Goal: Task Accomplishment & Management: Use online tool/utility

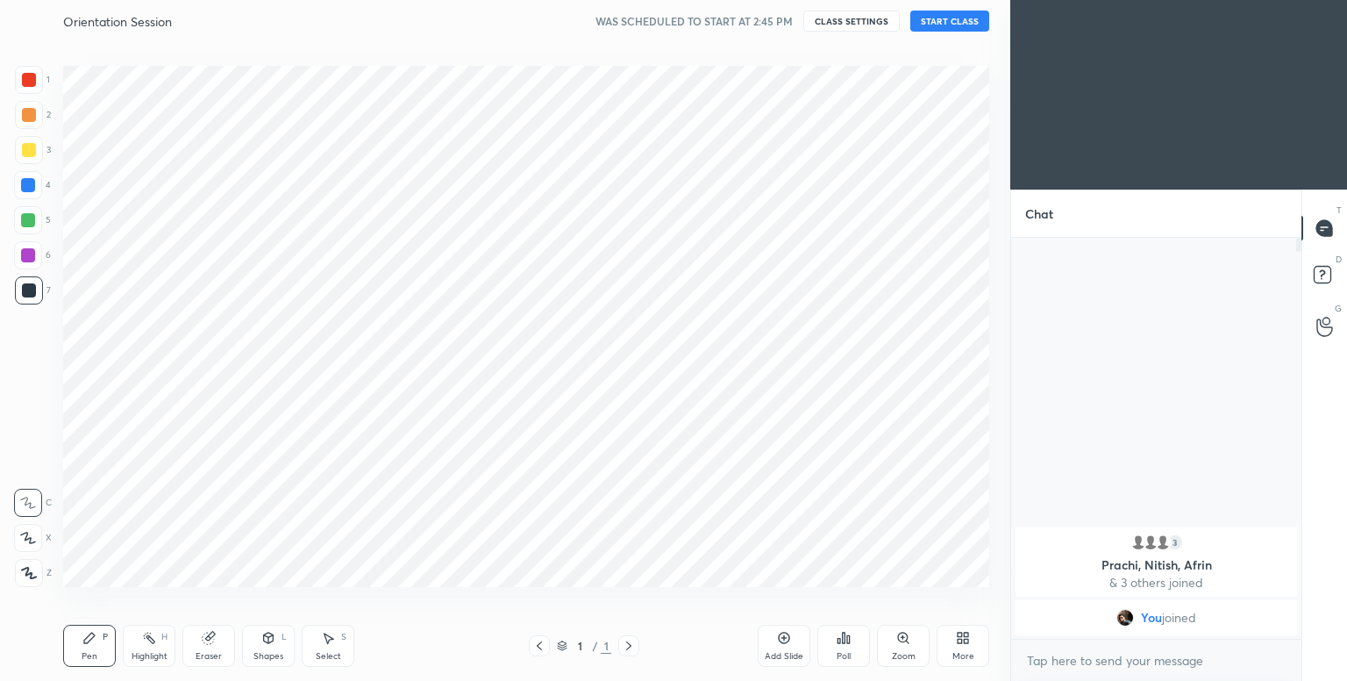
scroll to position [568, 940]
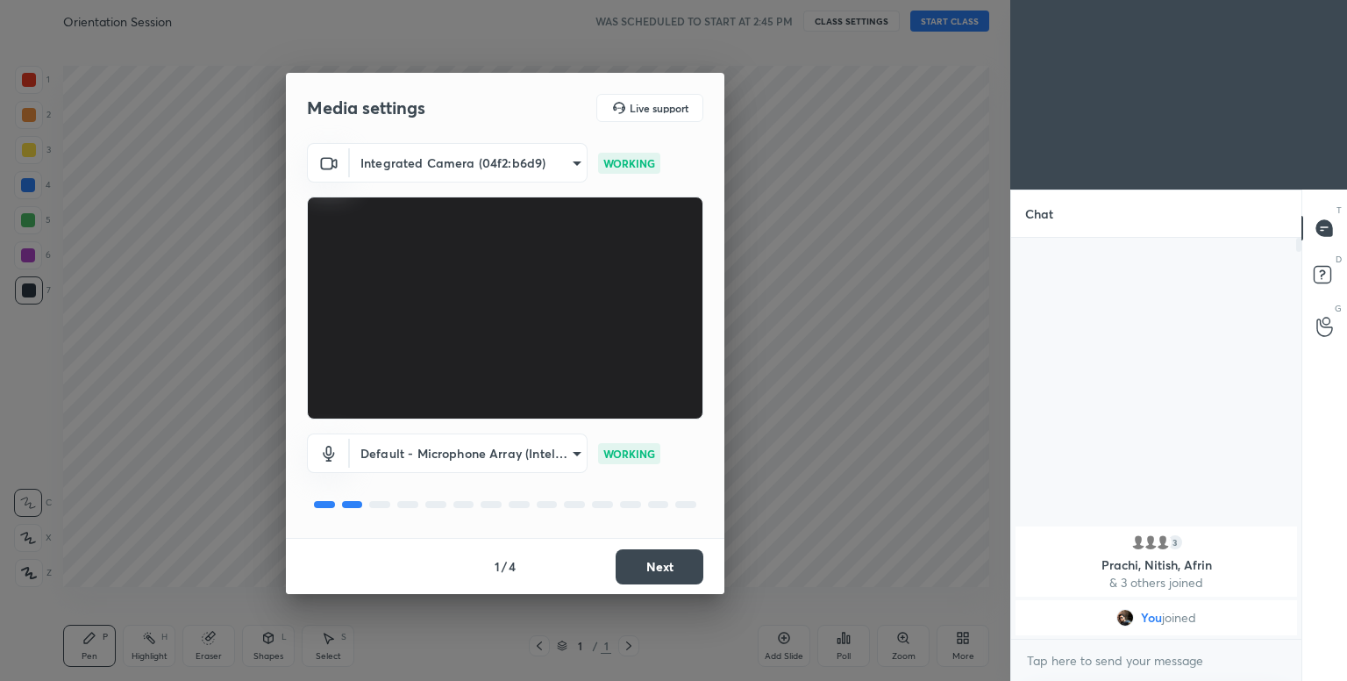
click at [639, 568] on button "Next" at bounding box center [660, 566] width 88 height 35
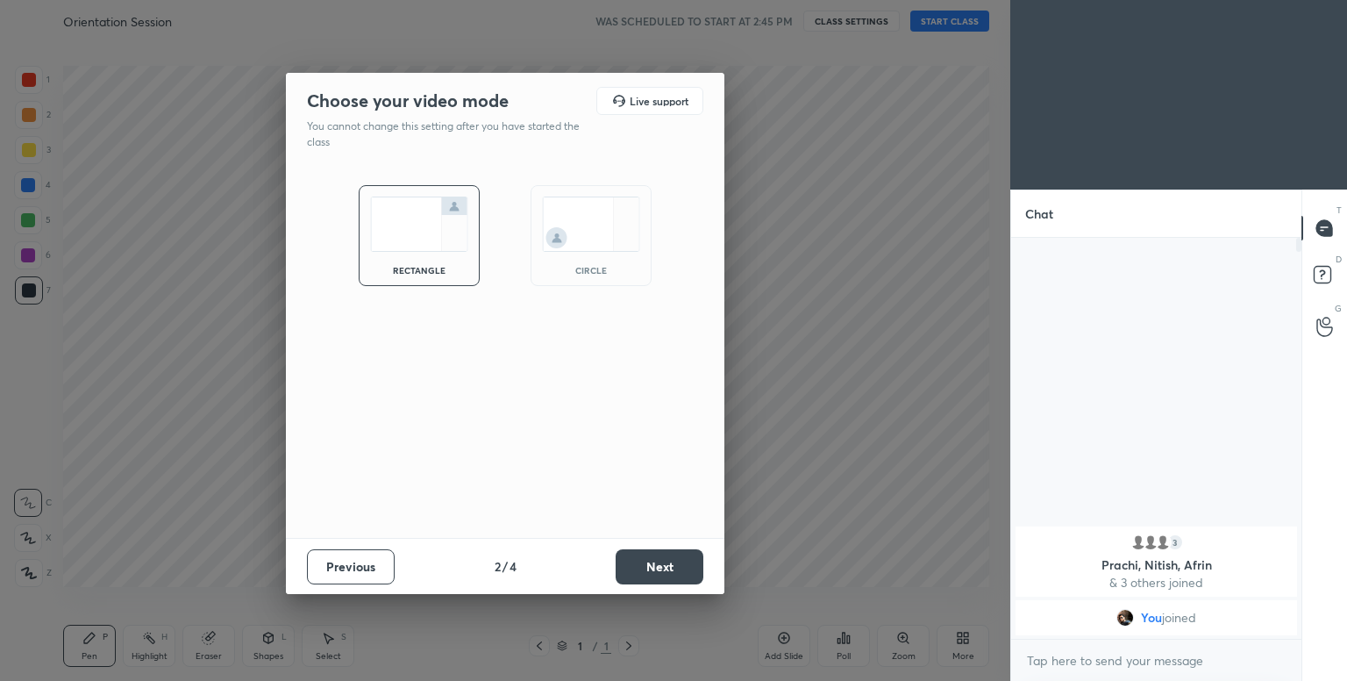
click at [560, 215] on img at bounding box center [591, 224] width 98 height 55
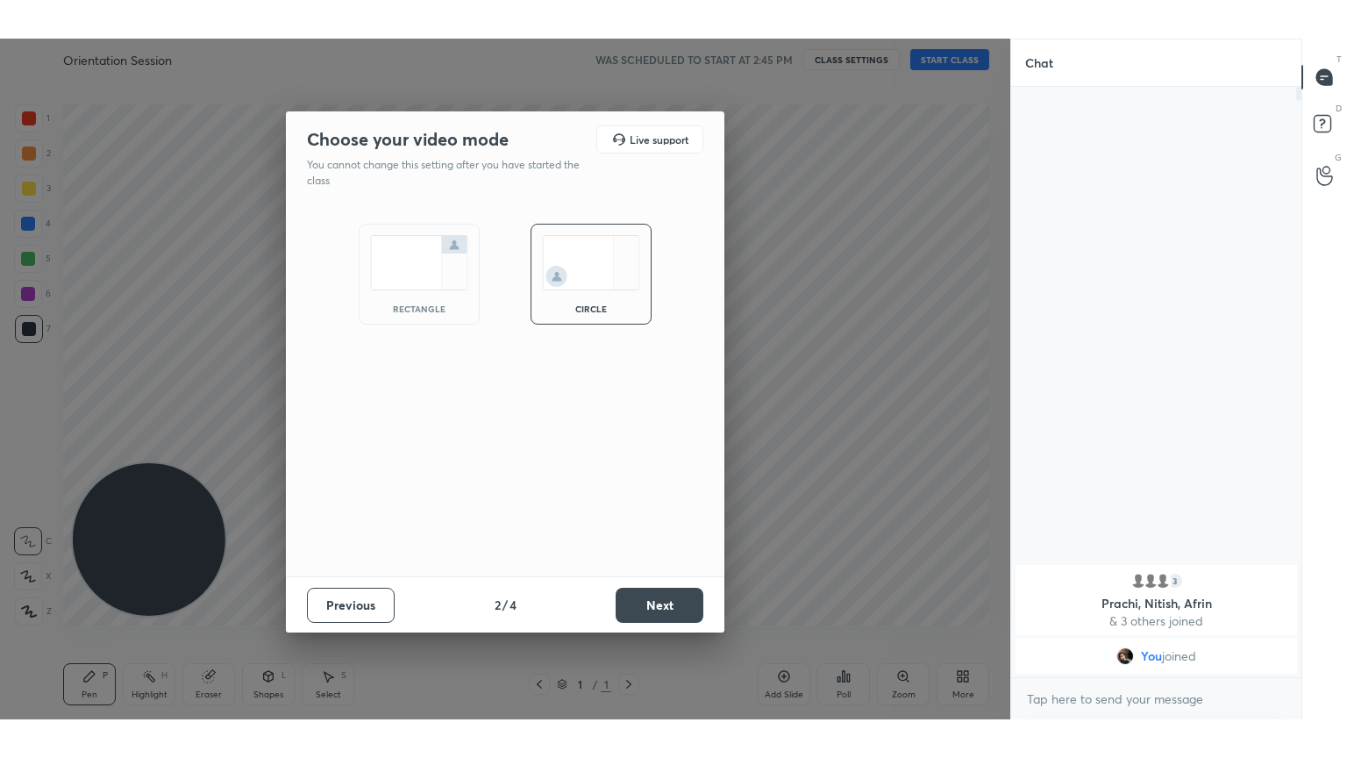
scroll to position [440, 285]
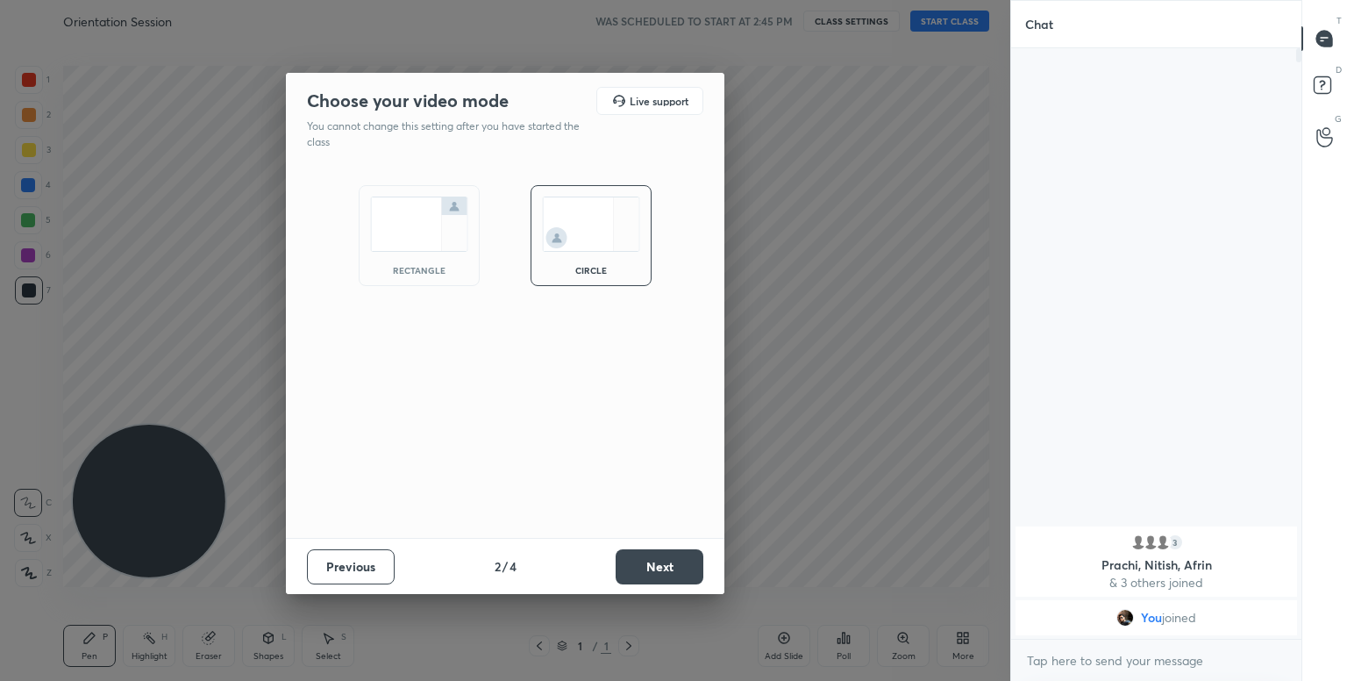
click at [659, 559] on button "Next" at bounding box center [660, 566] width 88 height 35
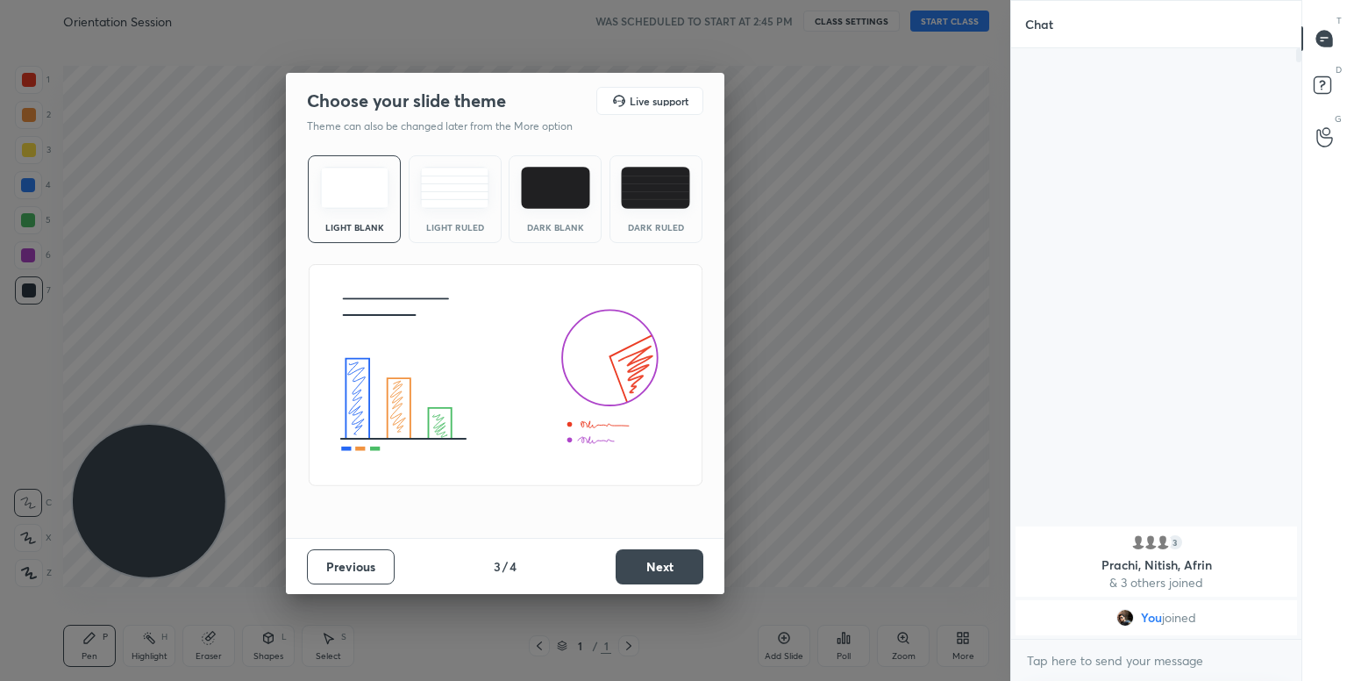
click at [554, 194] on img at bounding box center [555, 188] width 69 height 42
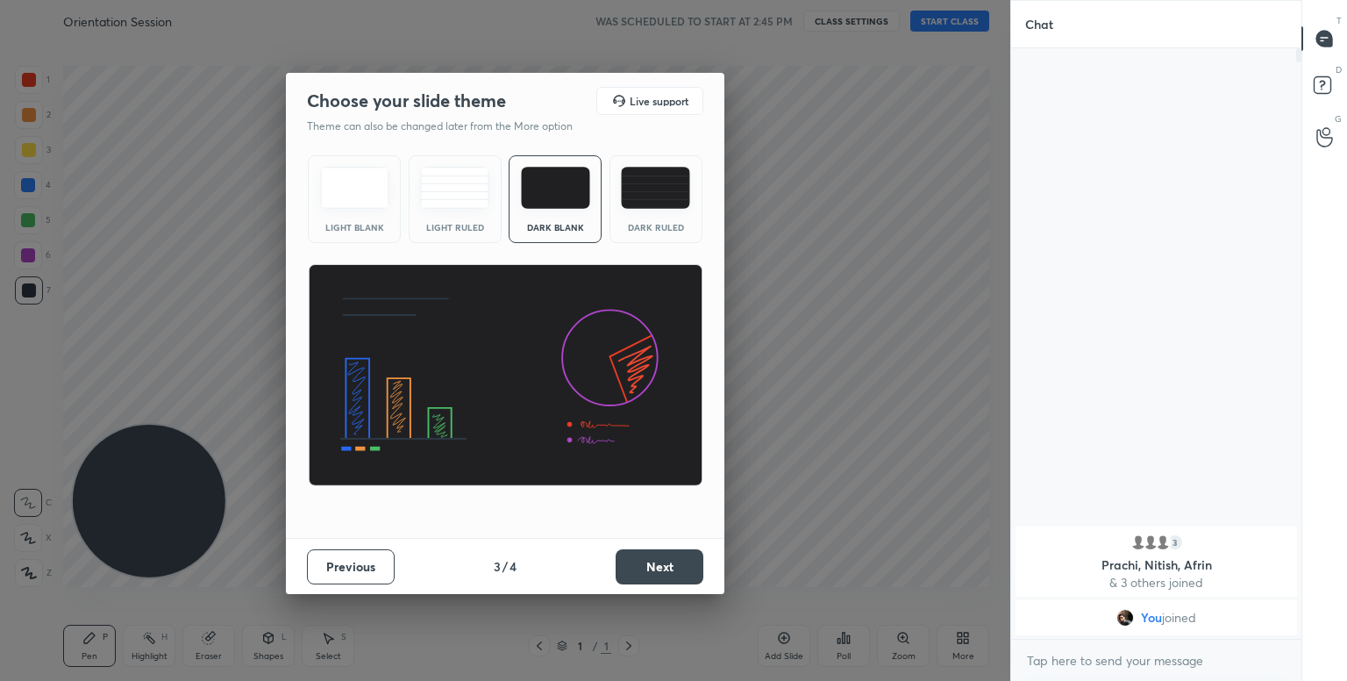
click at [657, 555] on button "Next" at bounding box center [660, 566] width 88 height 35
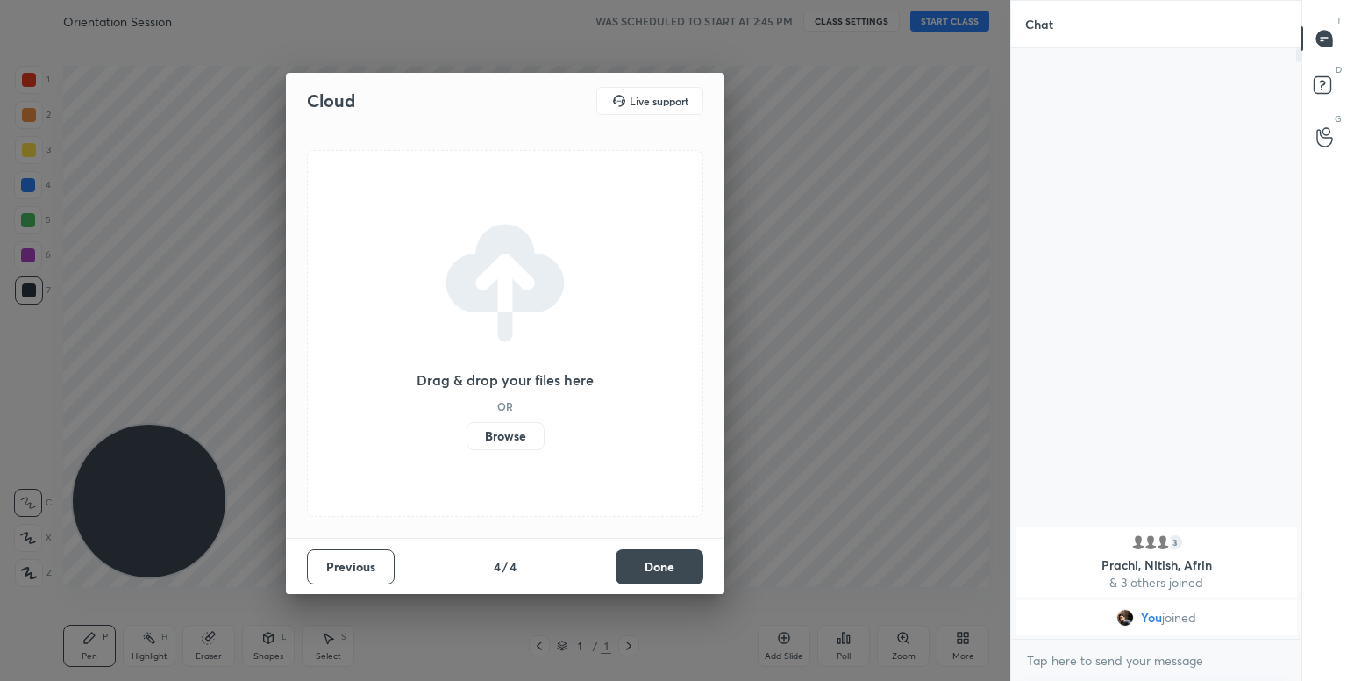
click at [657, 555] on button "Done" at bounding box center [660, 566] width 88 height 35
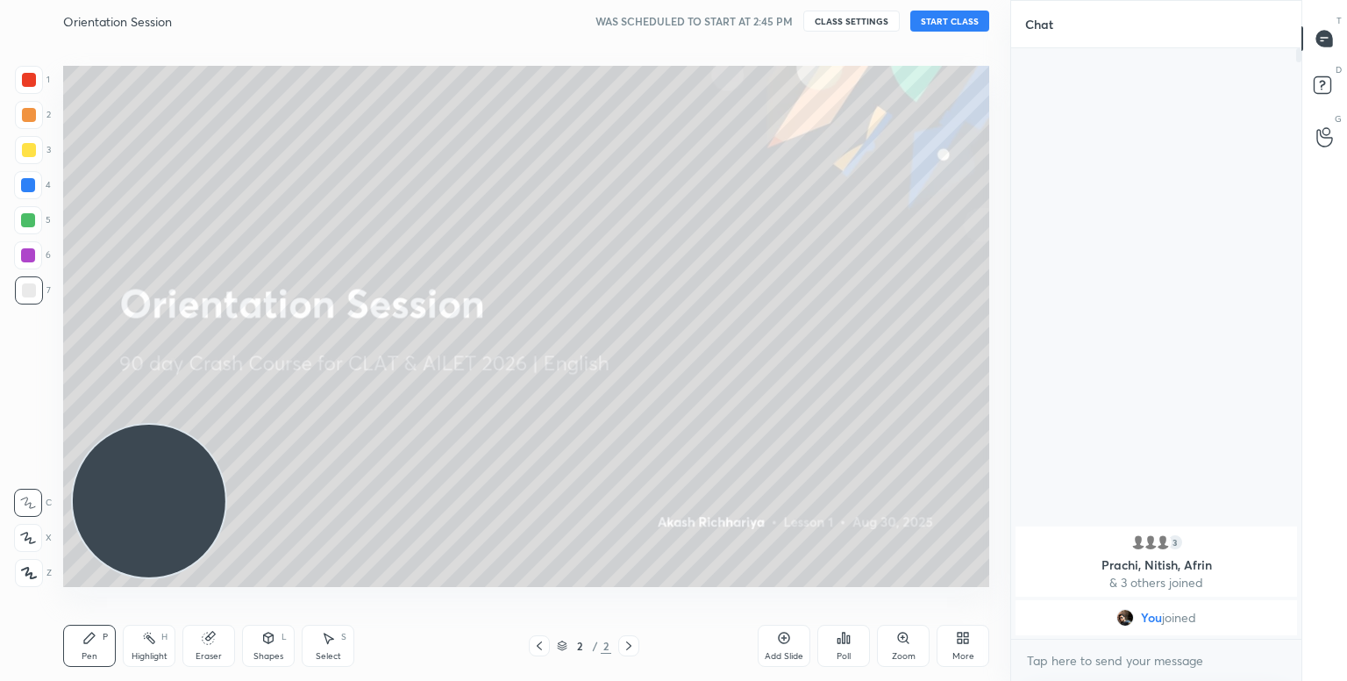
click at [976, 11] on button "START CLASS" at bounding box center [950, 21] width 79 height 21
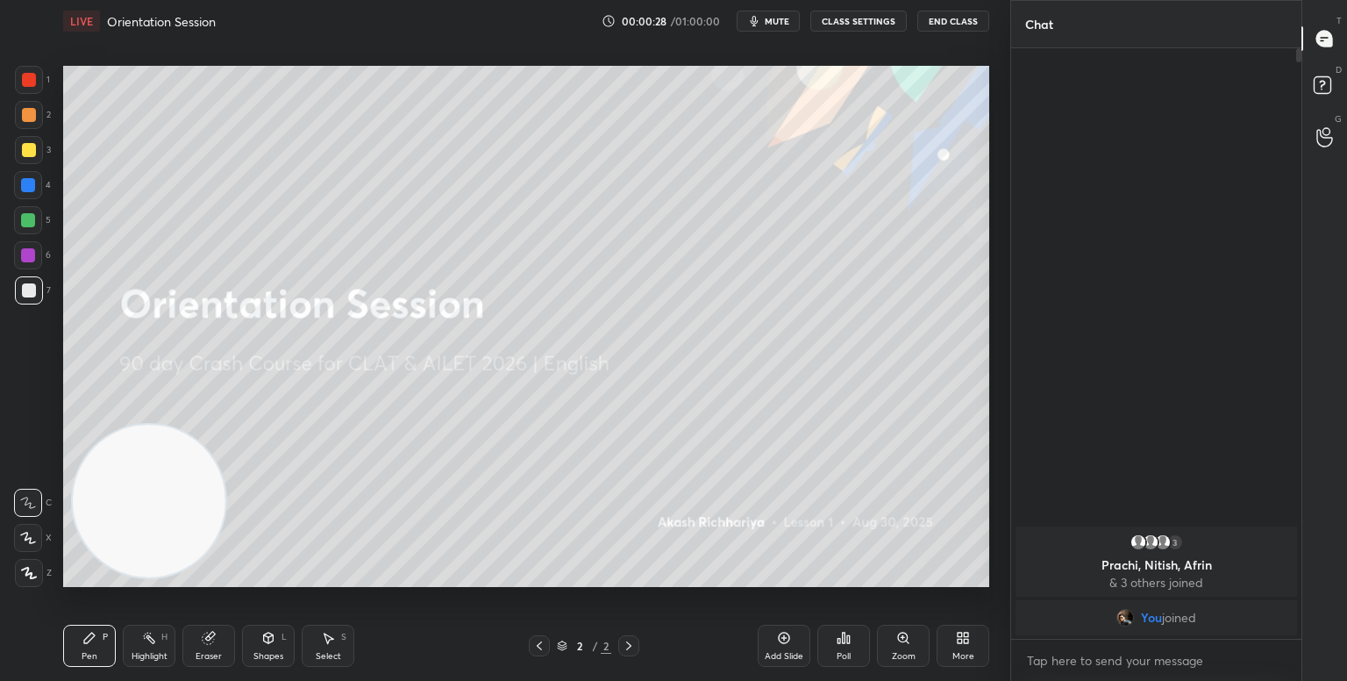
click at [35, 566] on div at bounding box center [29, 573] width 28 height 28
click at [972, 646] on div "More" at bounding box center [963, 646] width 53 height 42
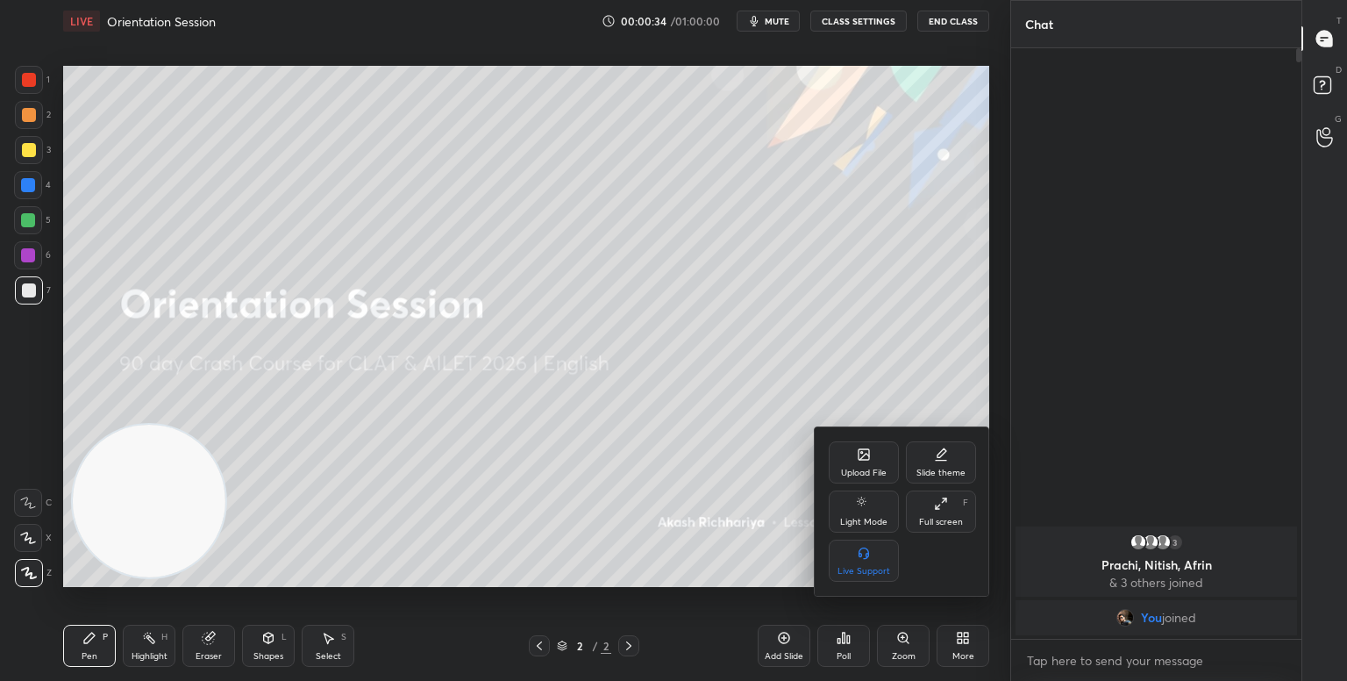
click at [955, 530] on div "Full screen F" at bounding box center [941, 511] width 70 height 42
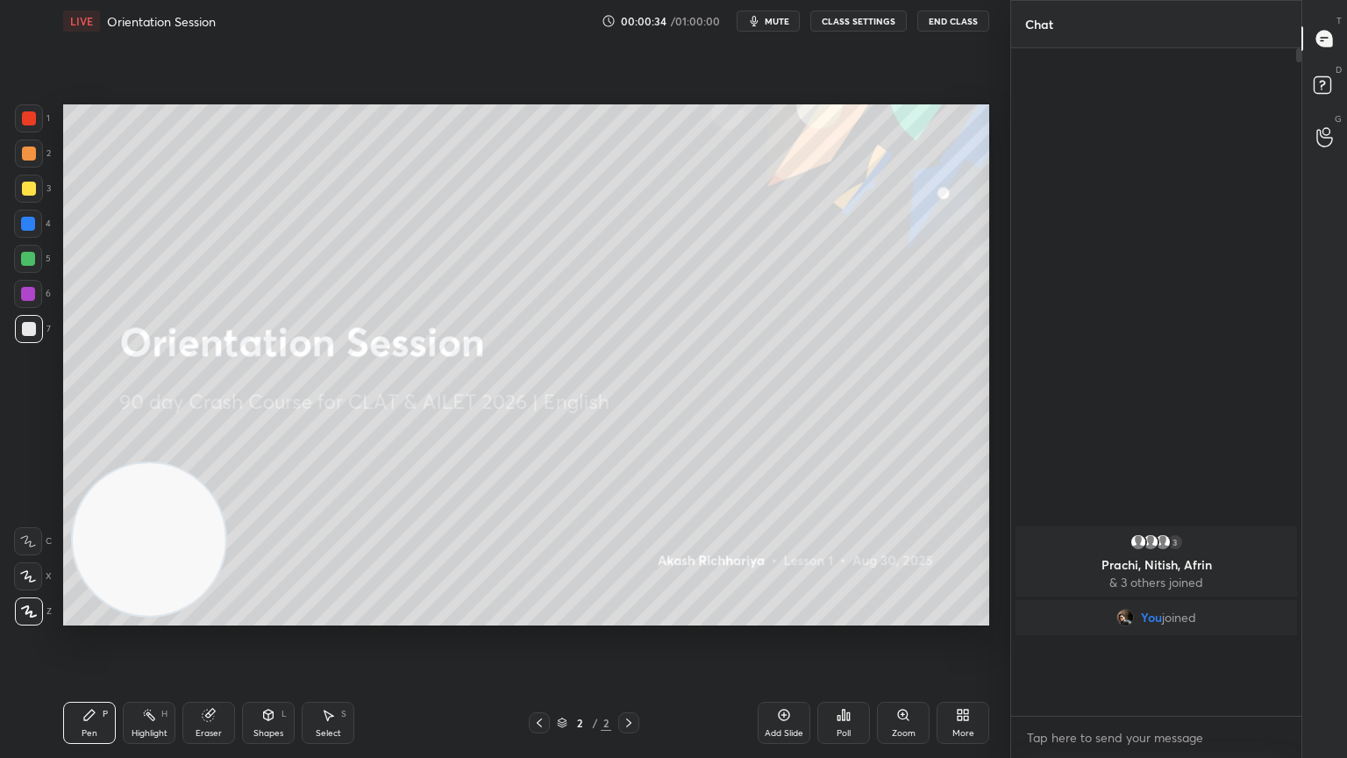
scroll to position [517, 285]
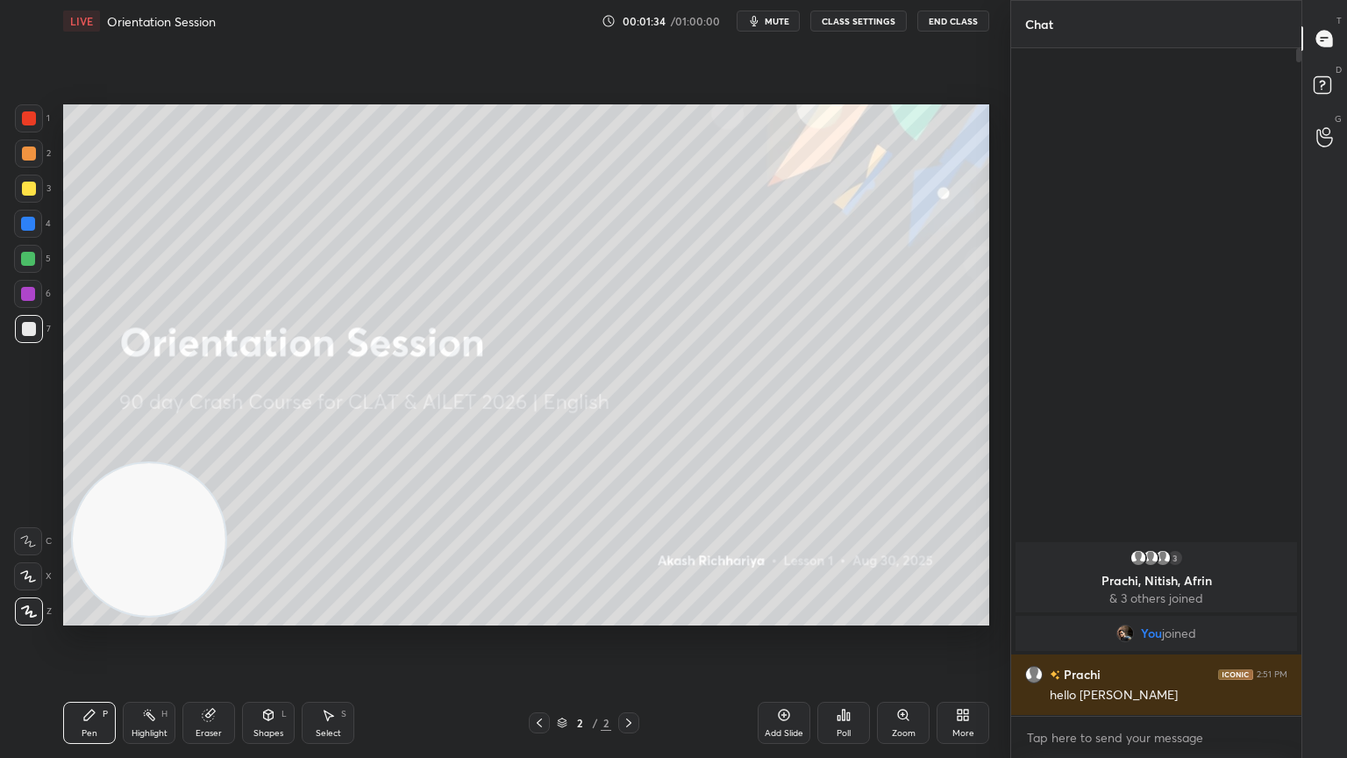
click at [761, 18] on icon "button" at bounding box center [754, 21] width 14 height 14
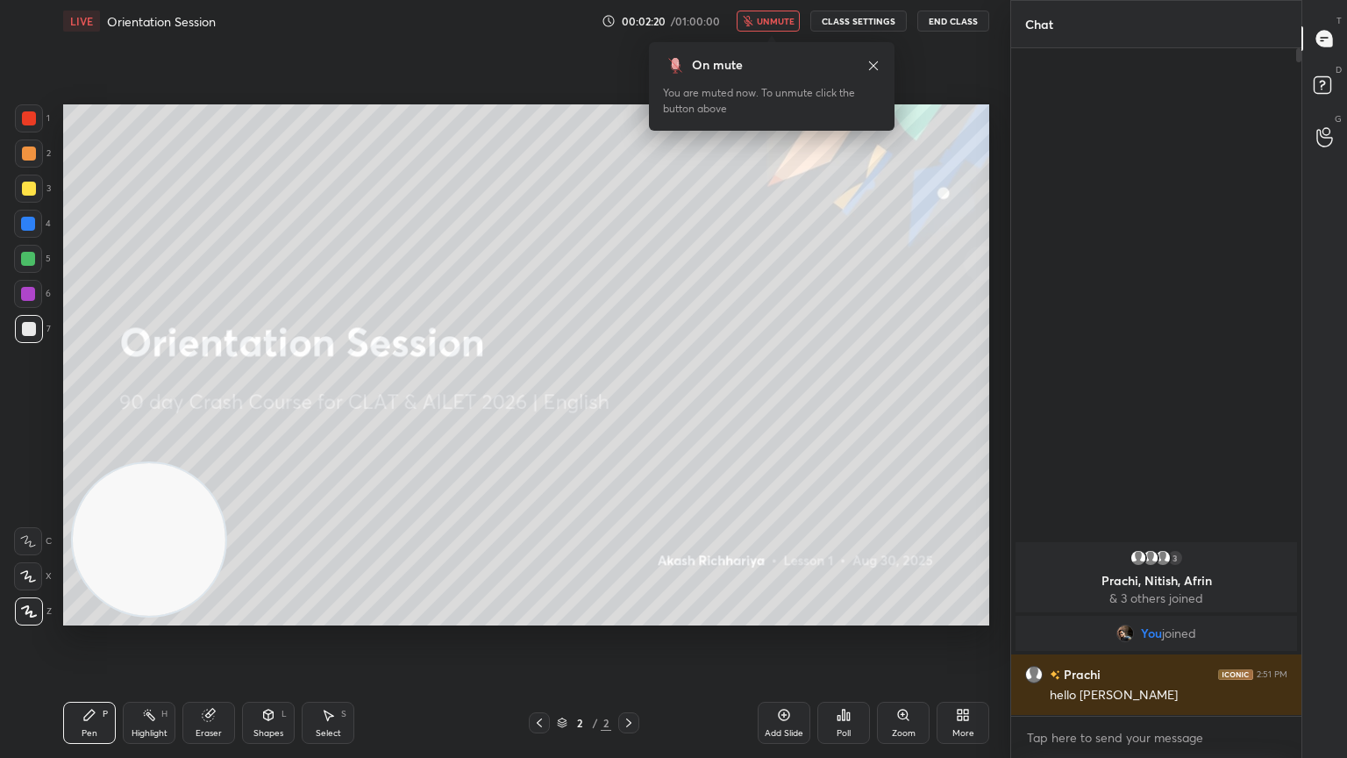
click at [783, 13] on button "unmute" at bounding box center [768, 21] width 63 height 21
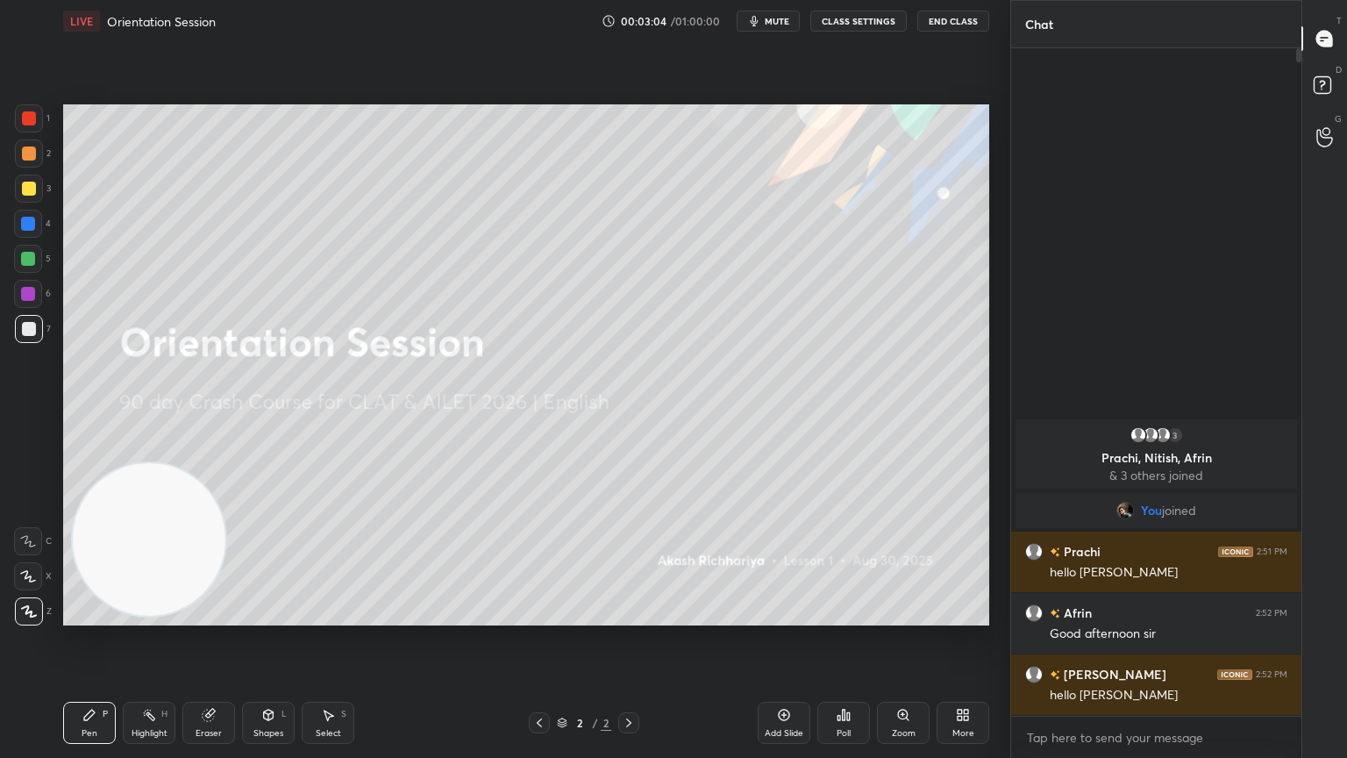
click at [776, 25] on span "mute" at bounding box center [777, 21] width 25 height 12
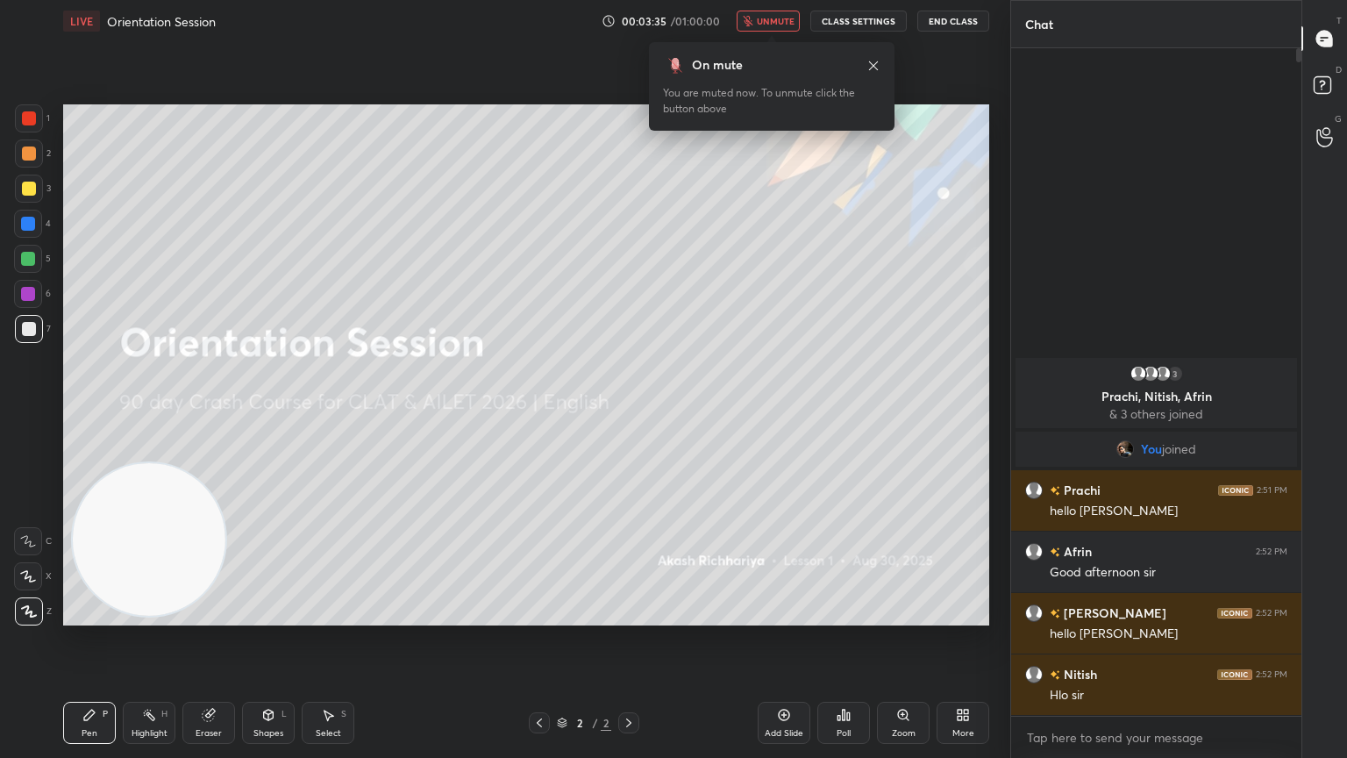
click at [1115, 680] on div "x" at bounding box center [1156, 737] width 290 height 41
type textarea "x"
type textarea "s"
type textarea "x"
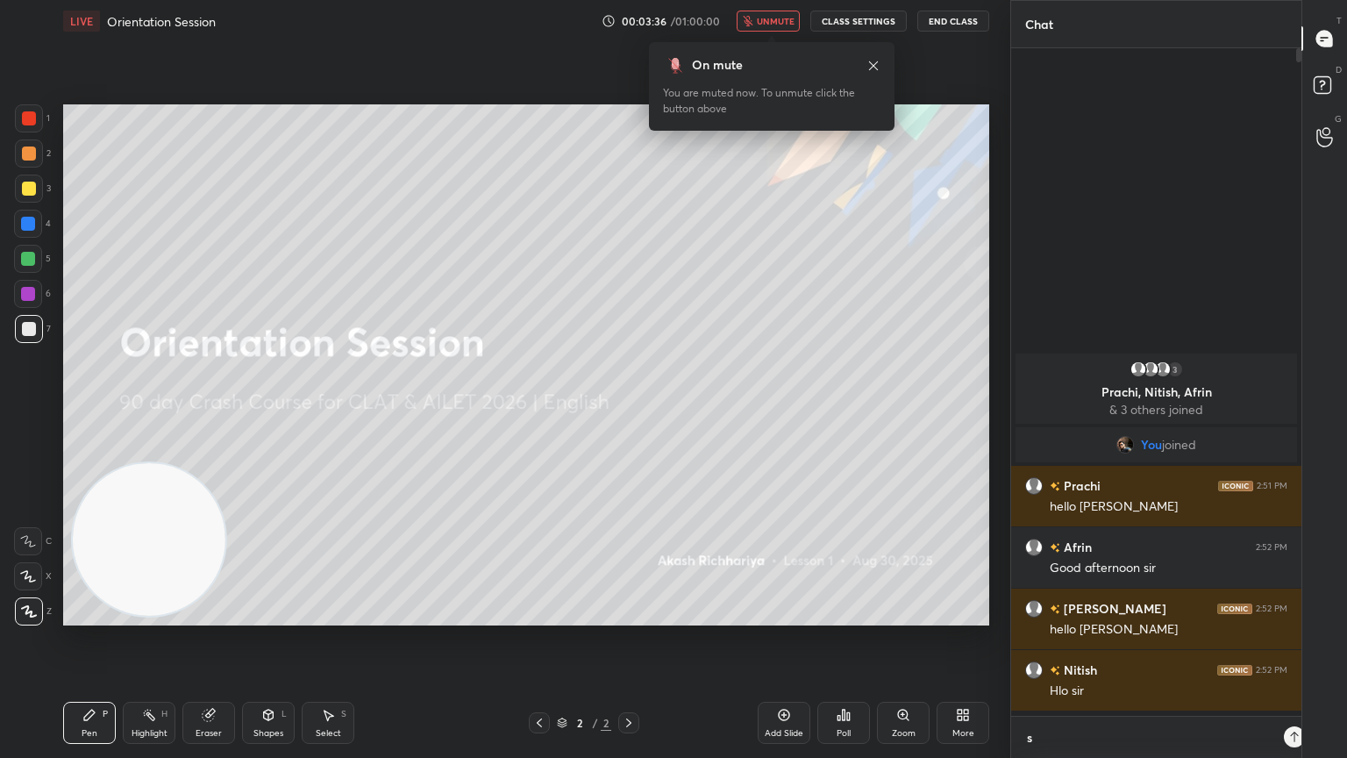
type textarea "st"
type textarea "x"
type textarea "sta"
type textarea "x"
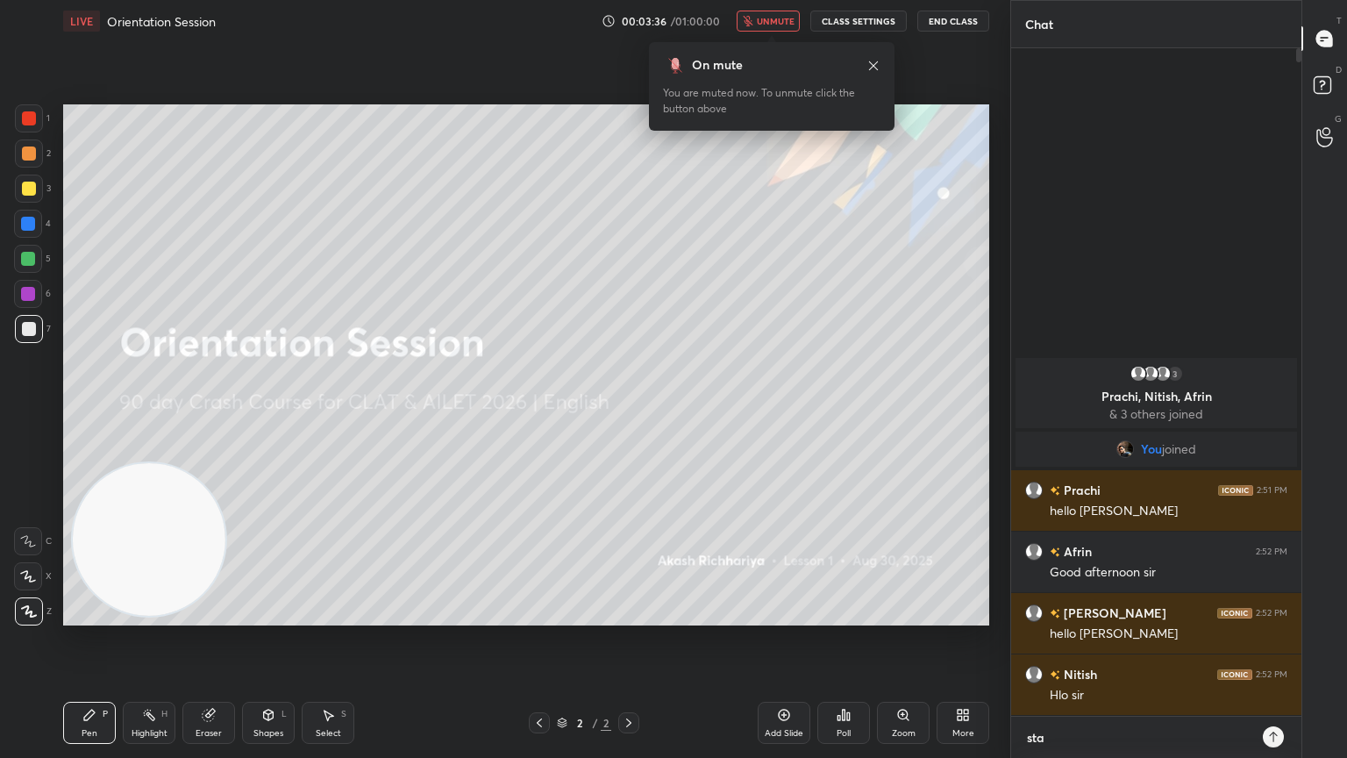
type textarea "star"
type textarea "x"
type textarea "start"
type textarea "x"
type textarea "starti"
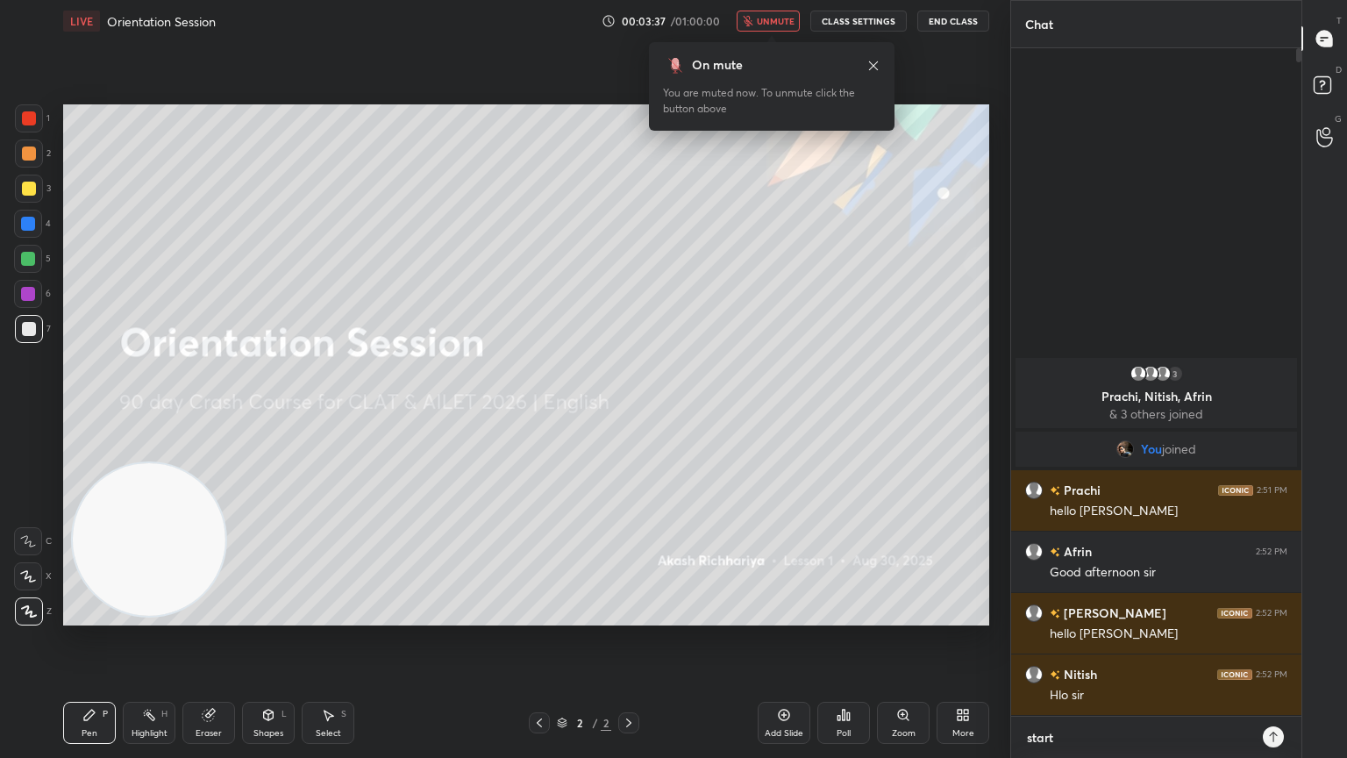
type textarea "x"
type textarea "startin"
type textarea "x"
type textarea "starting"
type textarea "x"
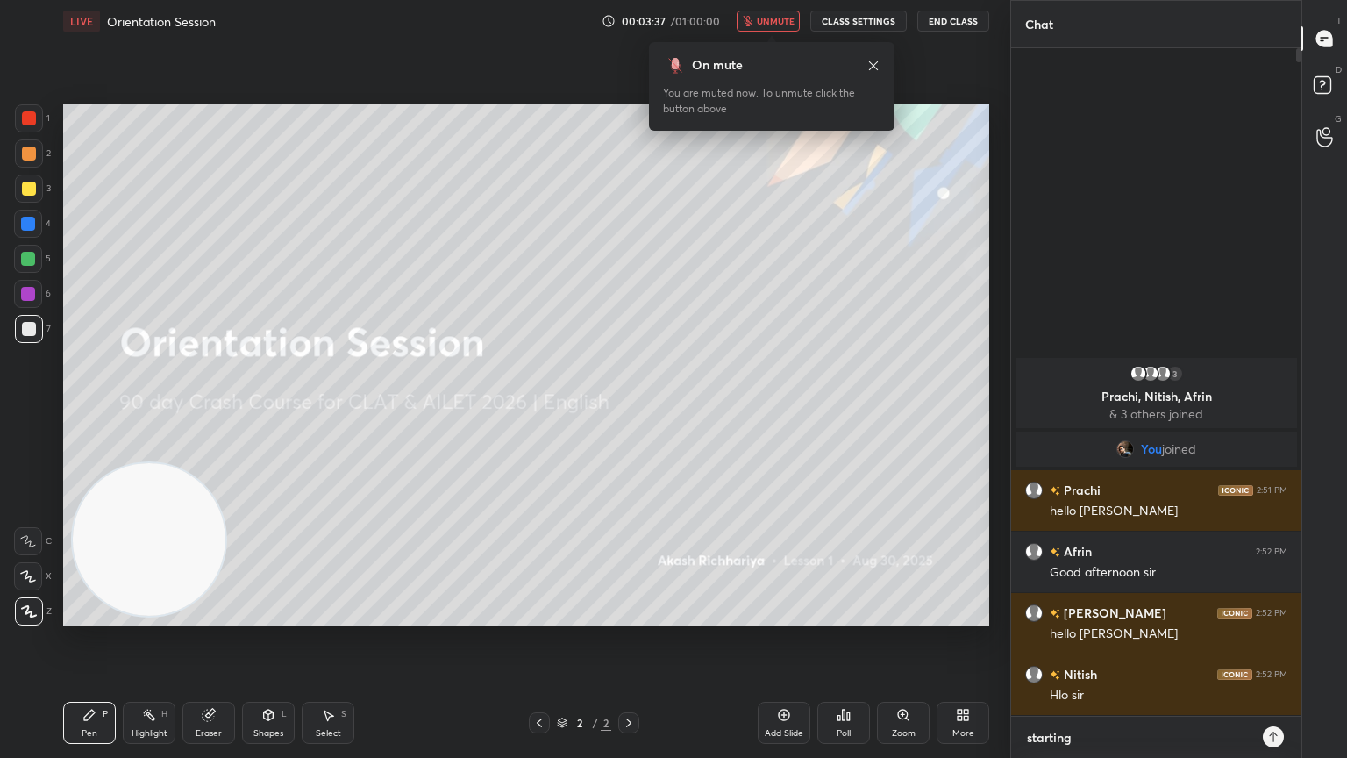
type textarea "starting"
type textarea "x"
type textarea "starting i"
type textarea "x"
type textarea "starting in"
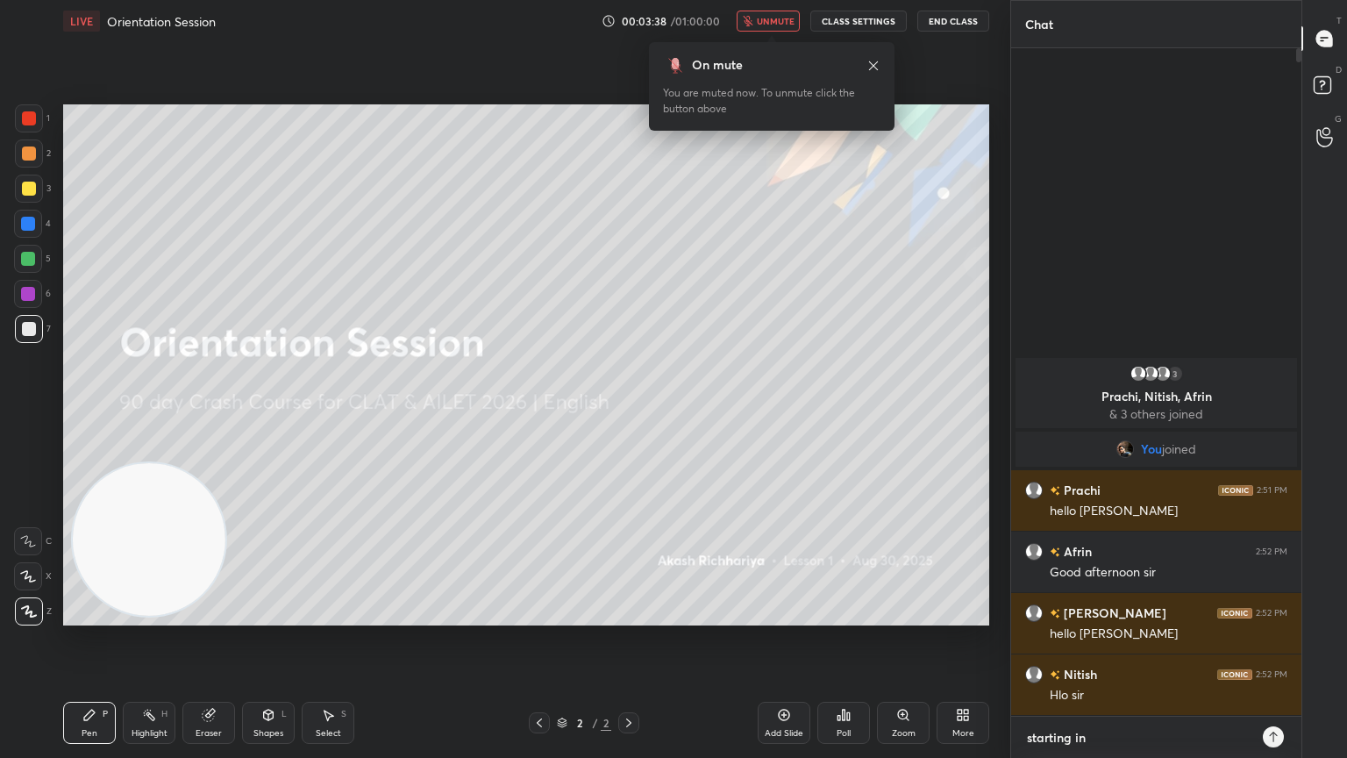
type textarea "x"
type textarea "starting in"
type textarea "x"
type textarea "starting in 2"
type textarea "x"
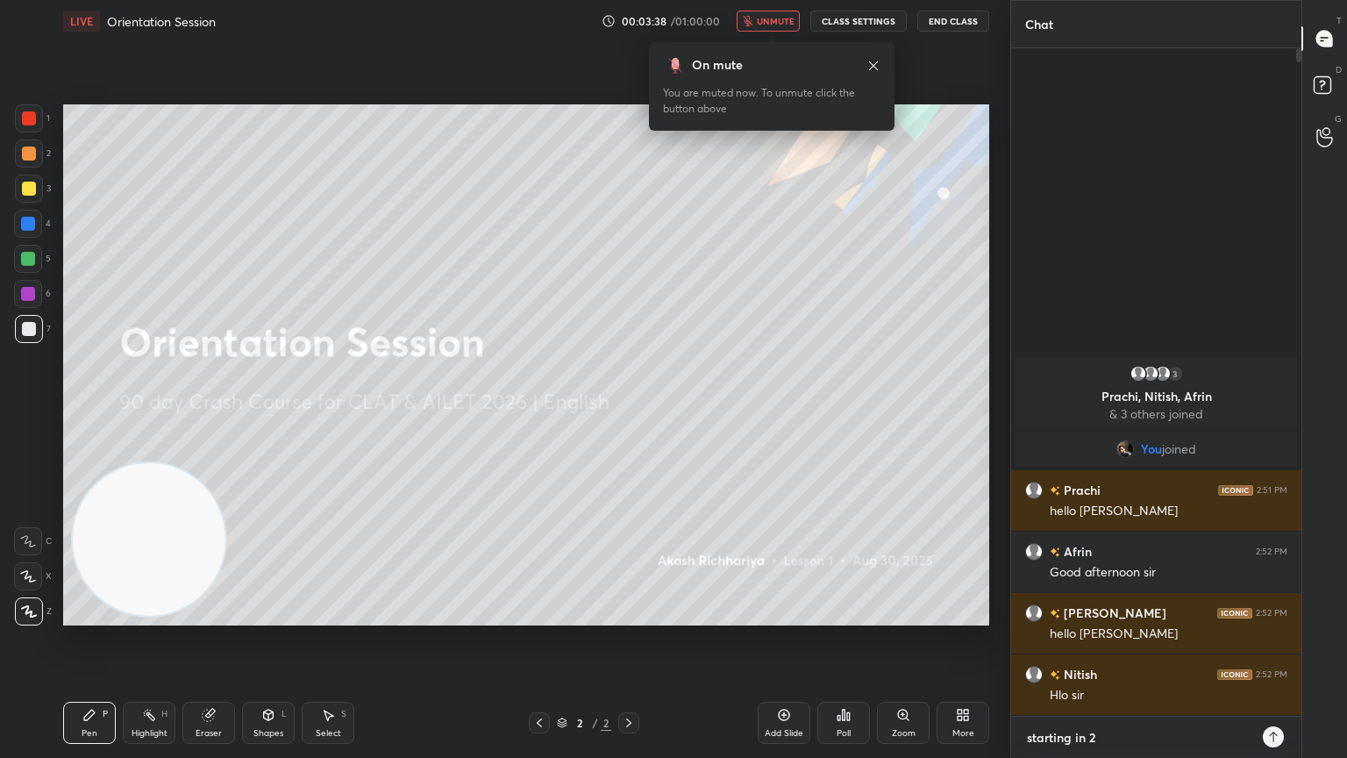
type textarea "starting in 2"
type textarea "x"
type textarea "starting in 2 m"
type textarea "x"
type textarea "starting in 2 mi"
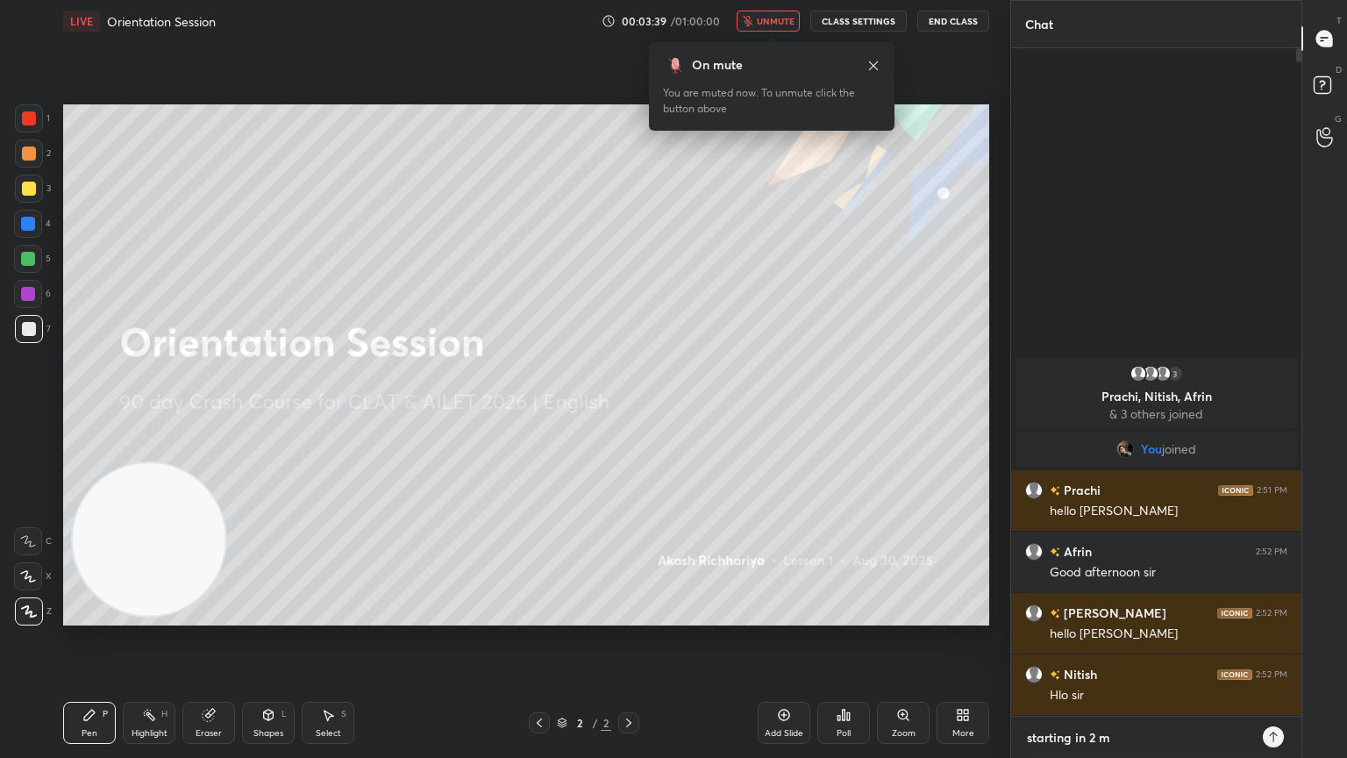
type textarea "x"
type textarea "starting in 2 min"
type textarea "x"
type textarea "starting in 2 minu"
type textarea "x"
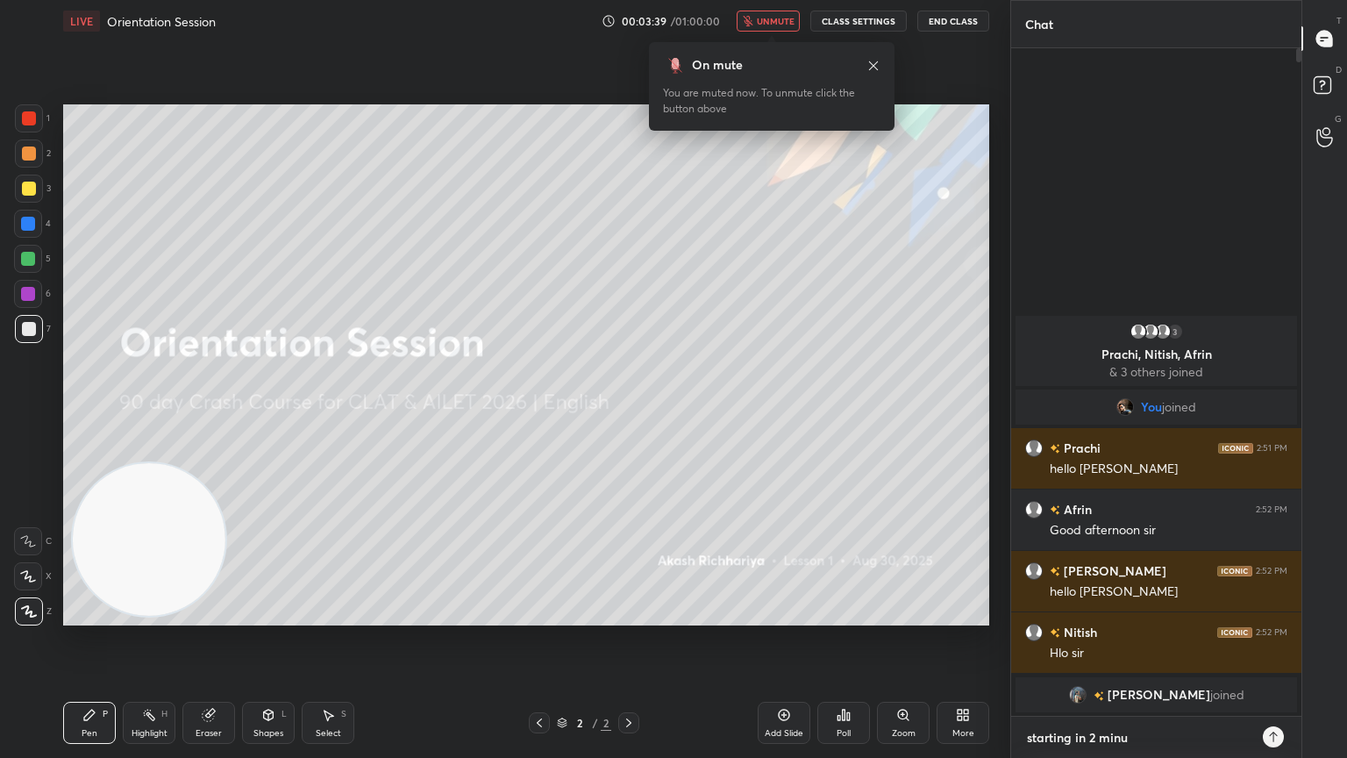
type textarea "starting in 2 minut"
type textarea "x"
type textarea "starting in 2 minute"
type textarea "x"
type textarea "starting in 2 minutes"
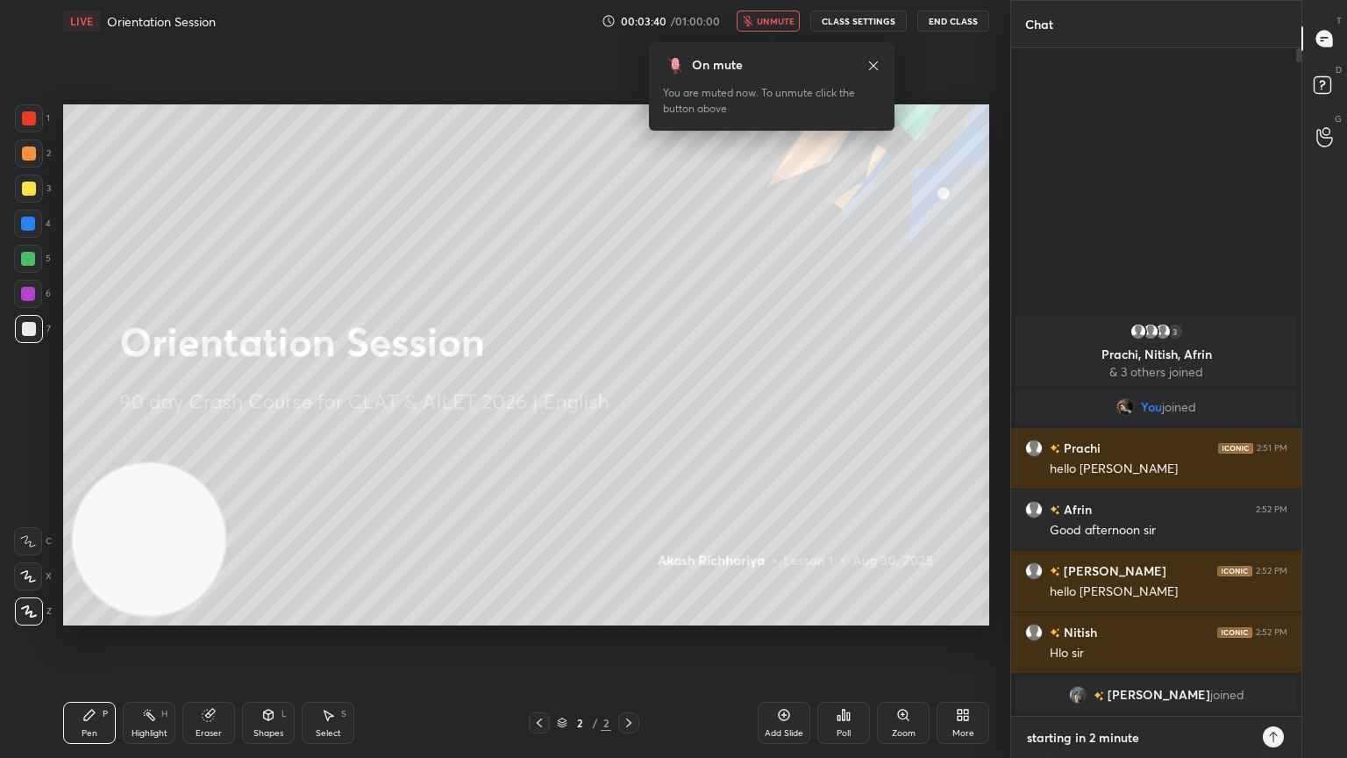
type textarea "x"
type textarea "starting in 2 minutes."
type textarea "x"
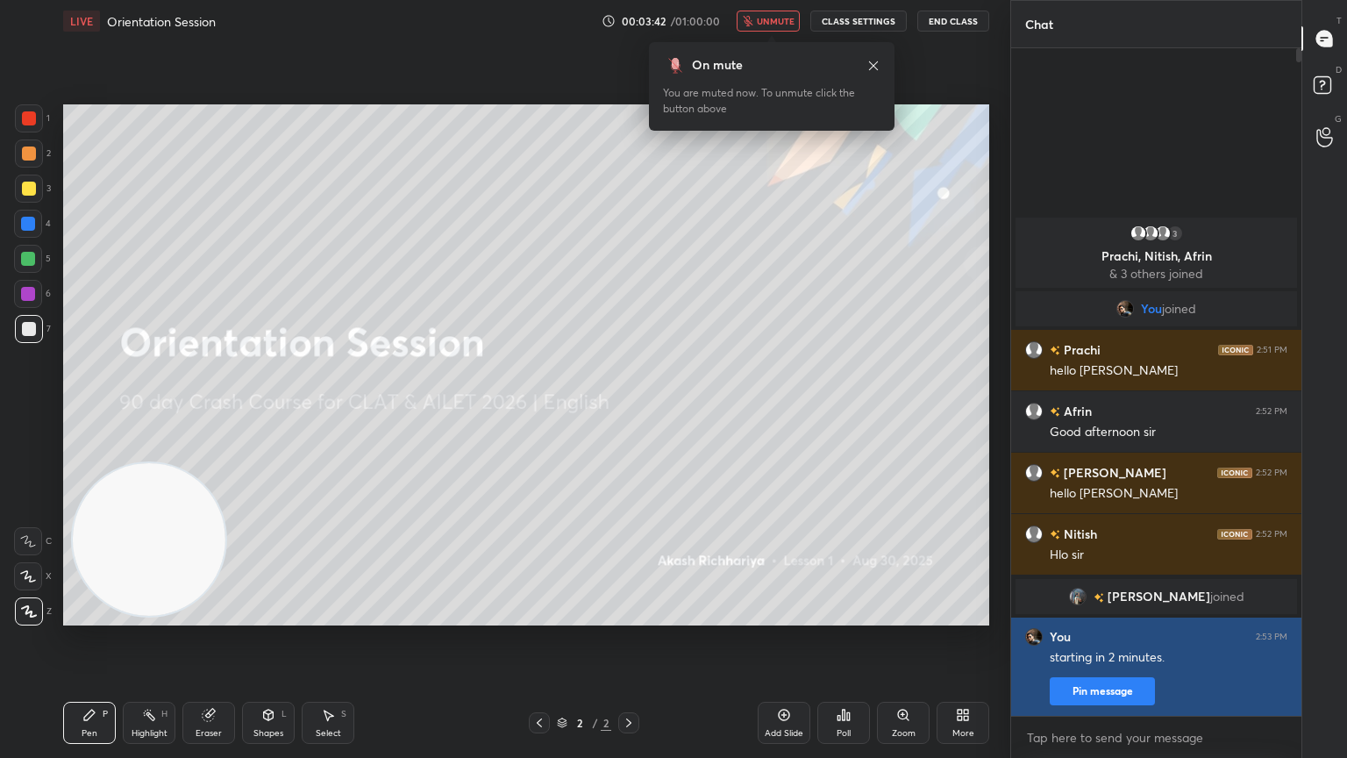
click at [1085, 680] on button "Pin message" at bounding box center [1102, 691] width 105 height 28
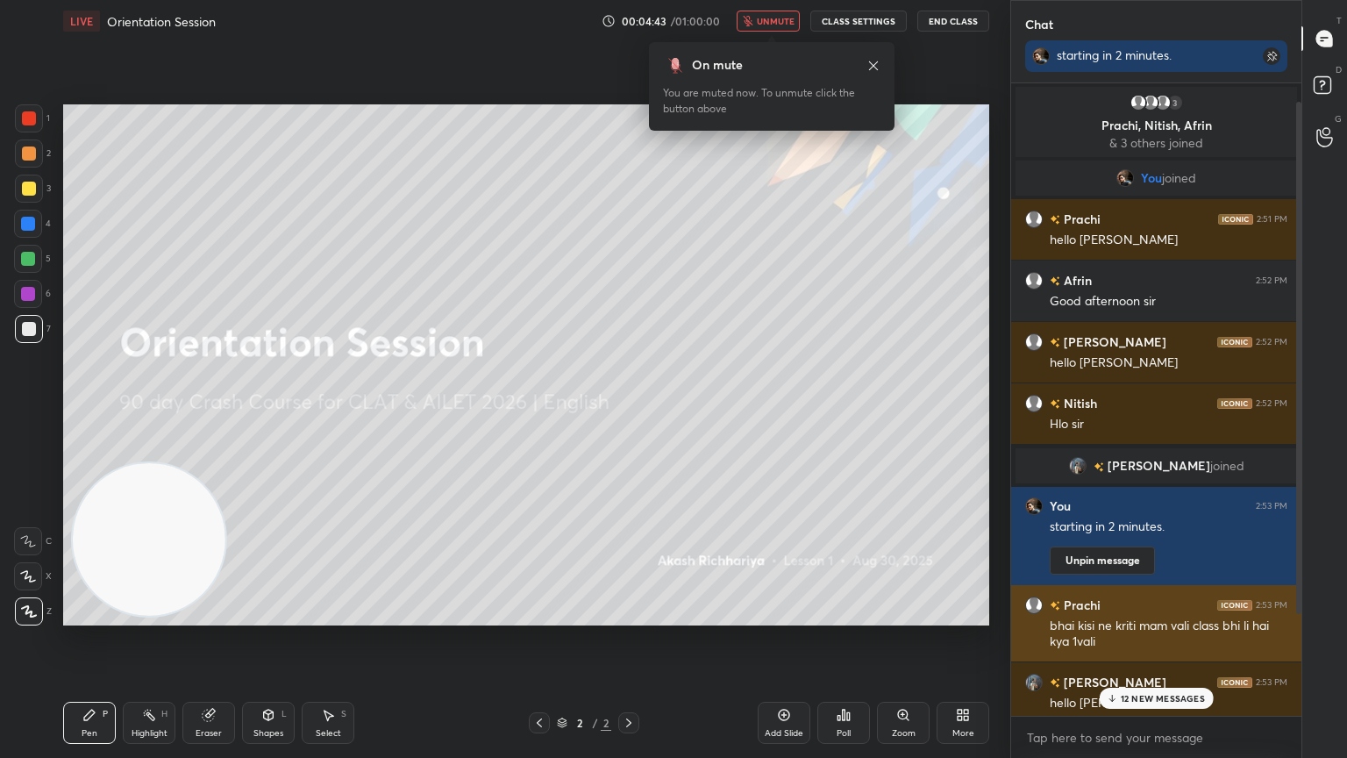
scroll to position [148, 0]
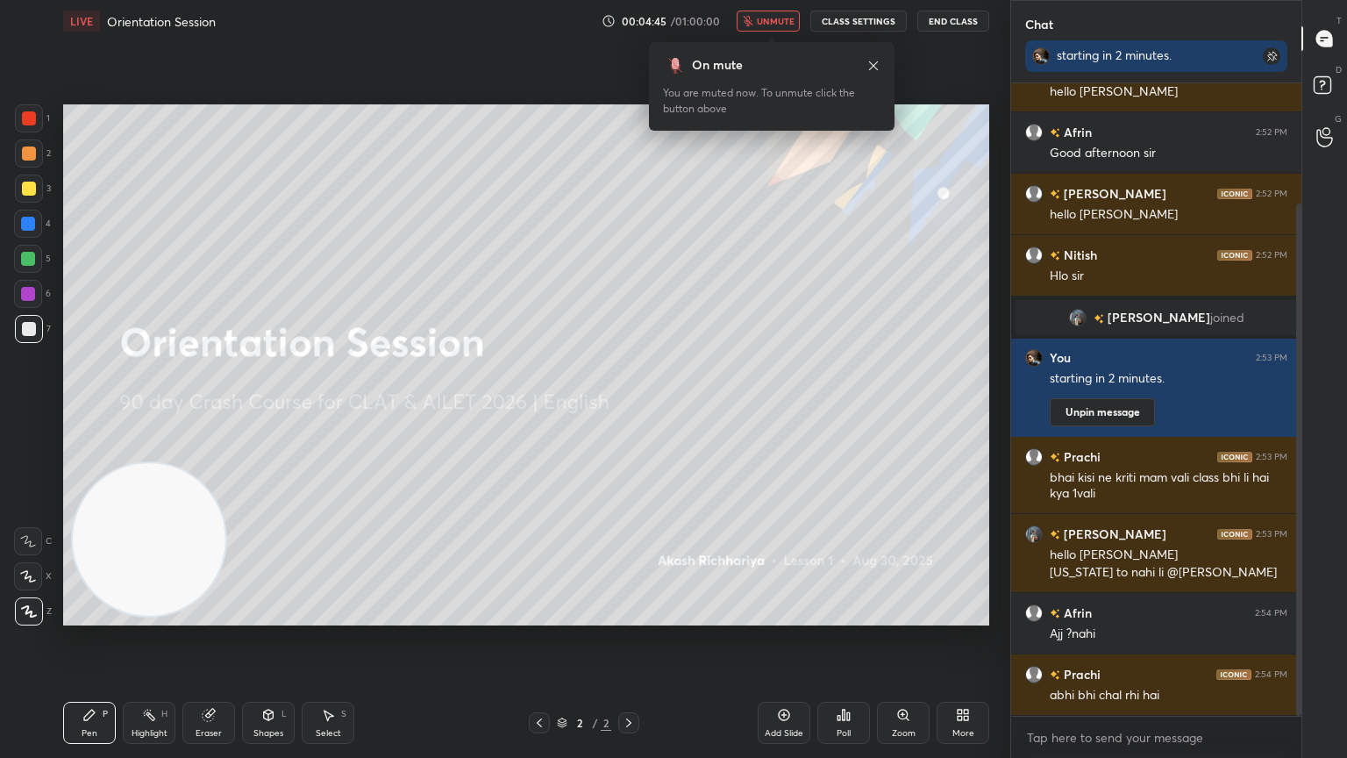
click at [767, 18] on span "unmute" at bounding box center [776, 21] width 38 height 12
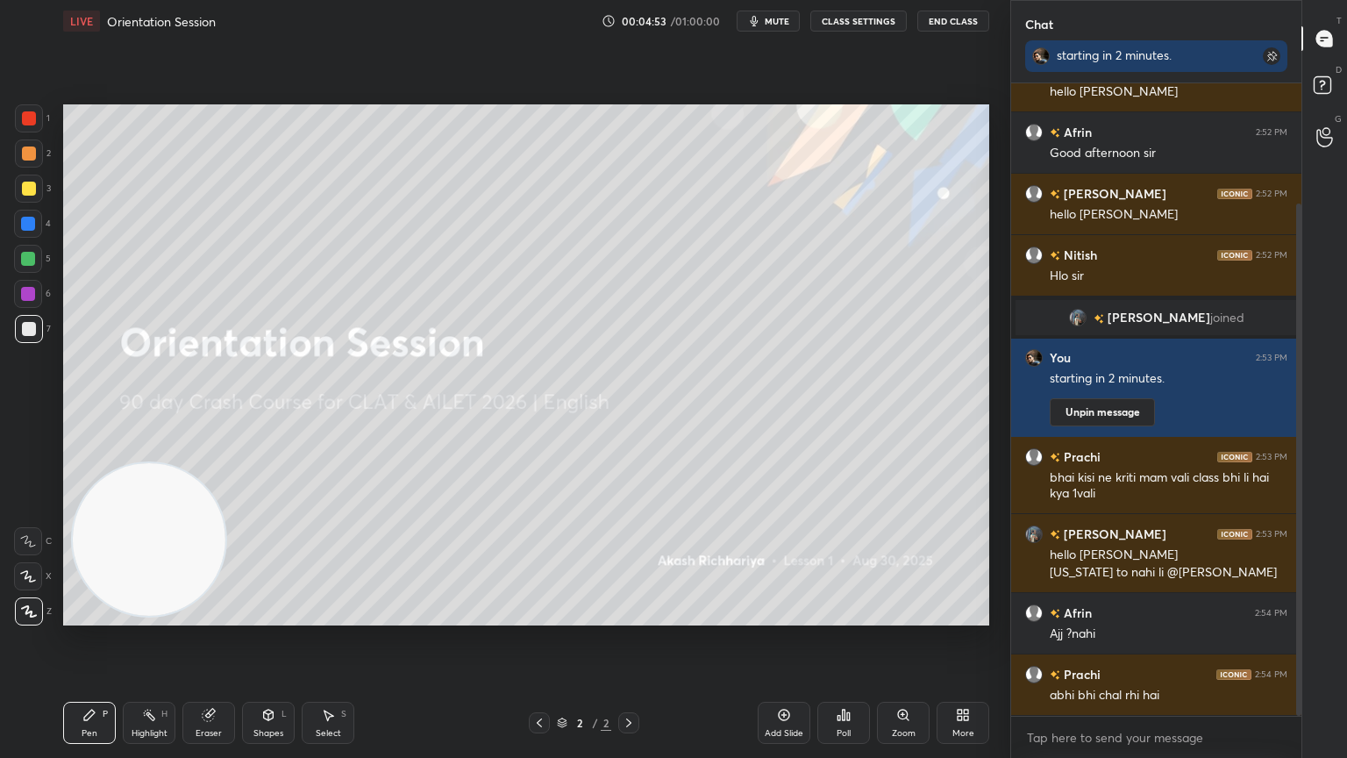
click at [783, 680] on icon at bounding box center [784, 715] width 14 height 14
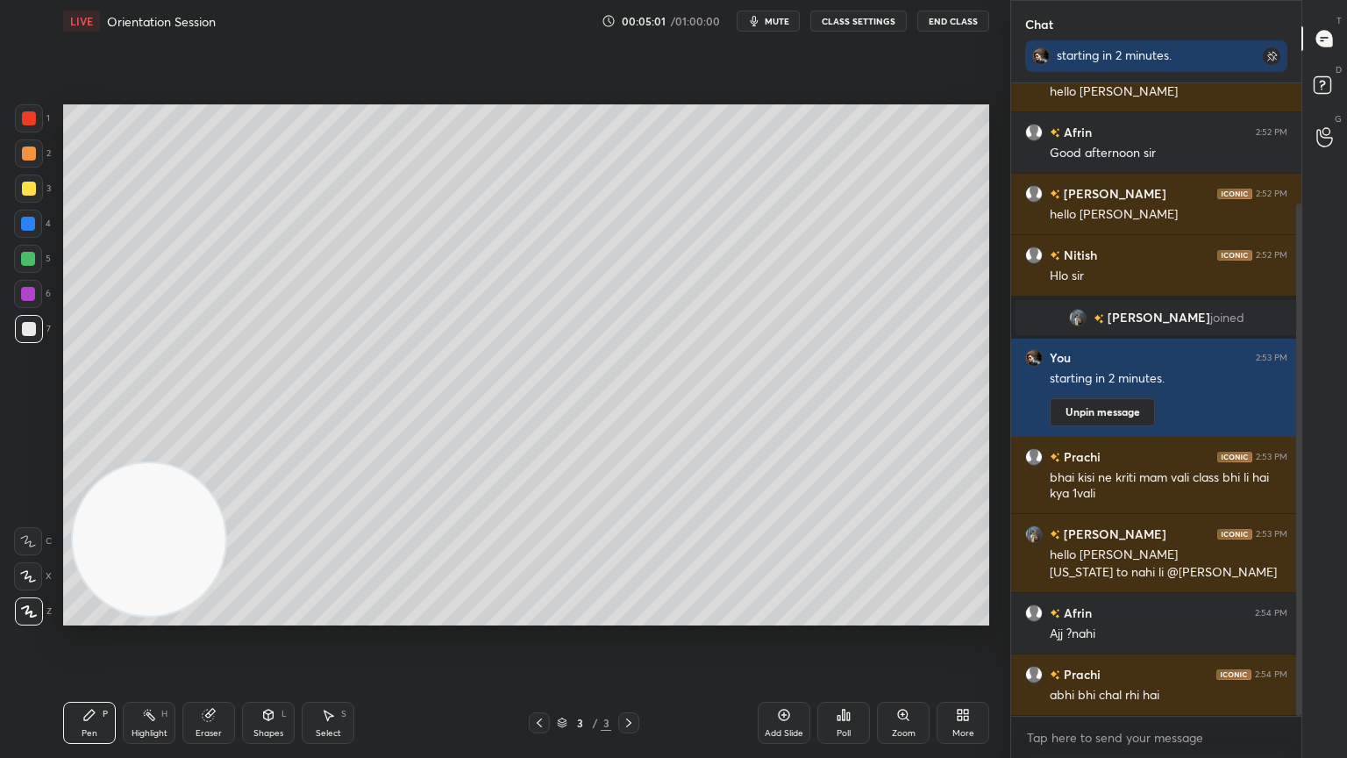
click at [198, 680] on div "Eraser" at bounding box center [208, 723] width 53 height 42
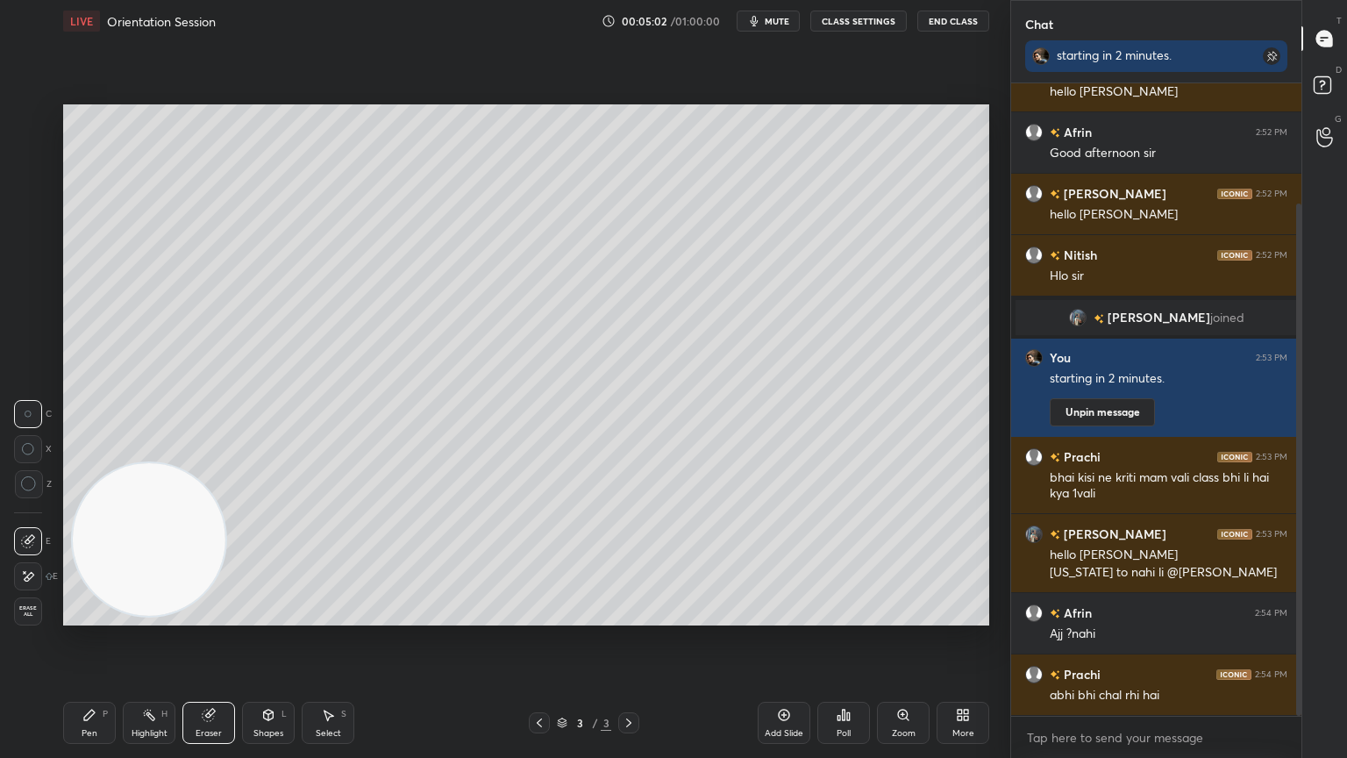
click at [18, 575] on div at bounding box center [28, 576] width 28 height 28
click at [88, 680] on div "Pen" at bounding box center [90, 733] width 16 height 9
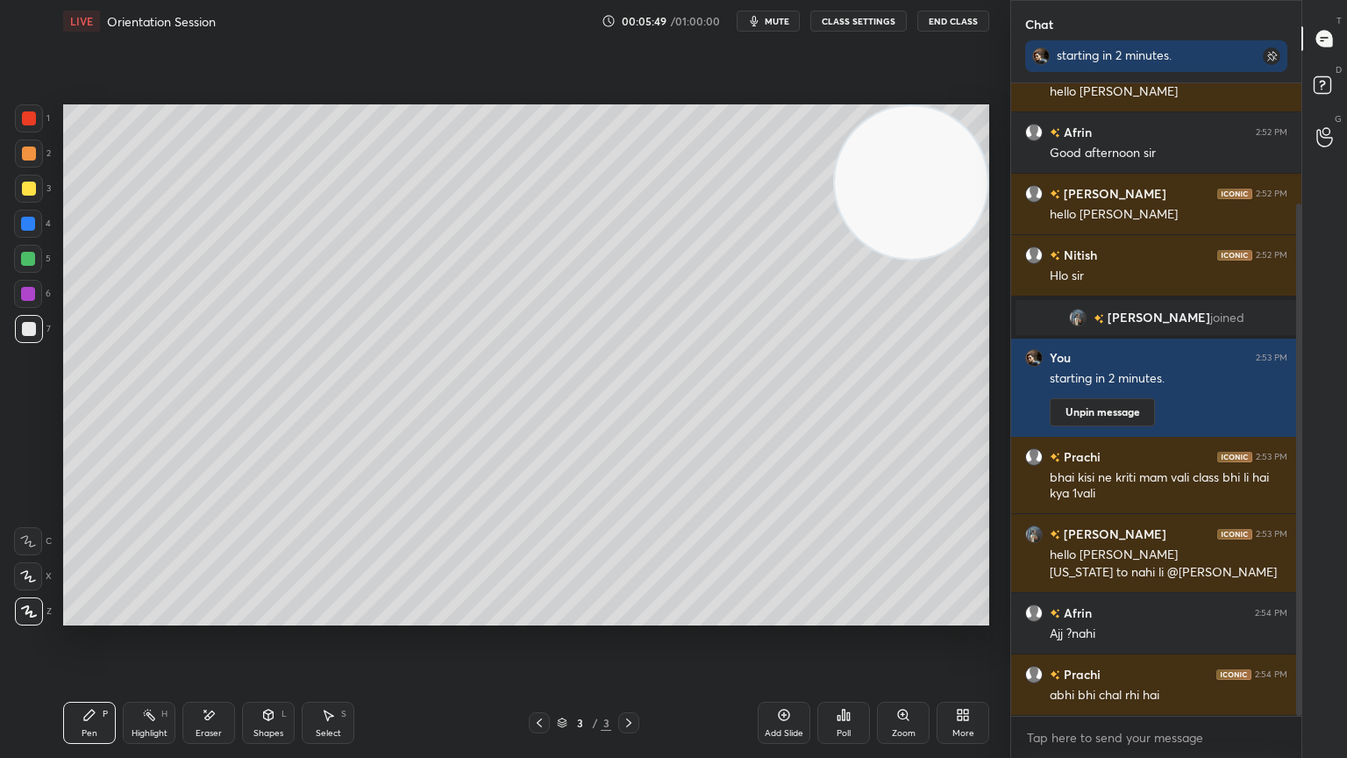
click at [197, 680] on div "Eraser" at bounding box center [208, 723] width 53 height 42
click at [80, 680] on div "Pen P" at bounding box center [89, 723] width 53 height 42
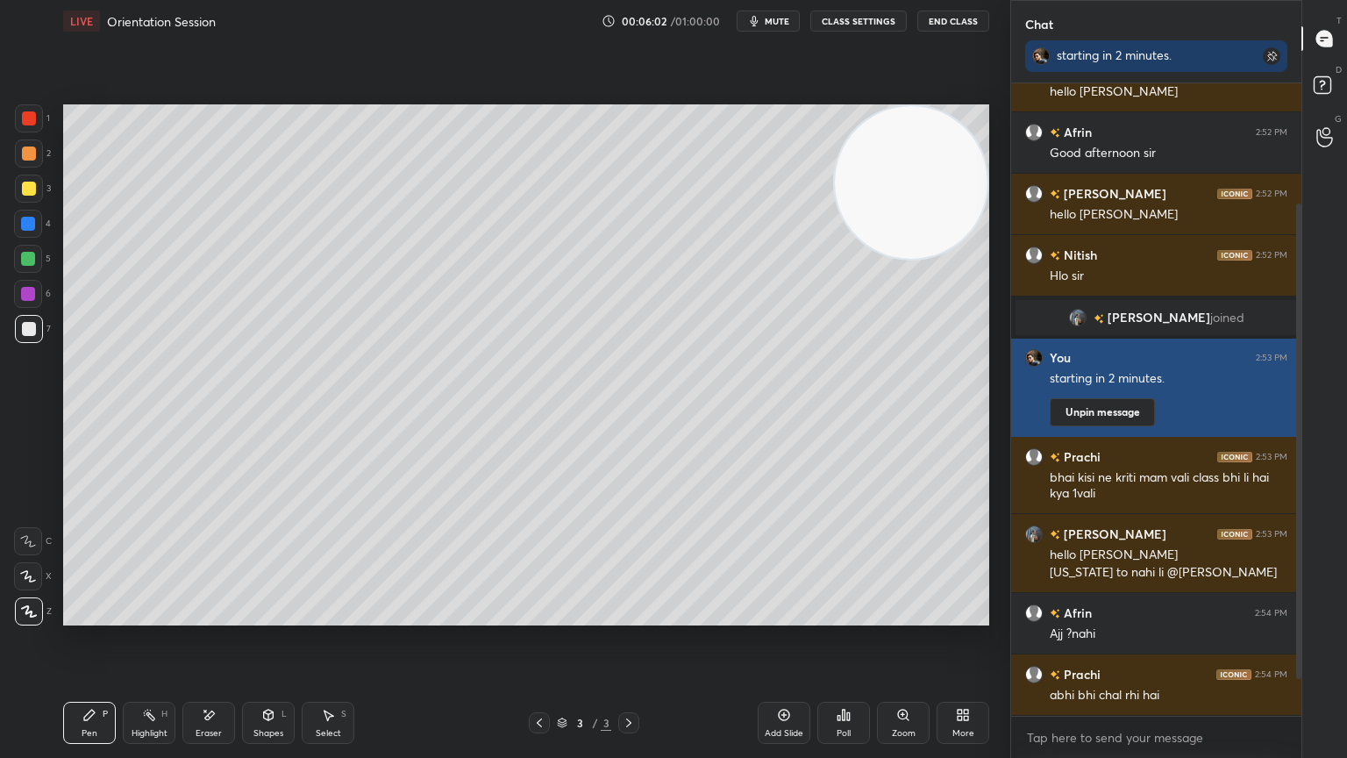
scroll to position [210, 0]
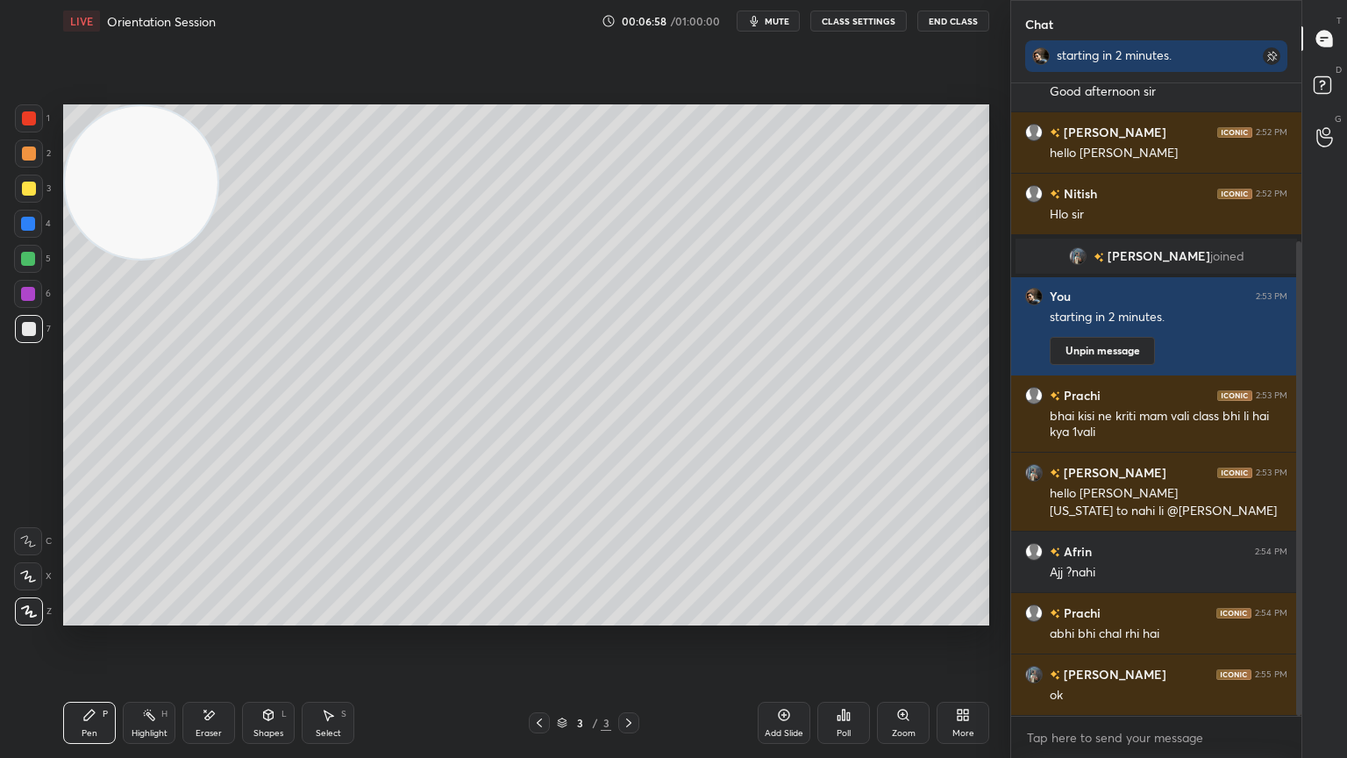
click at [787, 680] on div "Add Slide" at bounding box center [784, 723] width 53 height 42
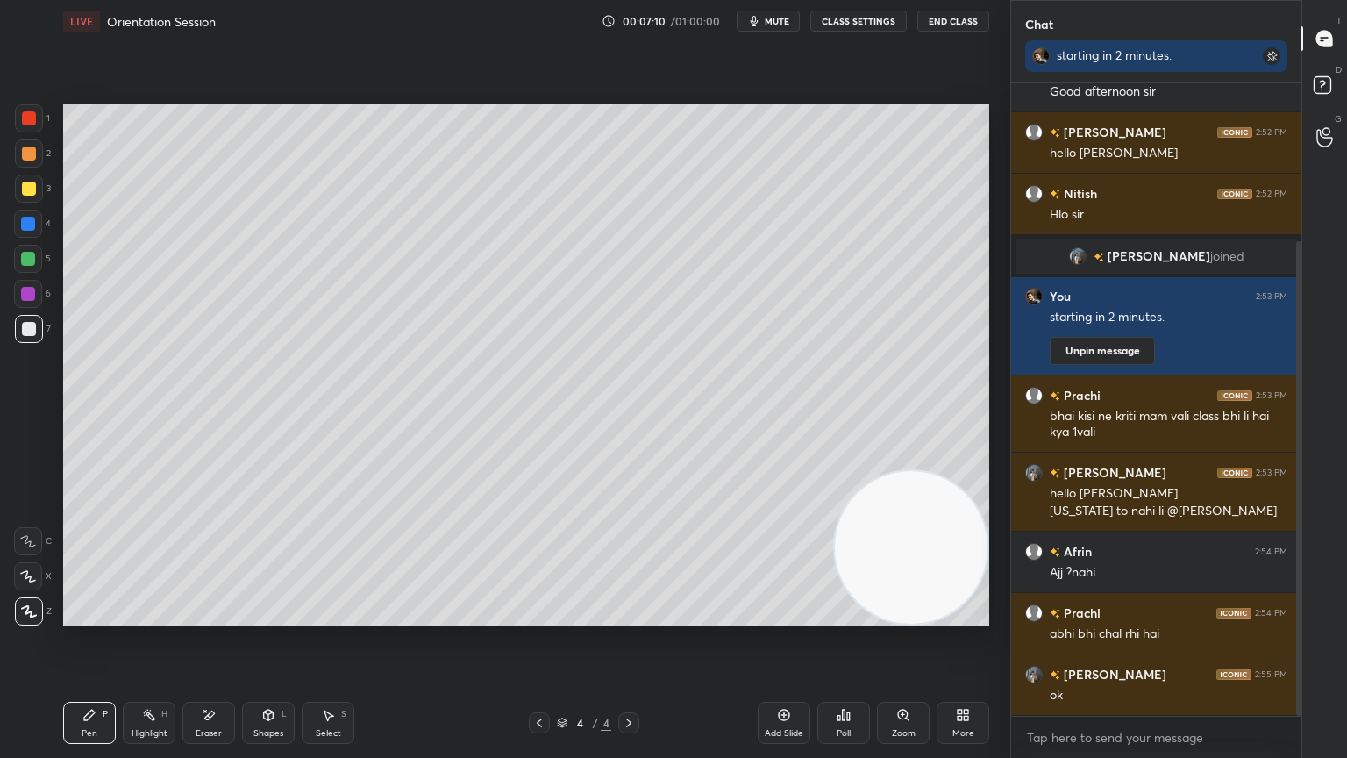
click at [214, 680] on icon at bounding box center [210, 715] width 10 height 9
click at [95, 680] on div "Pen" at bounding box center [90, 733] width 16 height 9
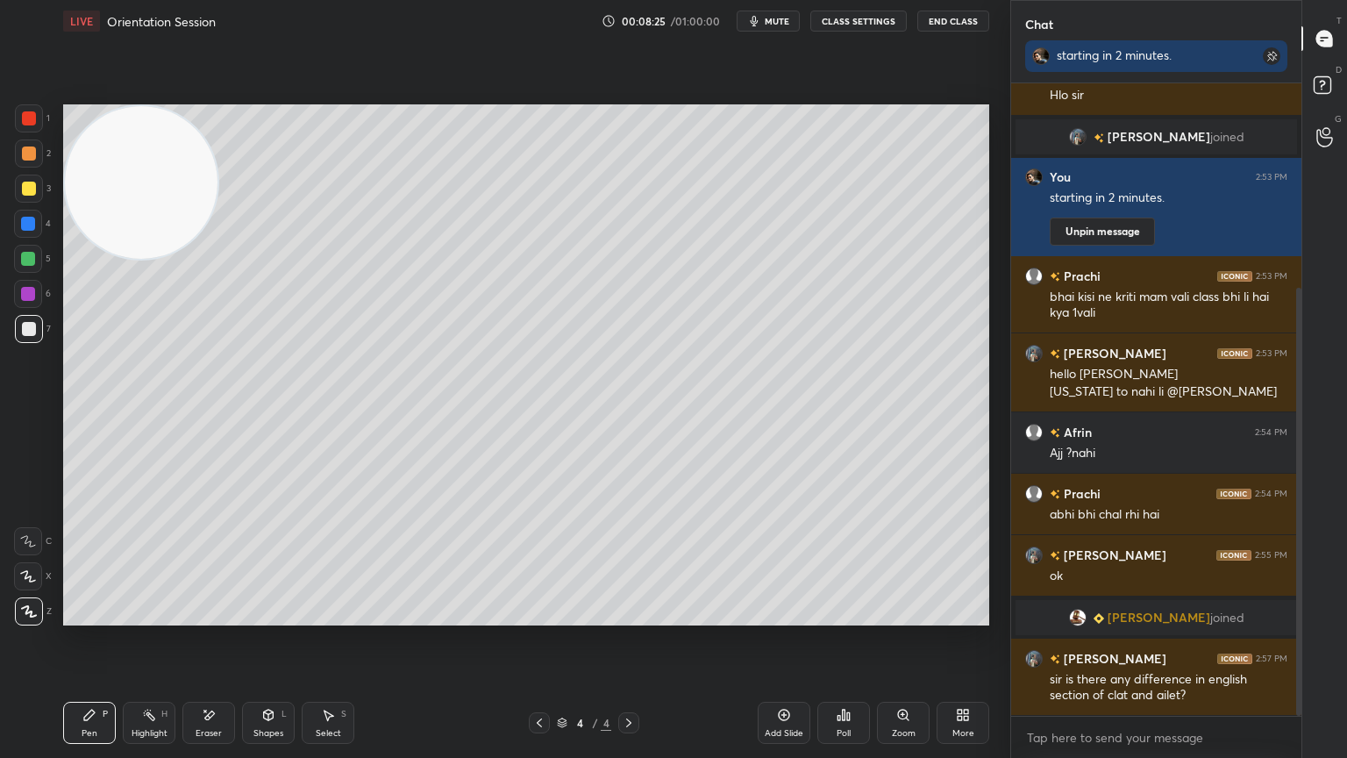
scroll to position [343, 0]
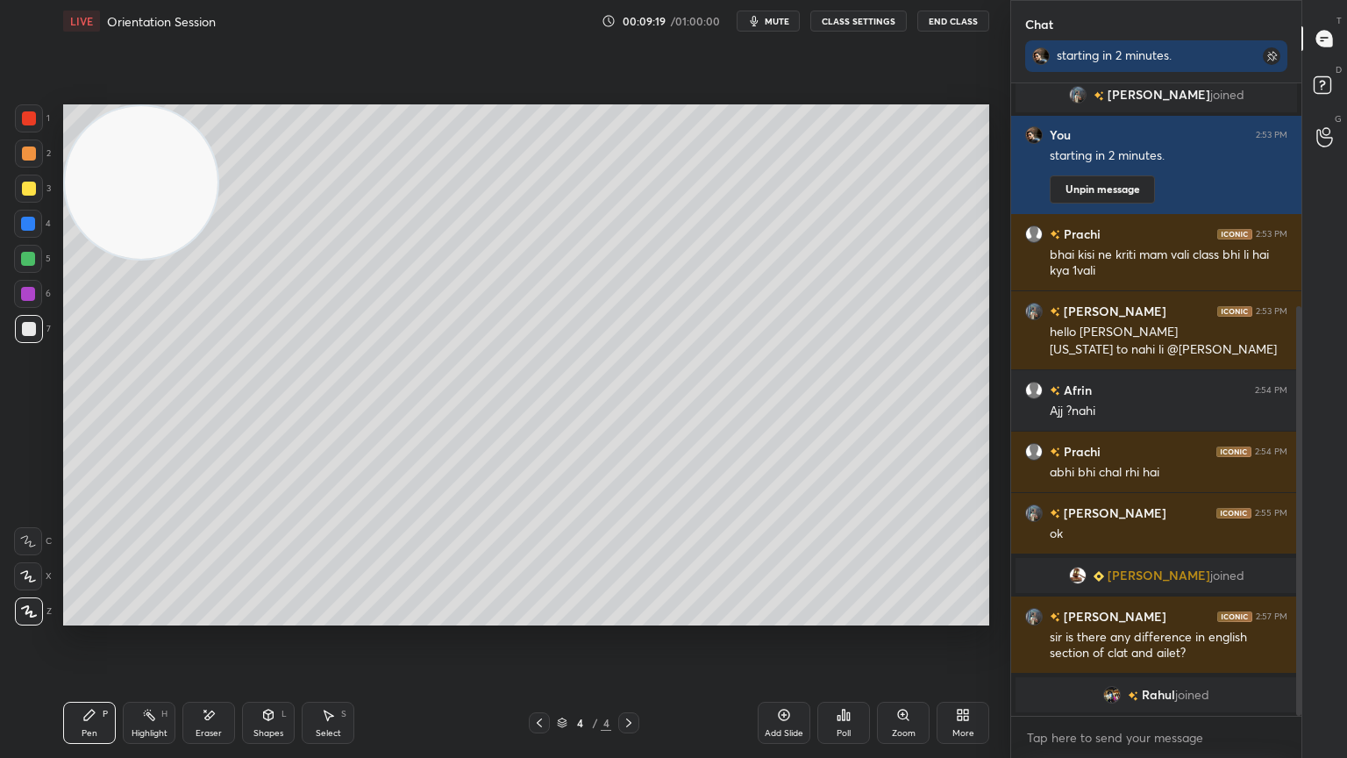
click at [229, 680] on div "Eraser" at bounding box center [208, 723] width 53 height 42
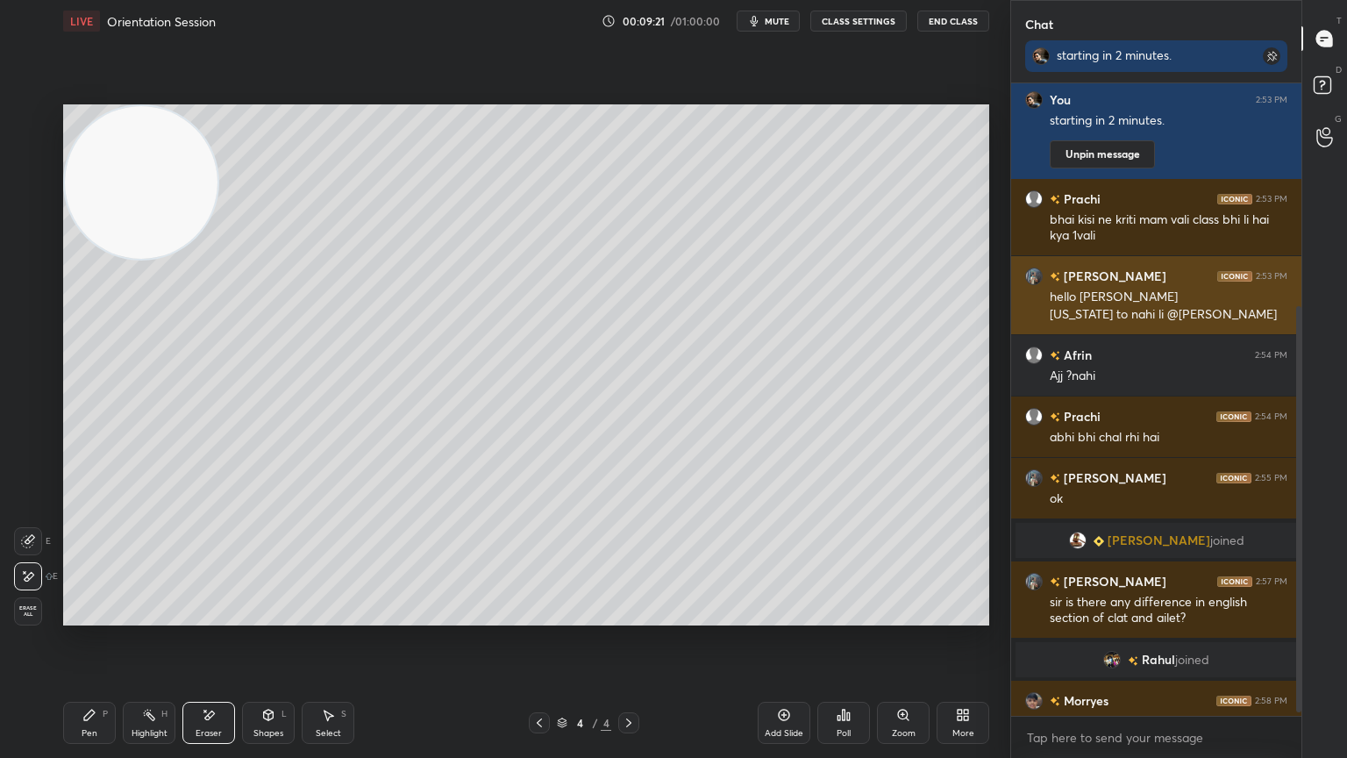
scroll to position [368, 0]
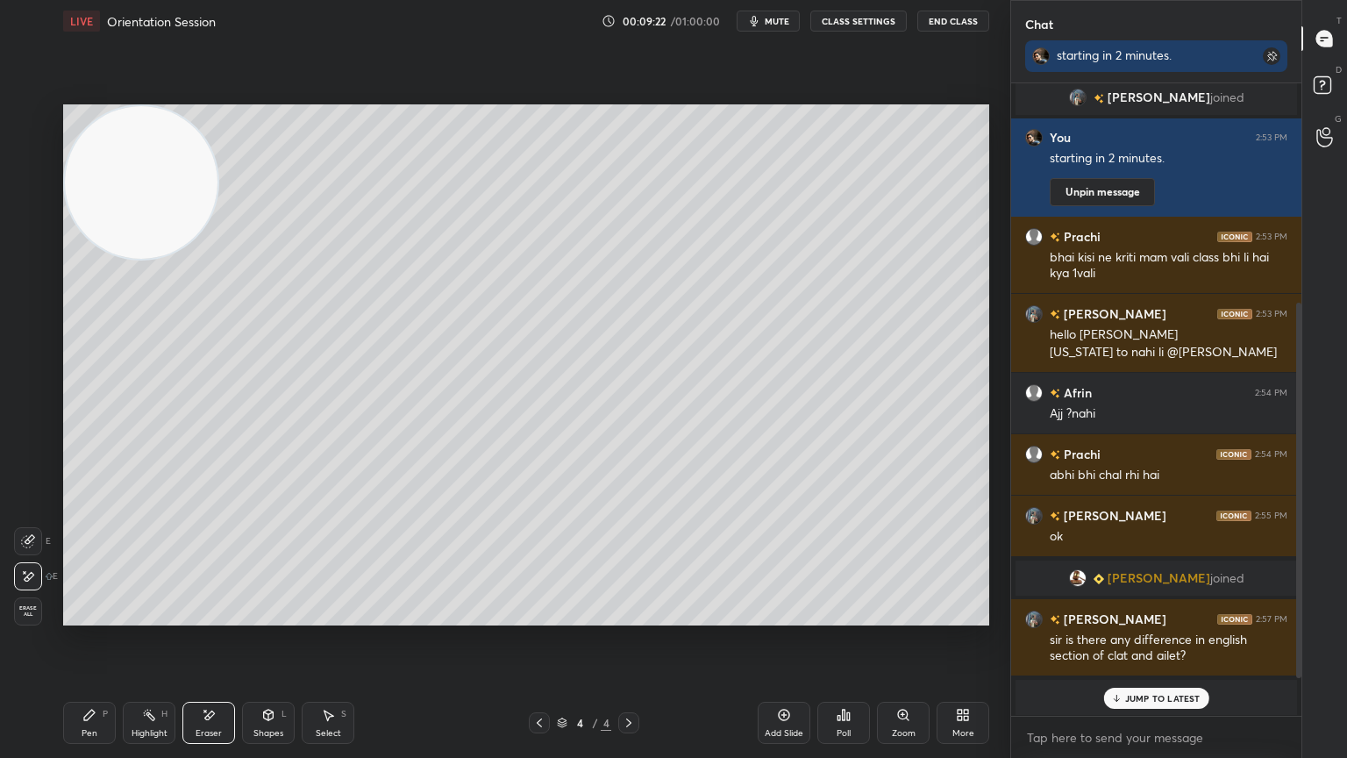
click at [87, 680] on div "Pen" at bounding box center [90, 733] width 16 height 9
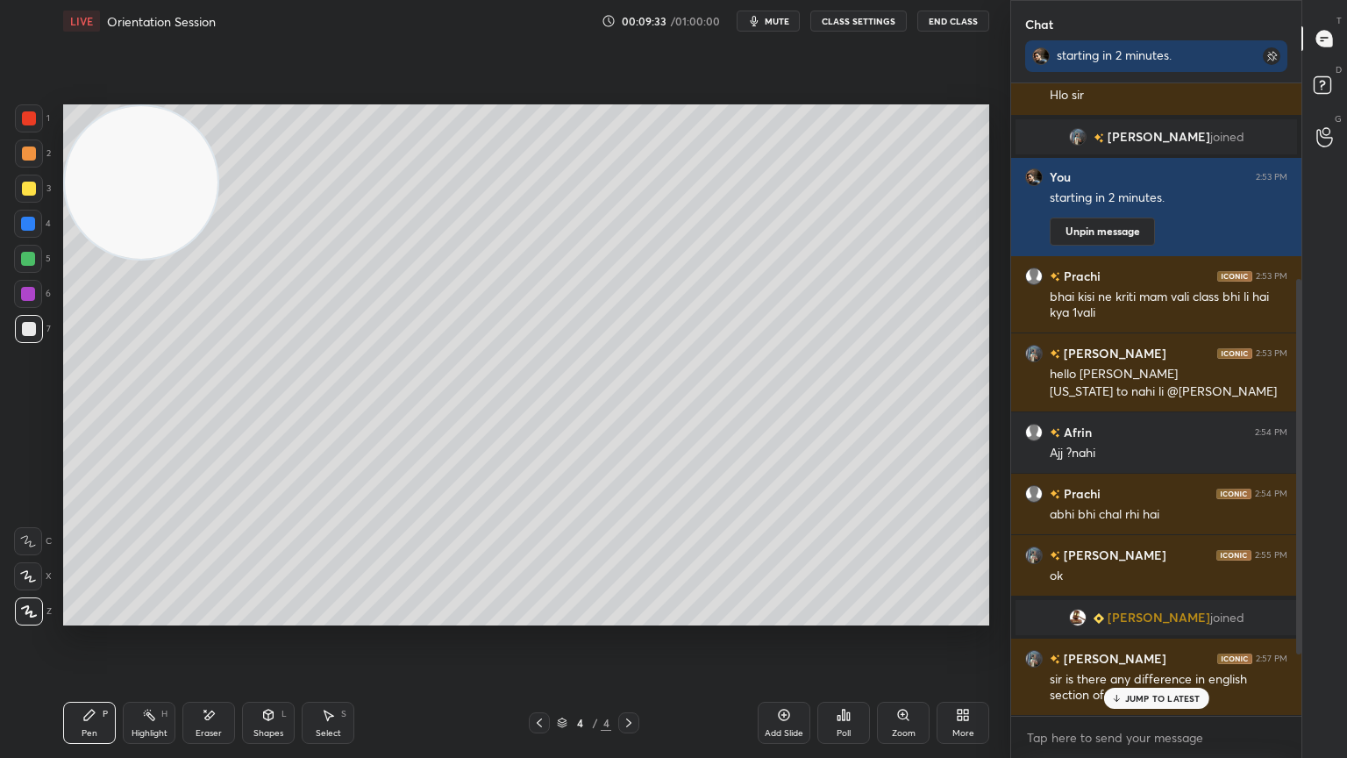
click at [1151, 680] on p "JUMP TO LATEST" at bounding box center [1163, 698] width 75 height 11
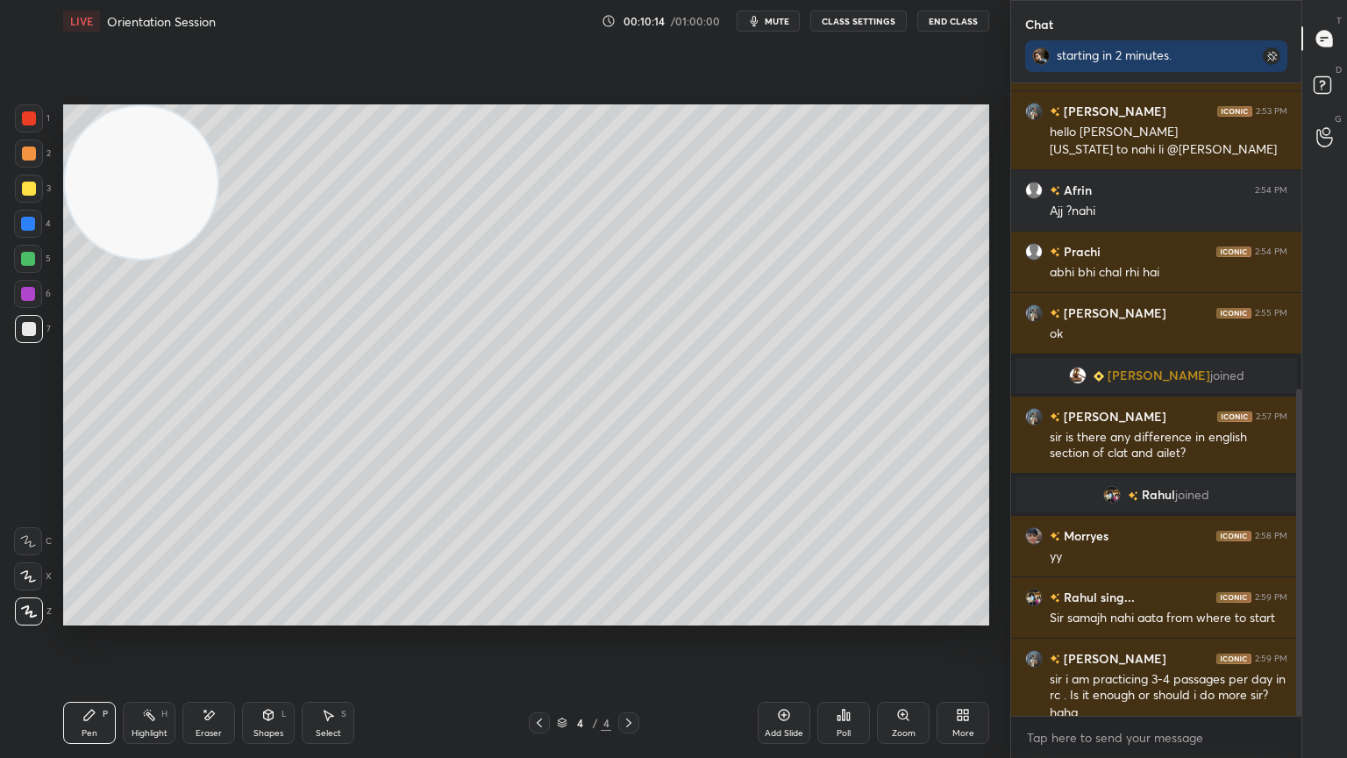
scroll to position [589, 0]
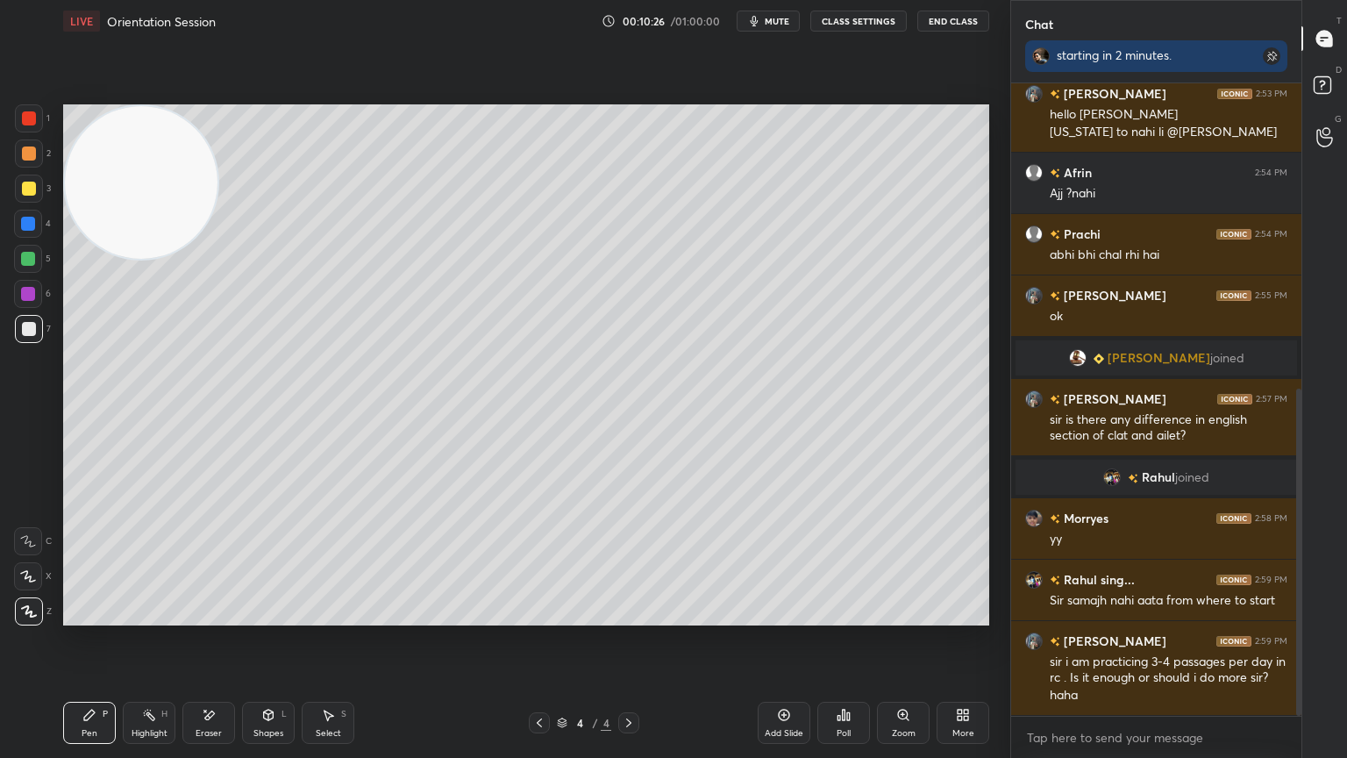
click at [793, 680] on div "Add Slide" at bounding box center [784, 723] width 53 height 42
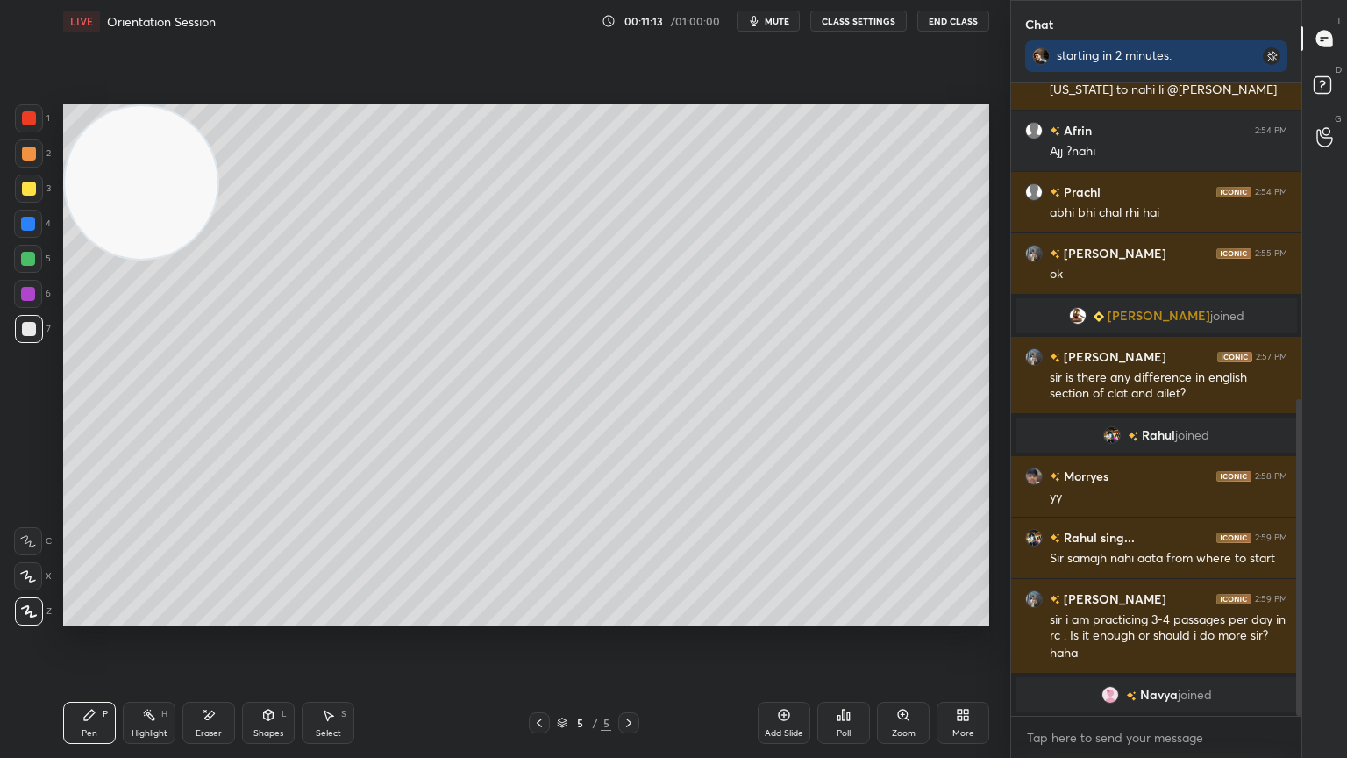
click at [23, 182] on div at bounding box center [29, 189] width 14 height 14
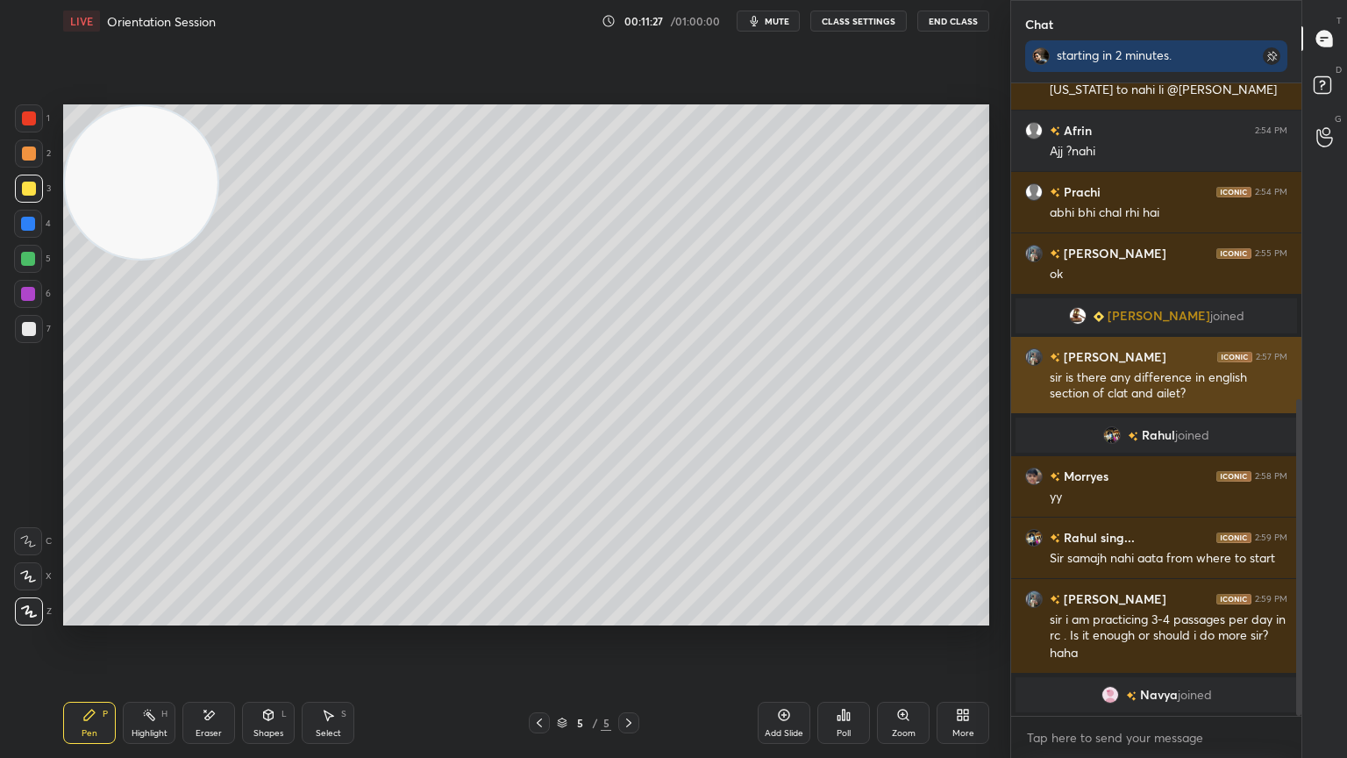
click at [25, 338] on div at bounding box center [29, 329] width 28 height 28
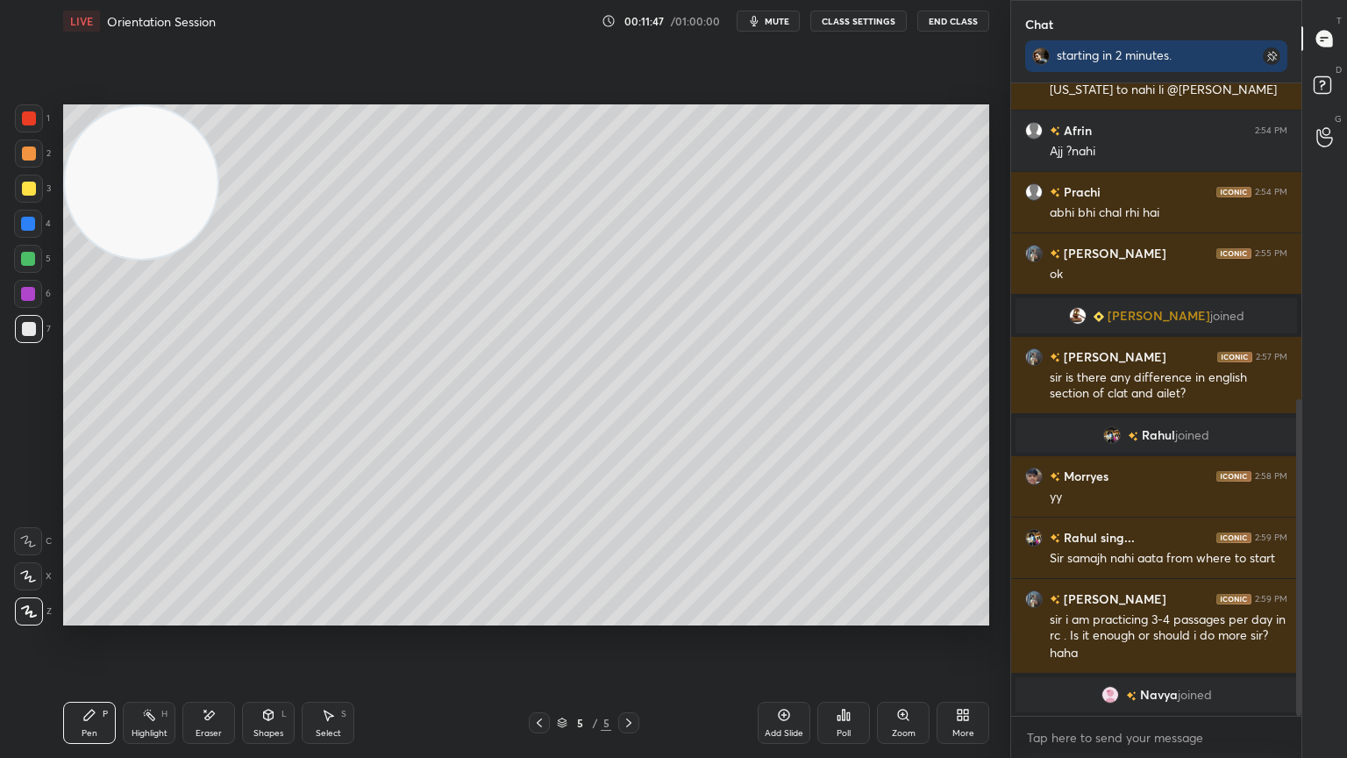
click at [777, 680] on div "Add Slide" at bounding box center [784, 733] width 39 height 9
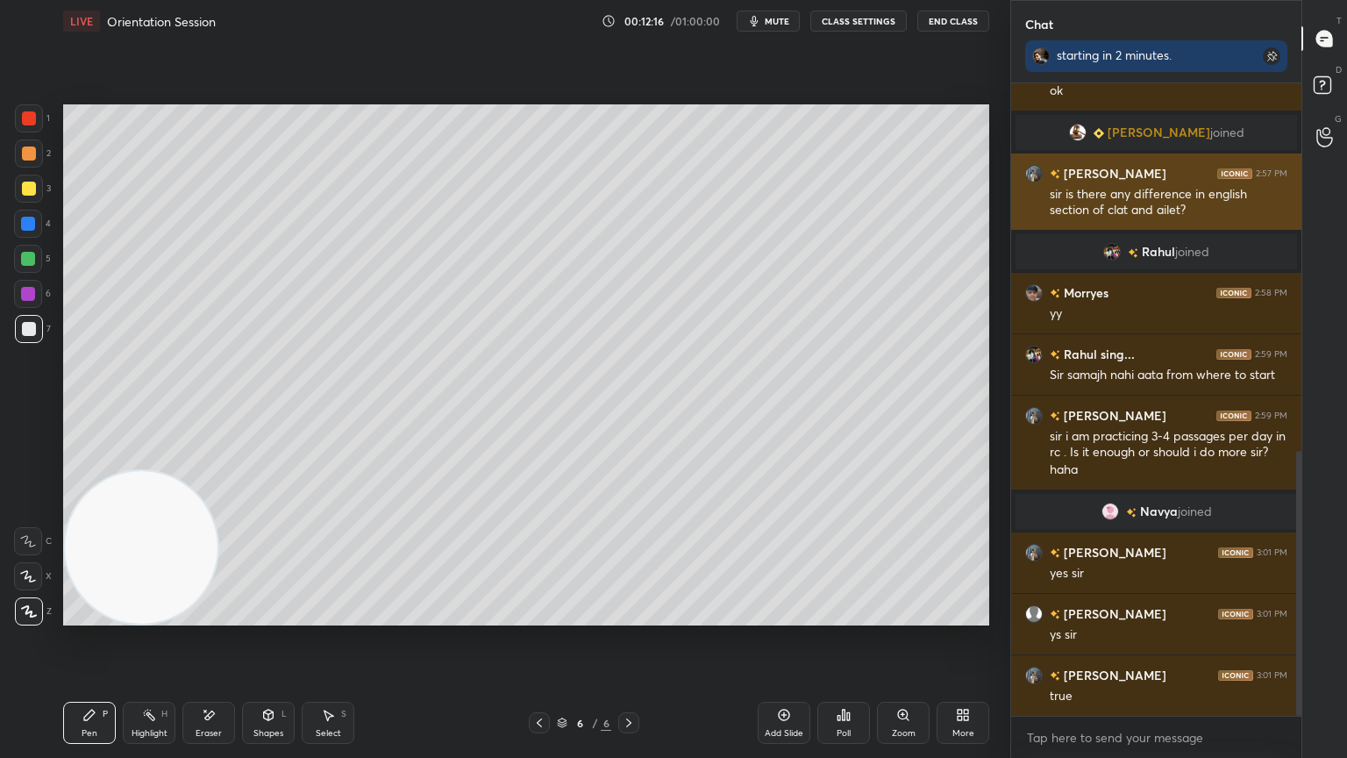
scroll to position [876, 0]
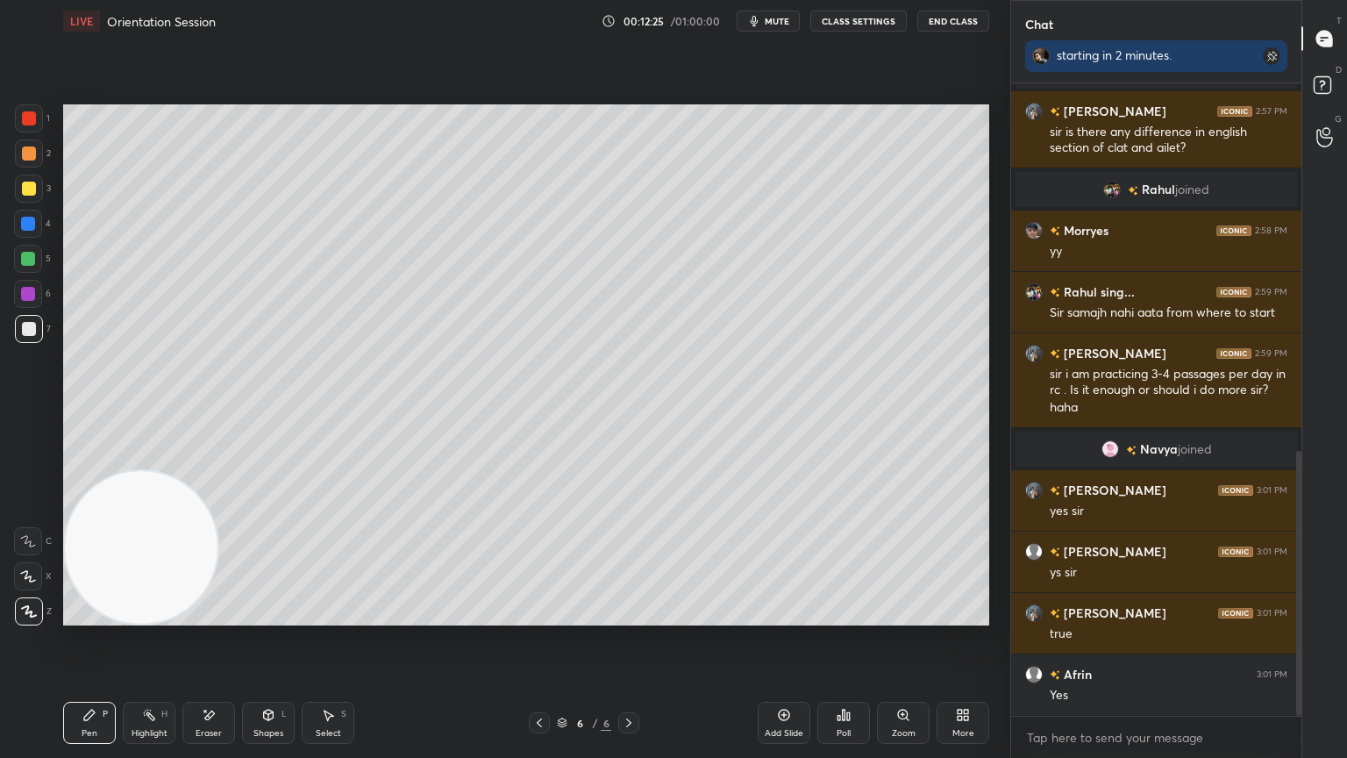
click at [206, 680] on icon at bounding box center [209, 715] width 14 height 15
click at [69, 680] on div "Pen P" at bounding box center [89, 723] width 53 height 42
click at [210, 680] on icon at bounding box center [210, 715] width 10 height 9
click at [79, 680] on div "Pen P" at bounding box center [89, 723] width 53 height 42
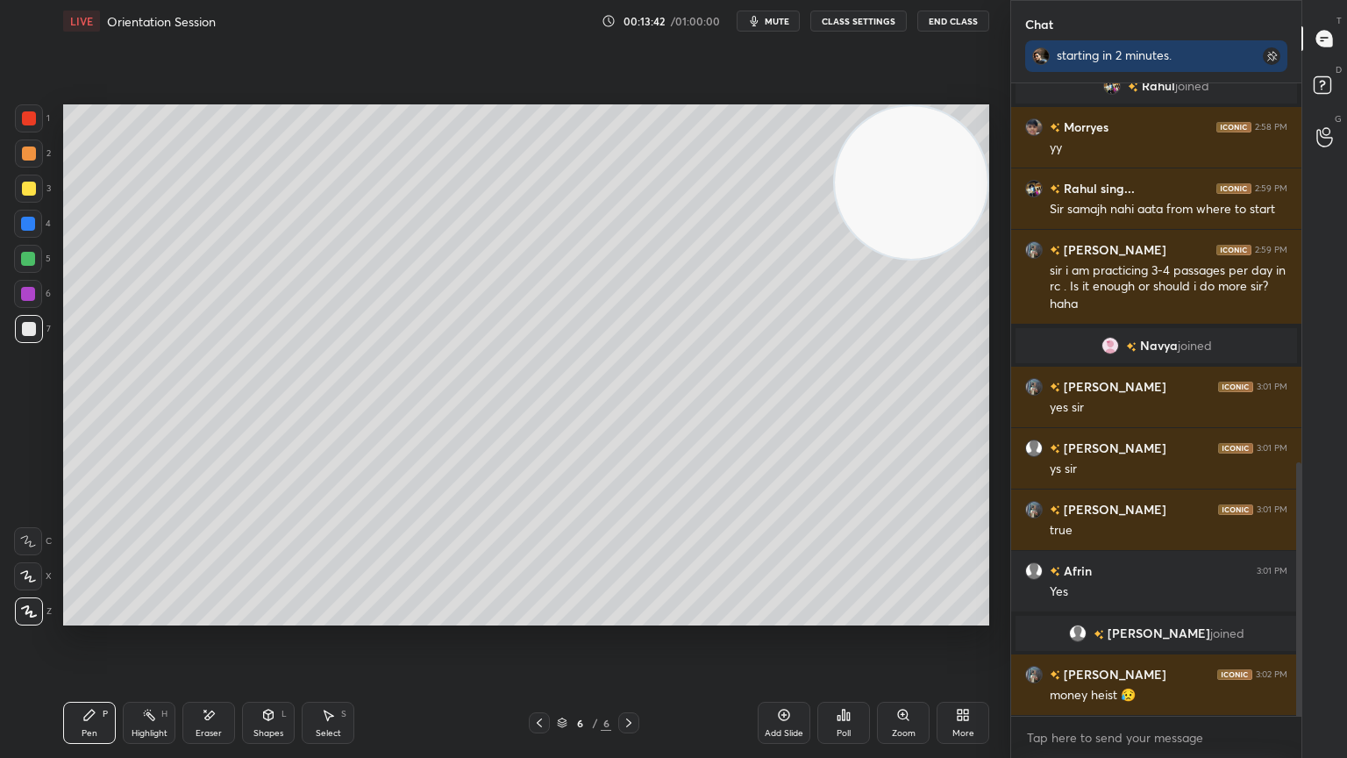
scroll to position [1007, 0]
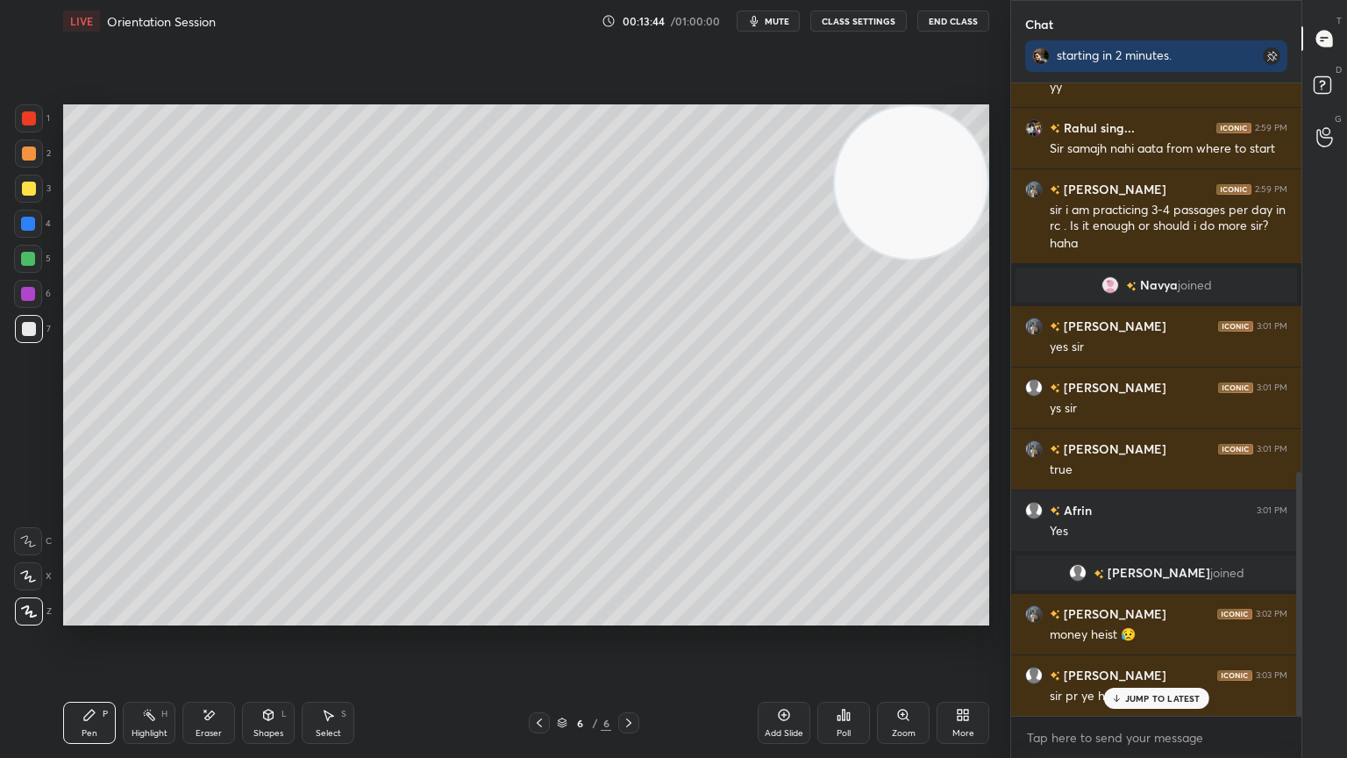
click at [1145, 680] on div "JUMP TO LATEST" at bounding box center [1156, 698] width 105 height 21
click at [1100, 680] on div "x" at bounding box center [1156, 737] width 290 height 41
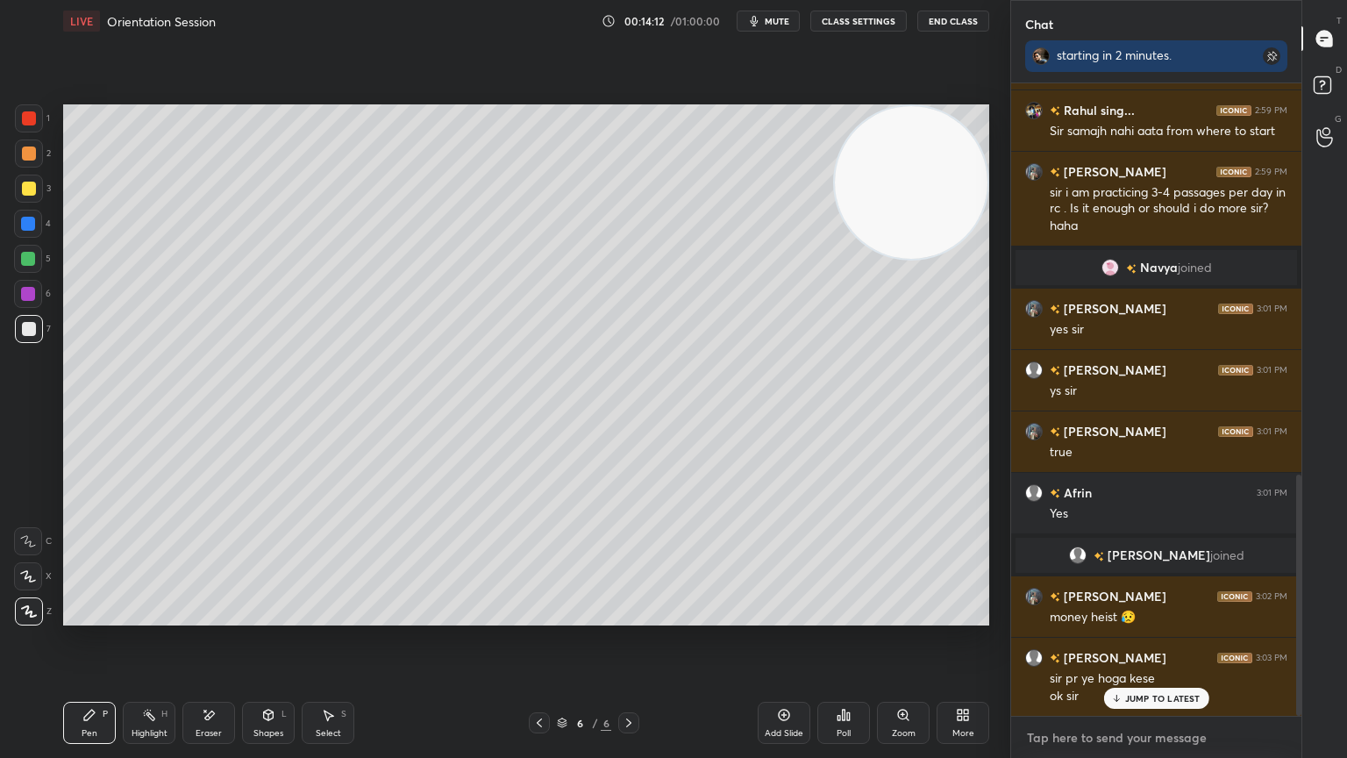
scroll to position [1087, 0]
click at [206, 680] on icon at bounding box center [209, 715] width 14 height 15
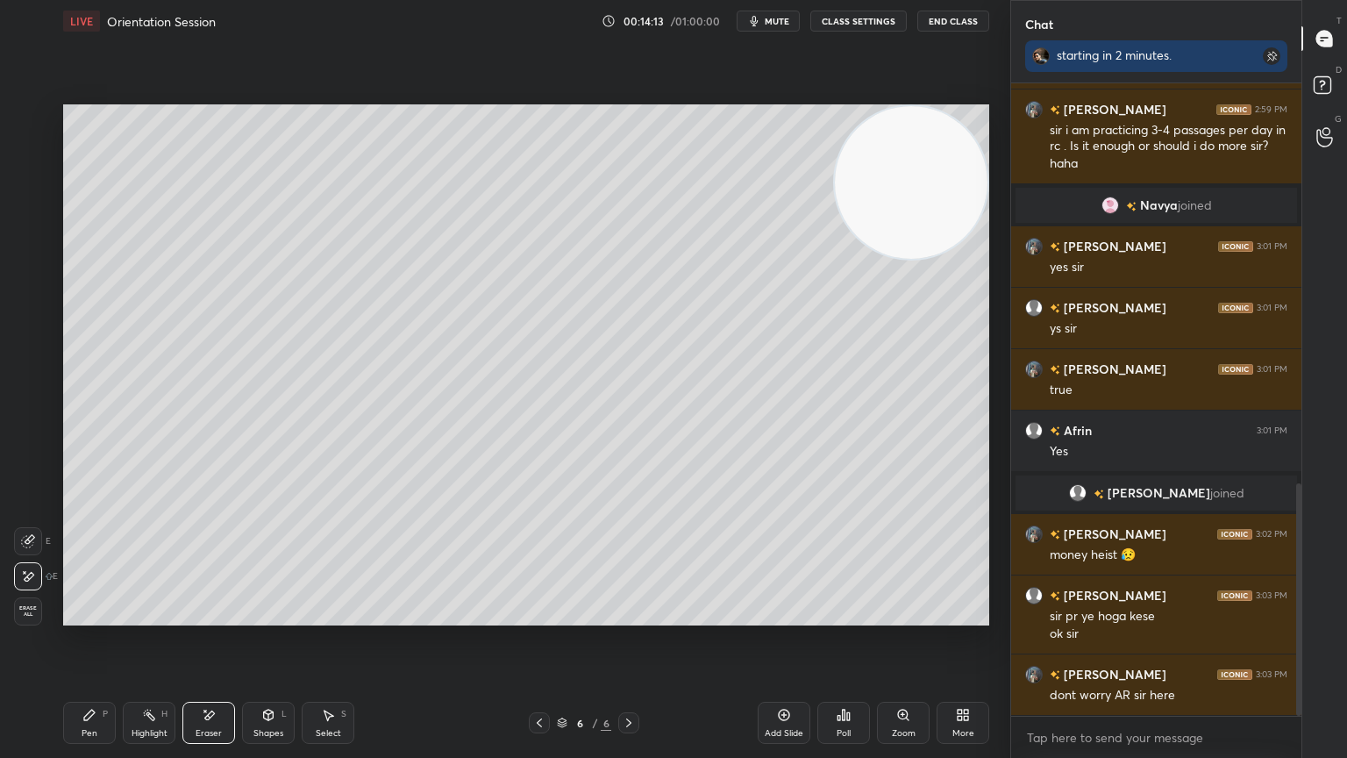
click at [88, 680] on icon at bounding box center [89, 715] width 14 height 14
click at [204, 680] on icon at bounding box center [209, 715] width 14 height 15
click at [91, 680] on icon at bounding box center [89, 715] width 14 height 14
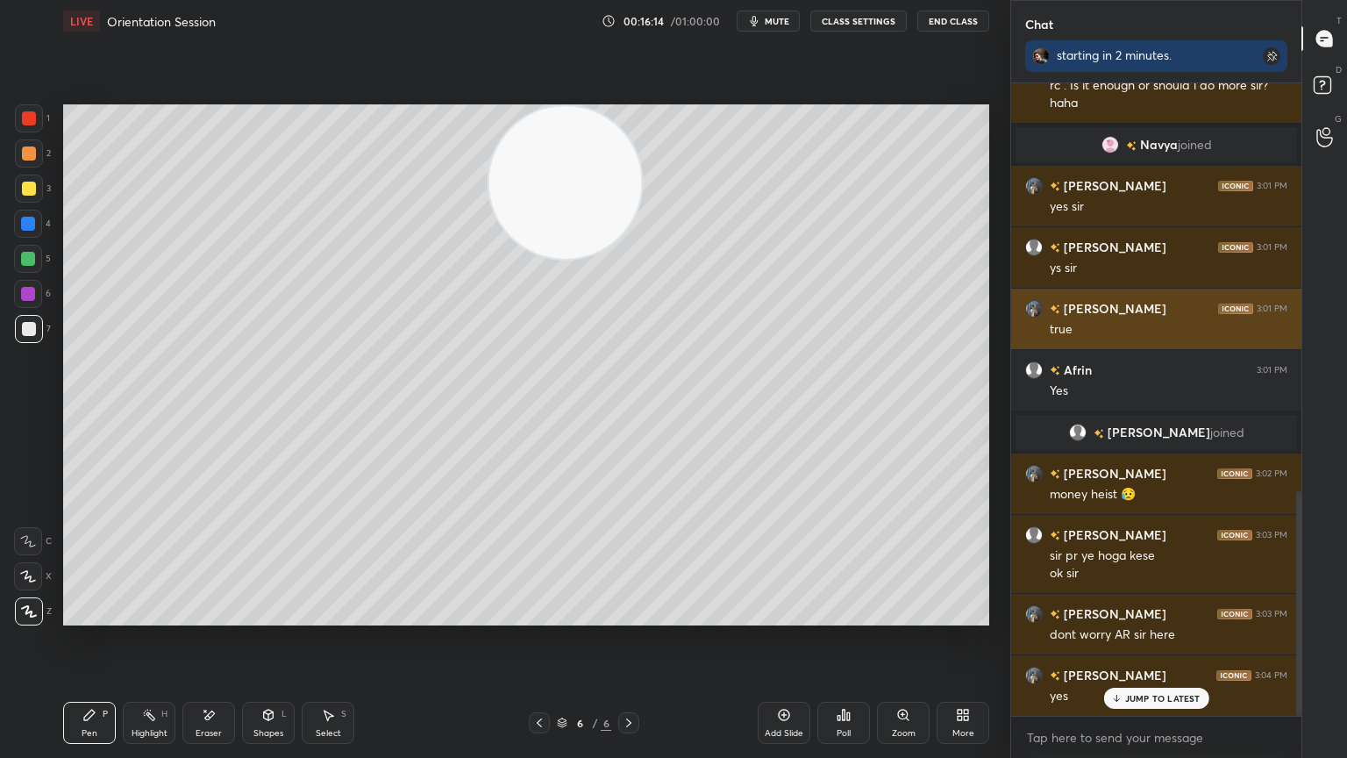
scroll to position [1210, 0]
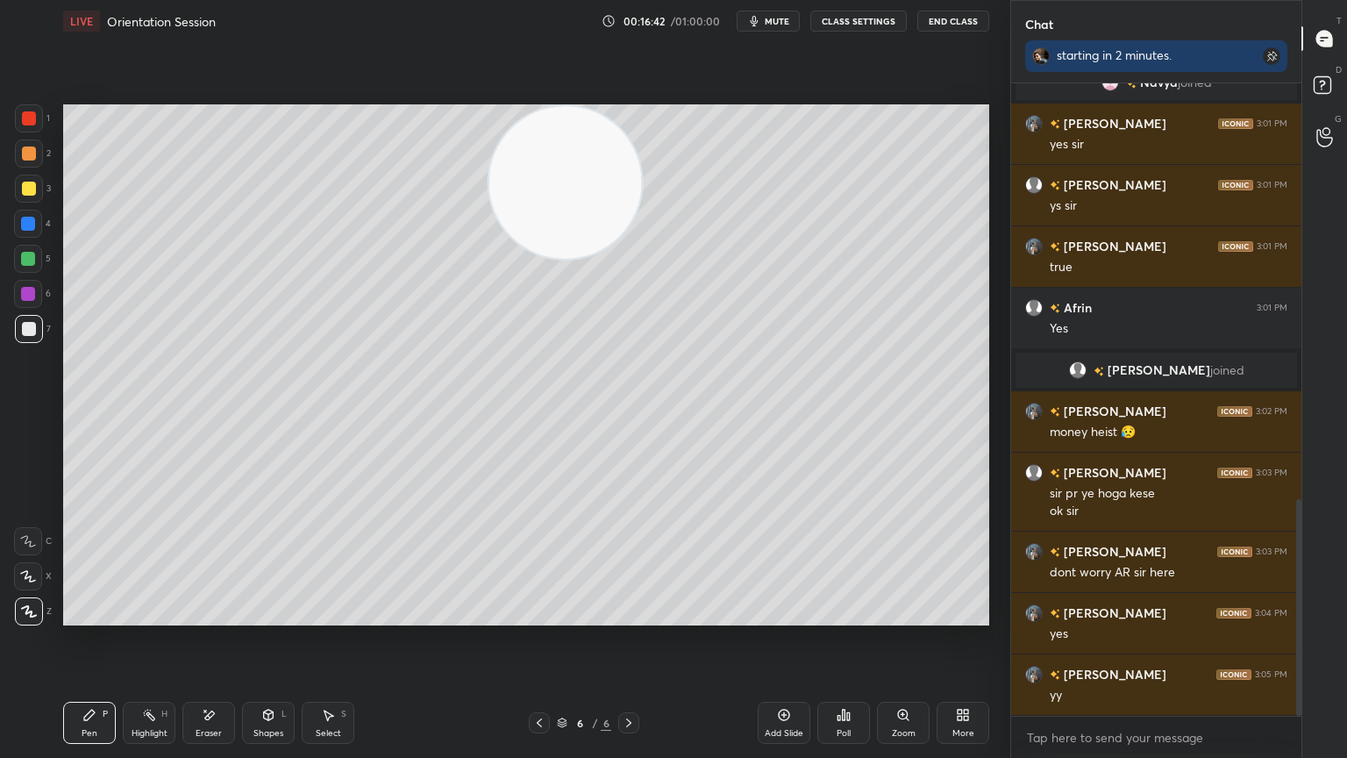
click at [217, 680] on div "Eraser" at bounding box center [208, 723] width 53 height 42
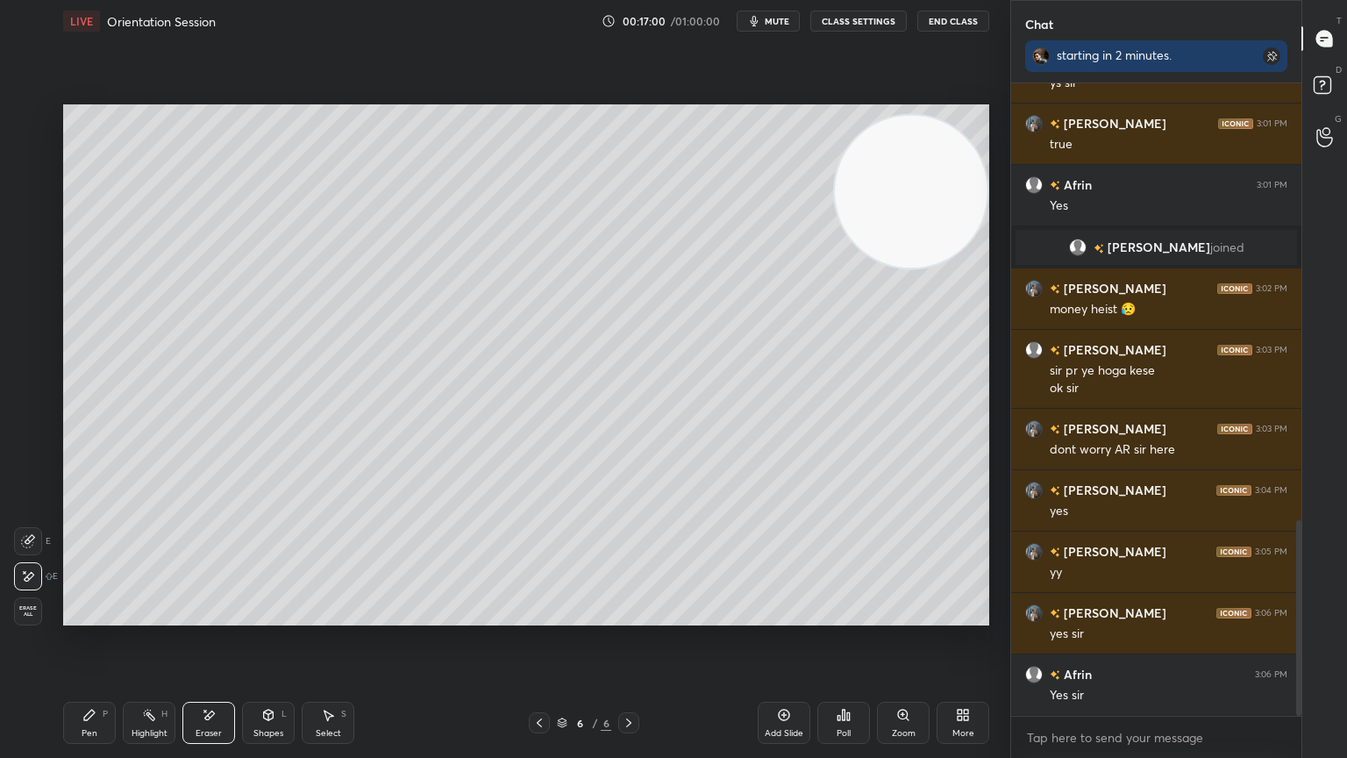
scroll to position [1410, 0]
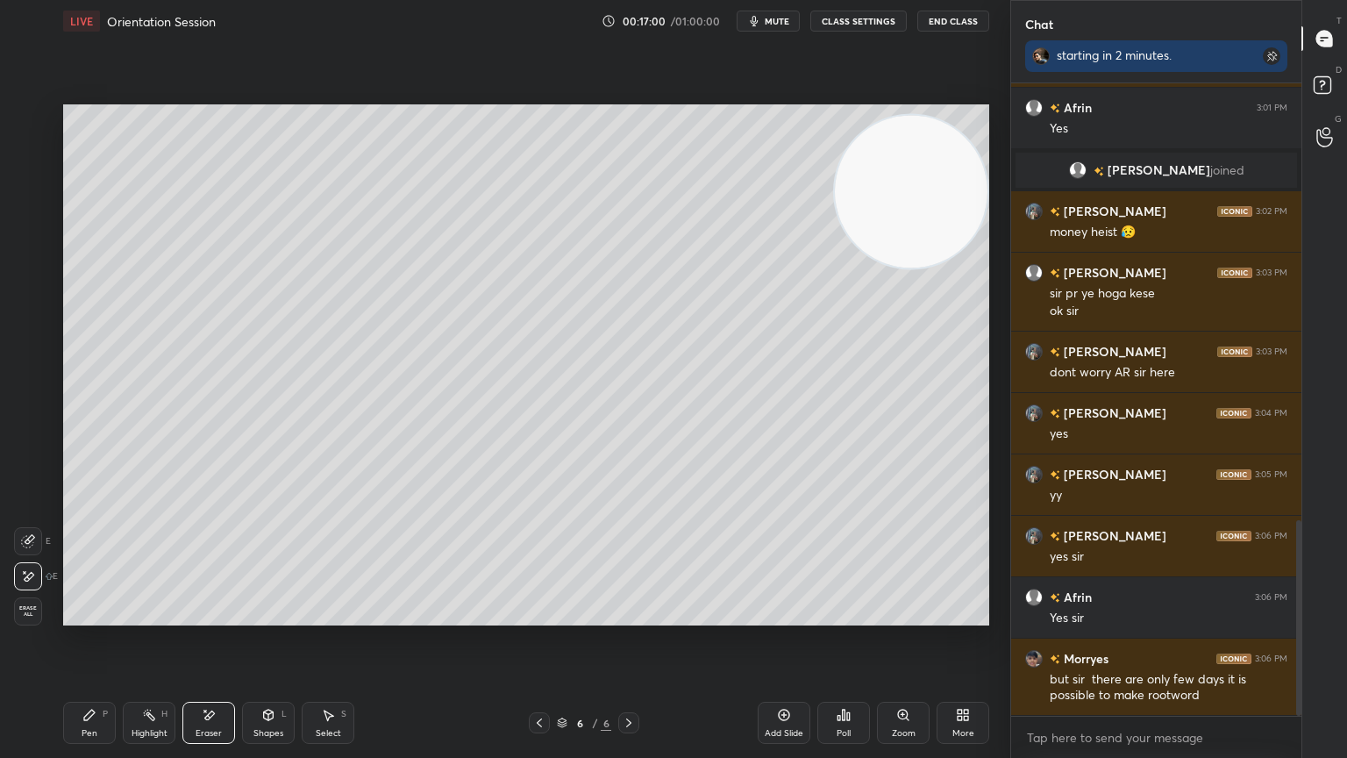
click at [81, 680] on div "Pen P" at bounding box center [89, 723] width 53 height 42
click at [148, 654] on div "Setting up your live class Poll for secs No correct answer Start poll" at bounding box center [526, 365] width 940 height 646
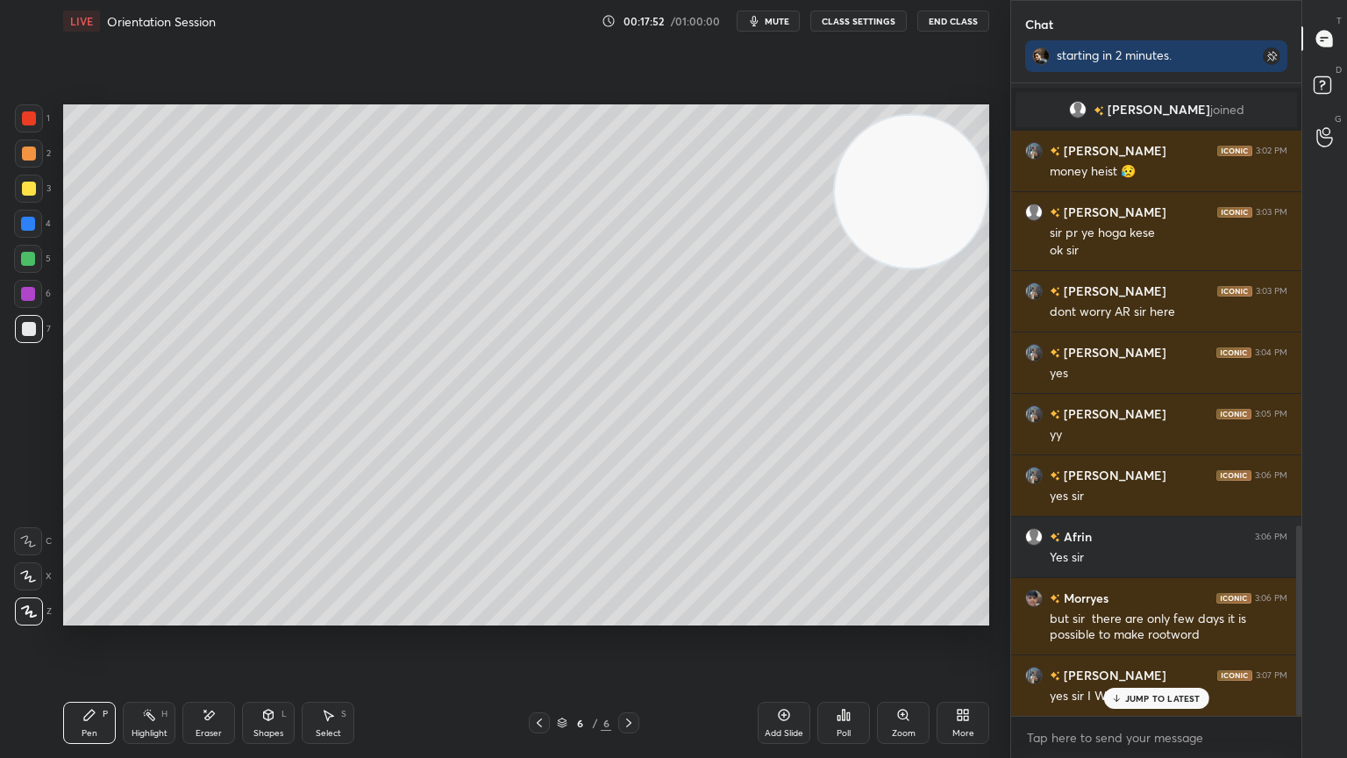
scroll to position [1533, 0]
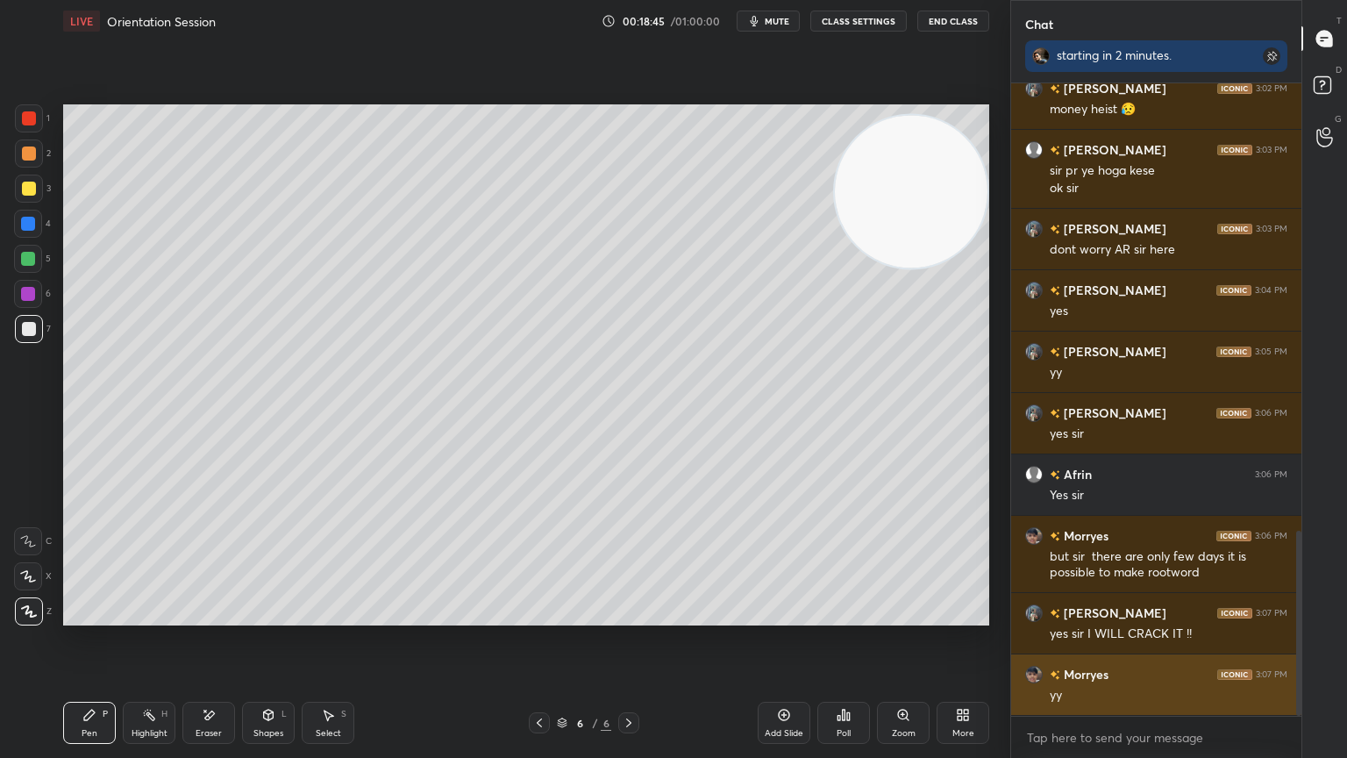
click at [213, 680] on icon at bounding box center [209, 715] width 14 height 15
click at [102, 680] on div "Pen P" at bounding box center [89, 723] width 53 height 42
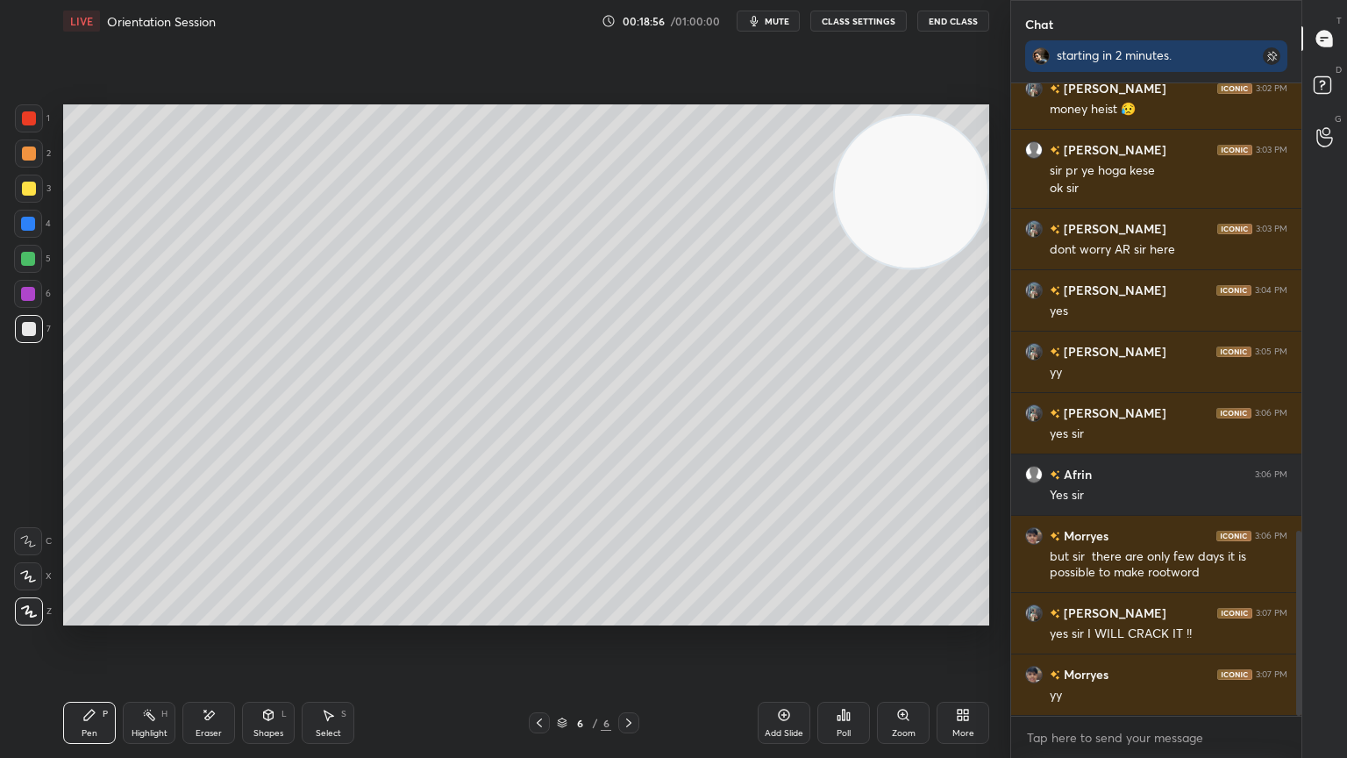
click at [200, 680] on div "Eraser" at bounding box center [208, 723] width 53 height 42
click at [89, 680] on div "Pen P" at bounding box center [89, 723] width 53 height 42
click at [225, 680] on div "Pen P Highlight H Eraser Shapes L Select S 6 / 6 Add Slide Poll Zoom More" at bounding box center [526, 723] width 926 height 70
click at [204, 680] on div "Eraser" at bounding box center [208, 723] width 53 height 42
click at [99, 680] on div "Pen P" at bounding box center [89, 723] width 53 height 42
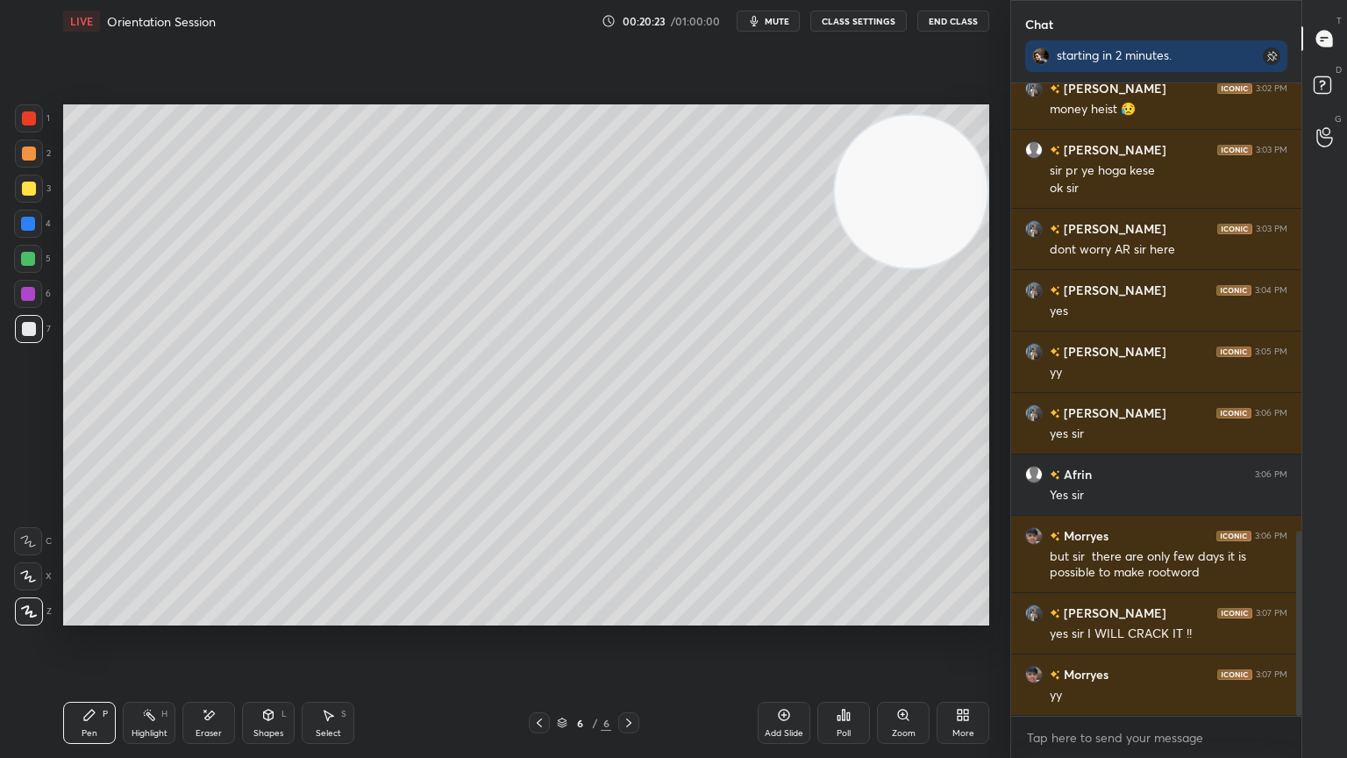
click at [332, 680] on div "Select" at bounding box center [328, 733] width 25 height 9
click at [96, 680] on icon at bounding box center [89, 715] width 14 height 14
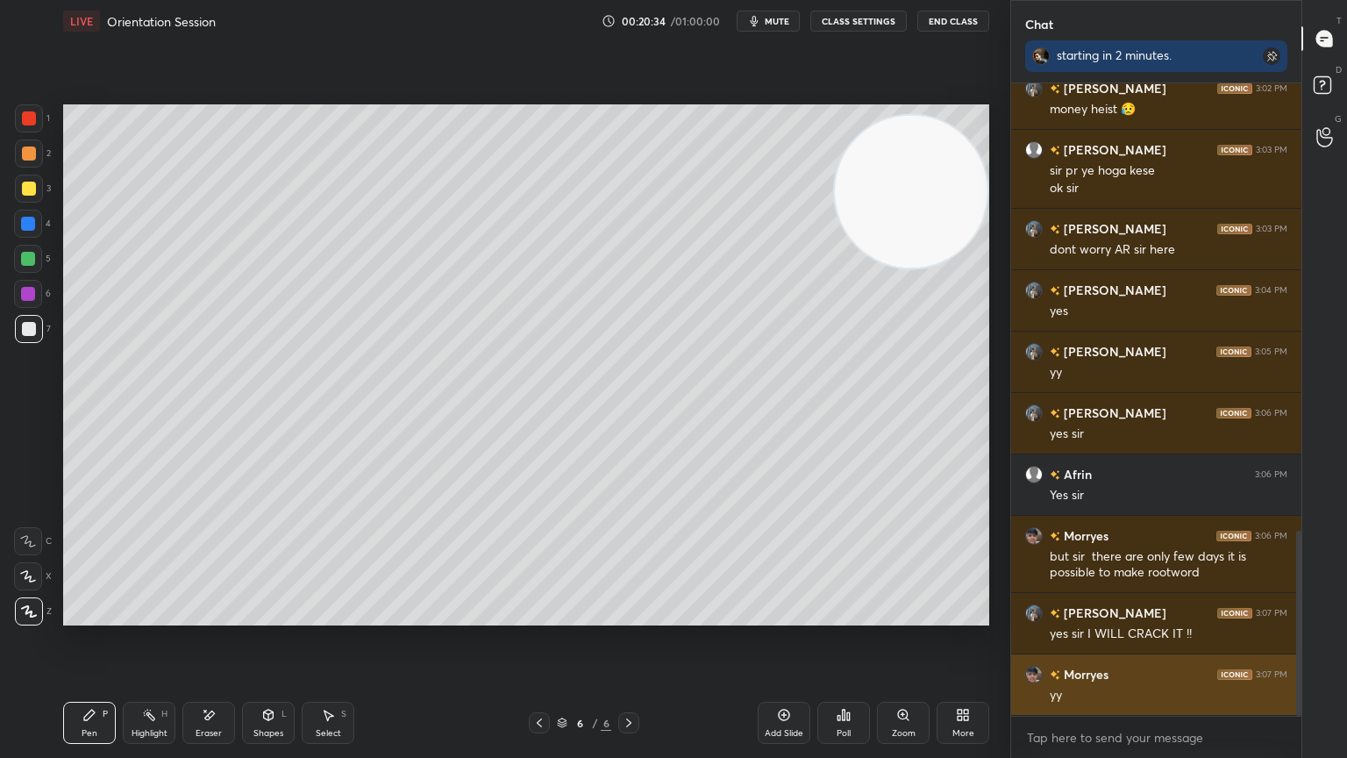
scroll to position [1593, 0]
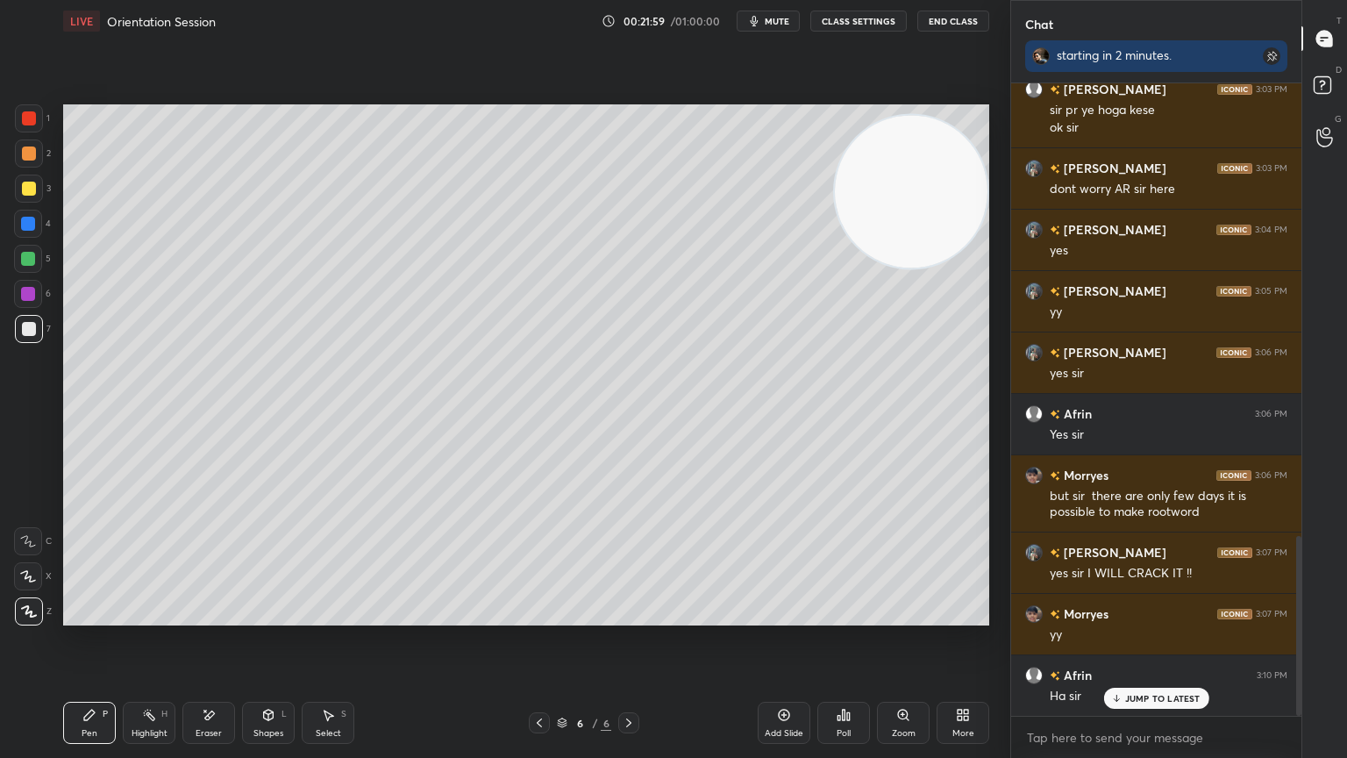
click at [209, 680] on icon at bounding box center [209, 715] width 14 height 15
click at [103, 680] on div "P" at bounding box center [105, 714] width 5 height 9
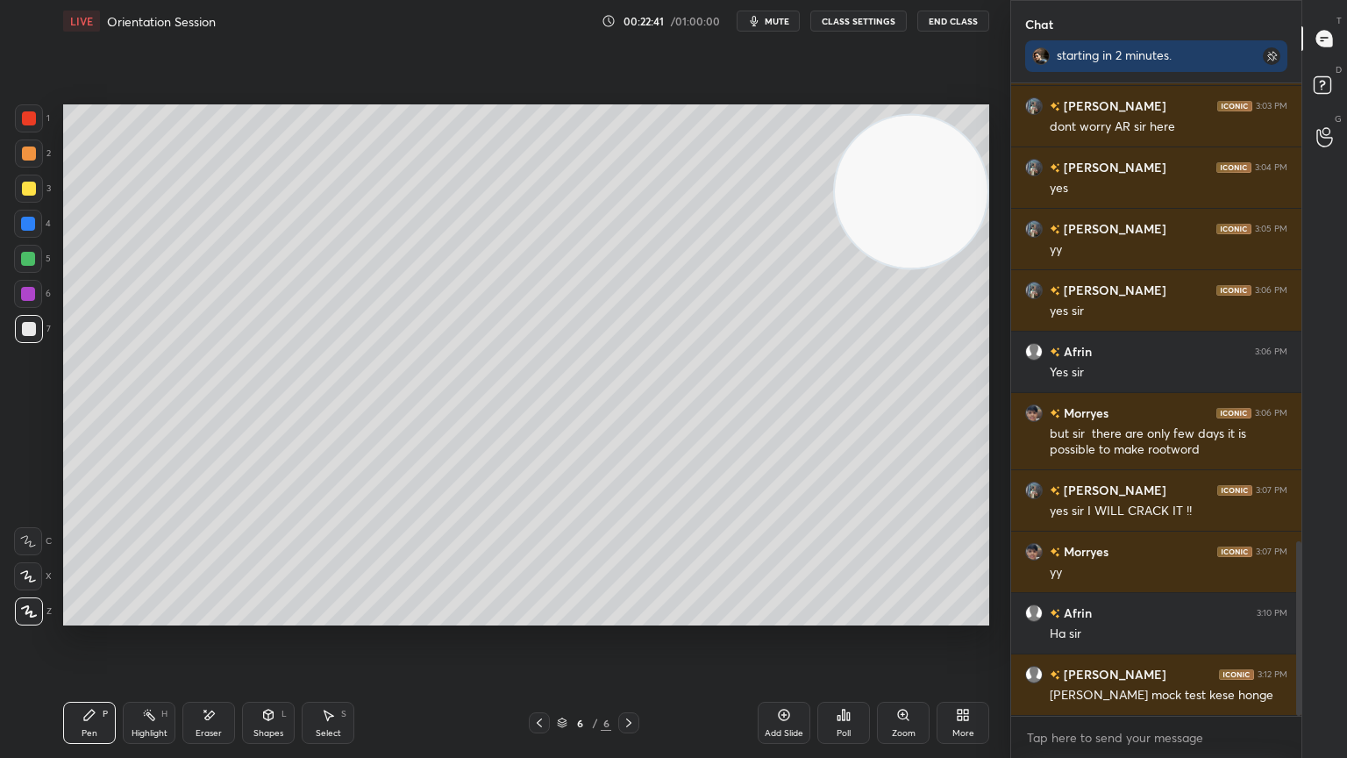
click at [804, 680] on div "Add Slide" at bounding box center [784, 723] width 53 height 42
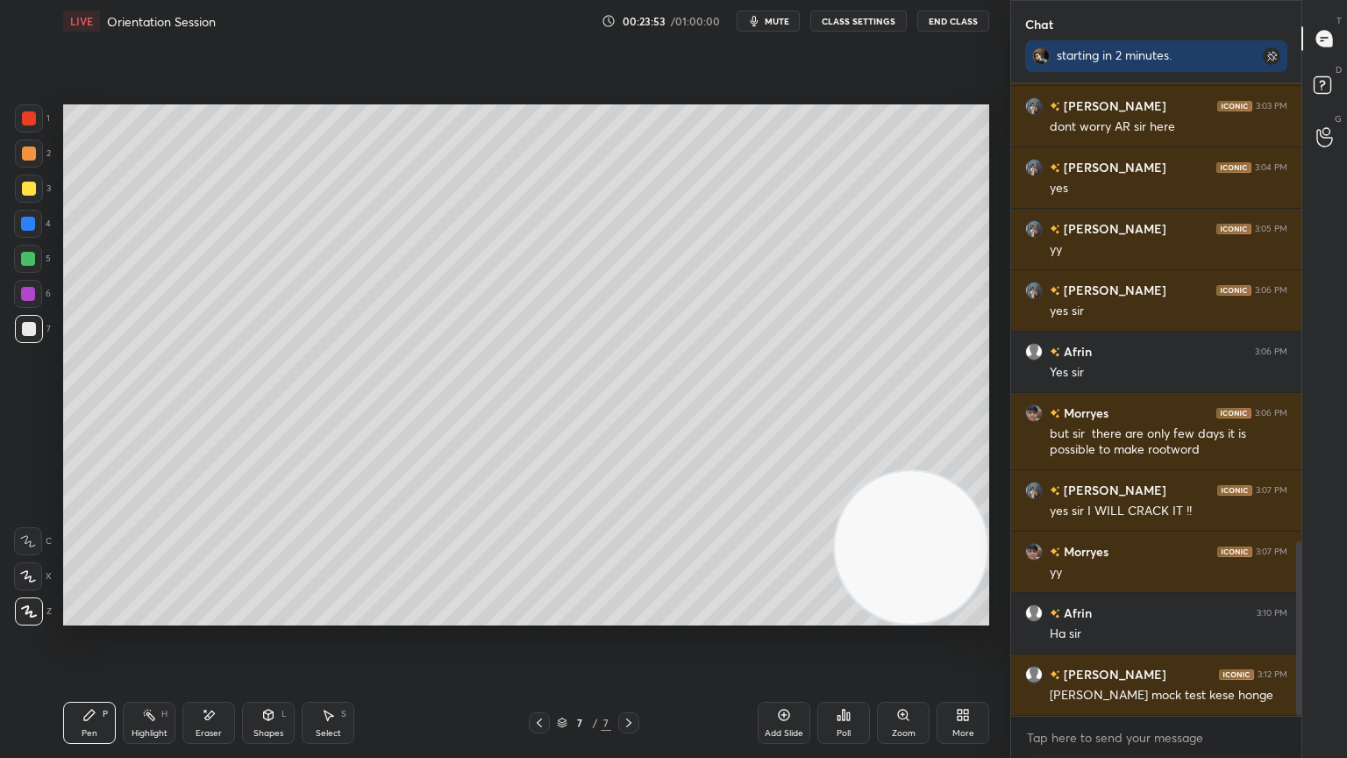
click at [787, 680] on div "Add Slide" at bounding box center [784, 723] width 53 height 42
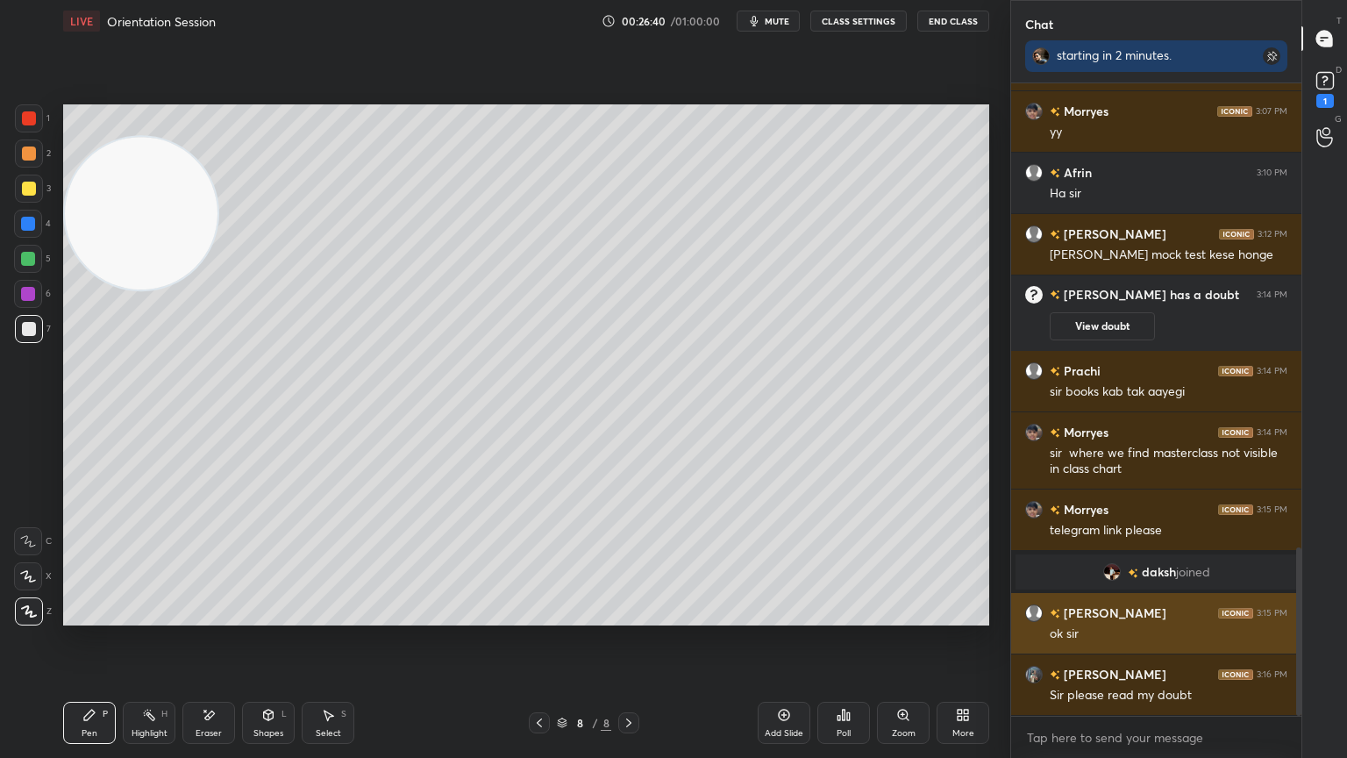
scroll to position [1804, 0]
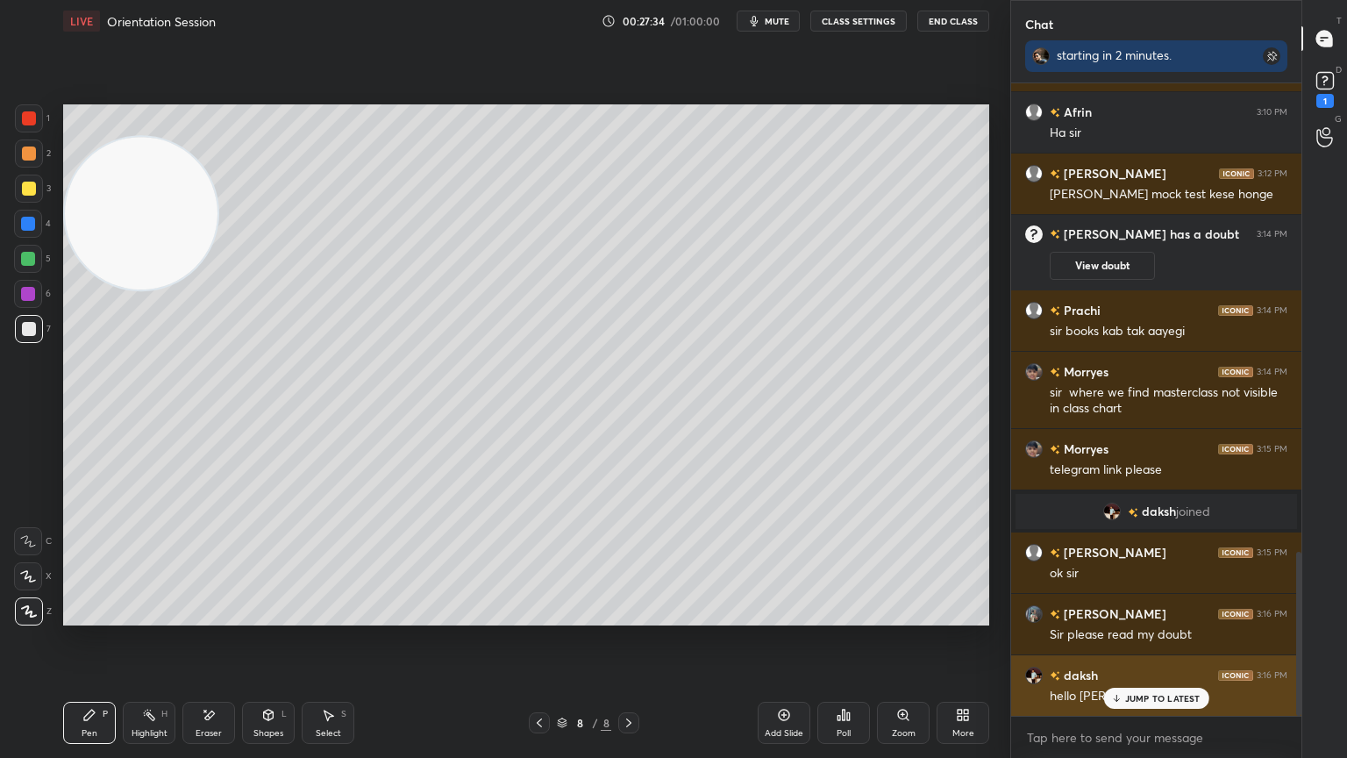
click at [1140, 680] on p "JUMP TO LATEST" at bounding box center [1163, 698] width 75 height 11
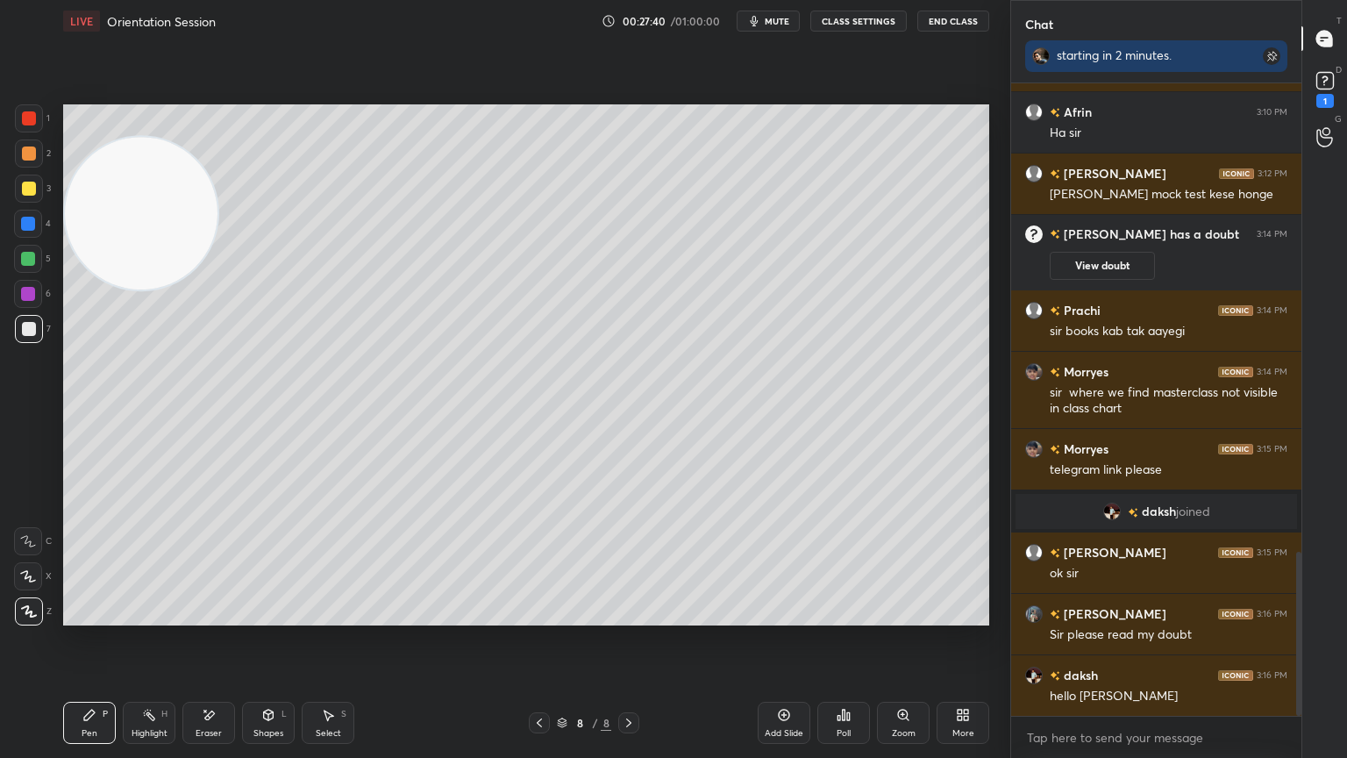
click at [31, 117] on div at bounding box center [29, 118] width 14 height 14
click at [28, 186] on div at bounding box center [29, 189] width 14 height 14
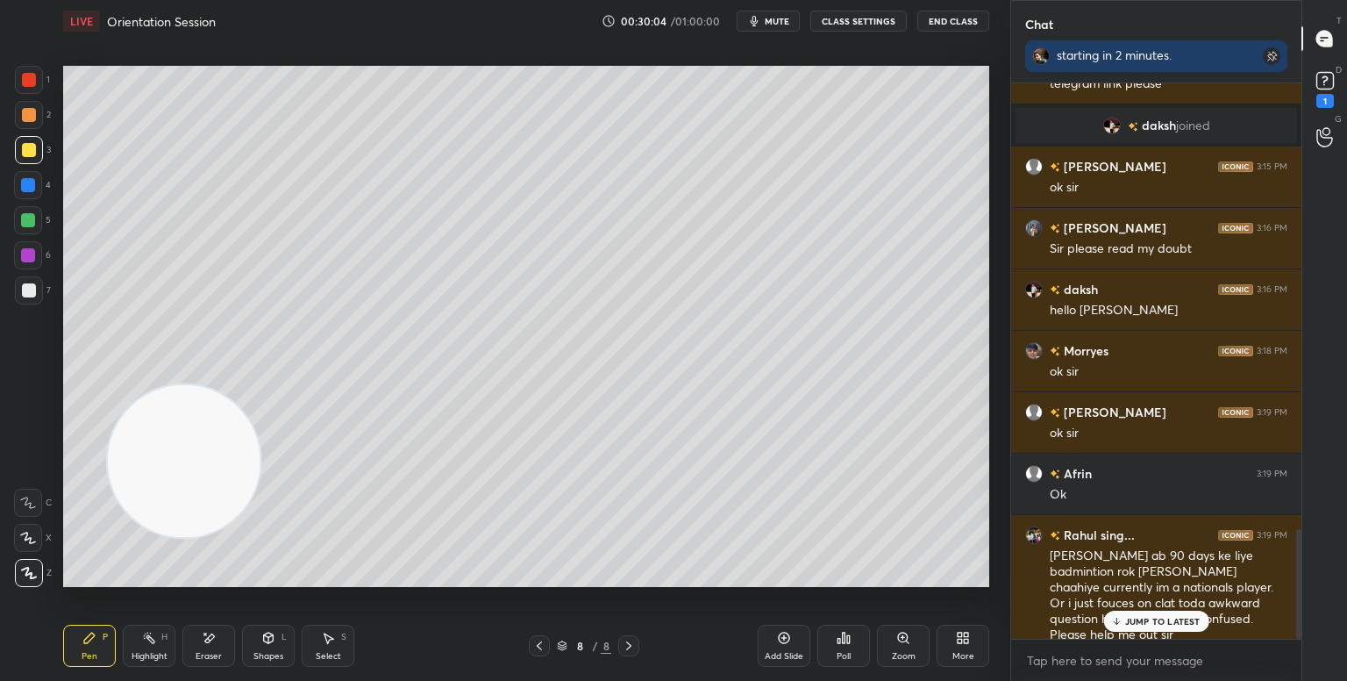
scroll to position [2267, 0]
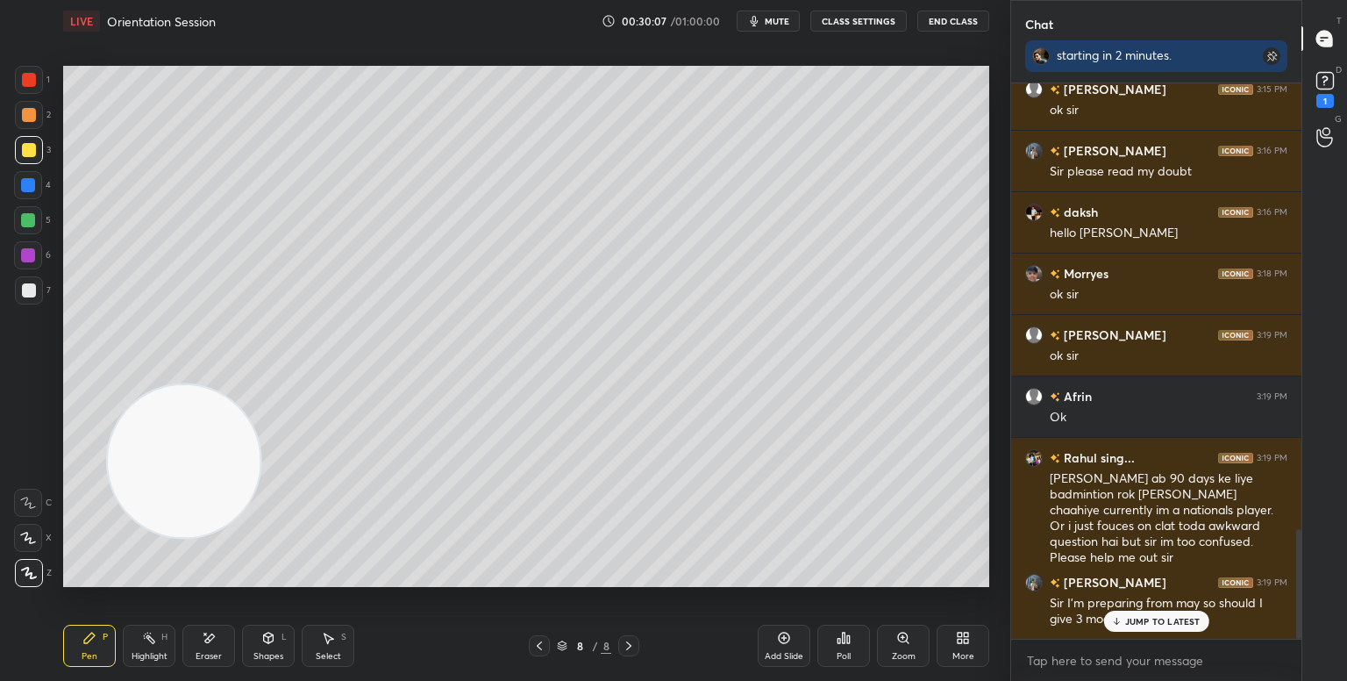
click at [1147, 623] on p "JUMP TO LATEST" at bounding box center [1163, 621] width 75 height 11
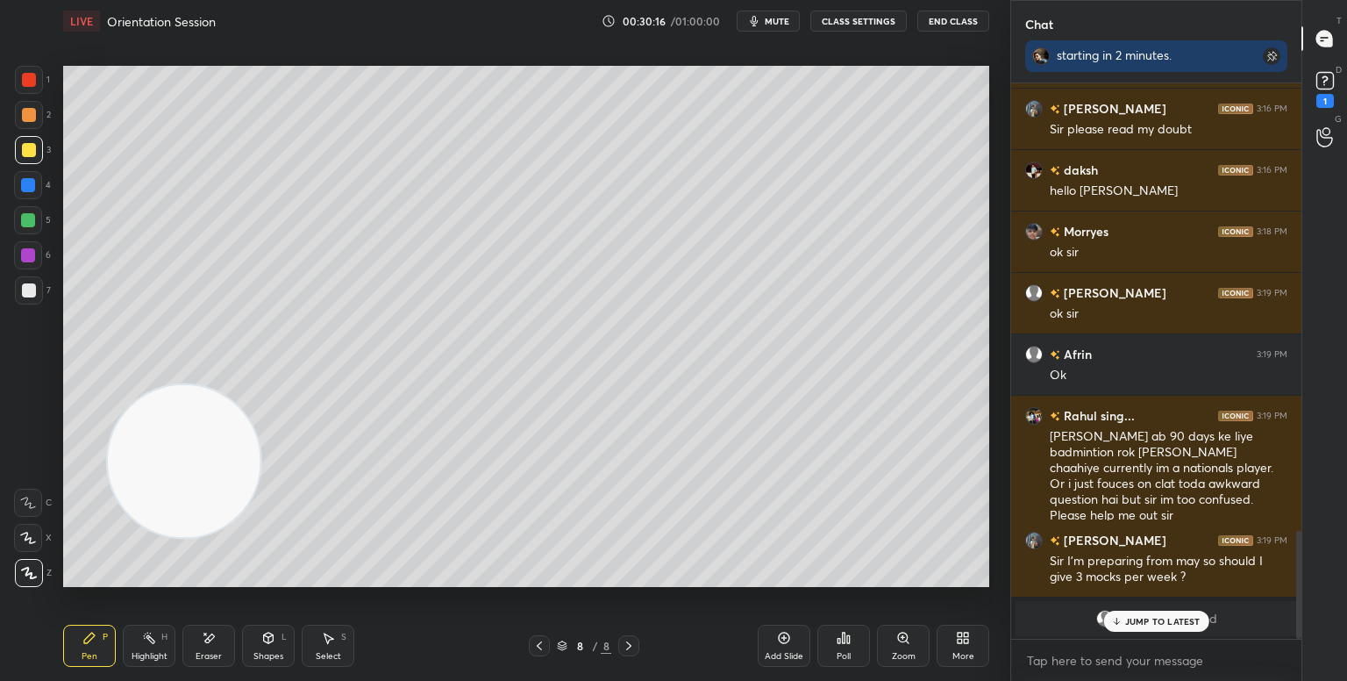
click at [1147, 623] on p "JUMP TO LATEST" at bounding box center [1163, 621] width 75 height 11
click at [1277, 56] on rect at bounding box center [1272, 56] width 18 height 18
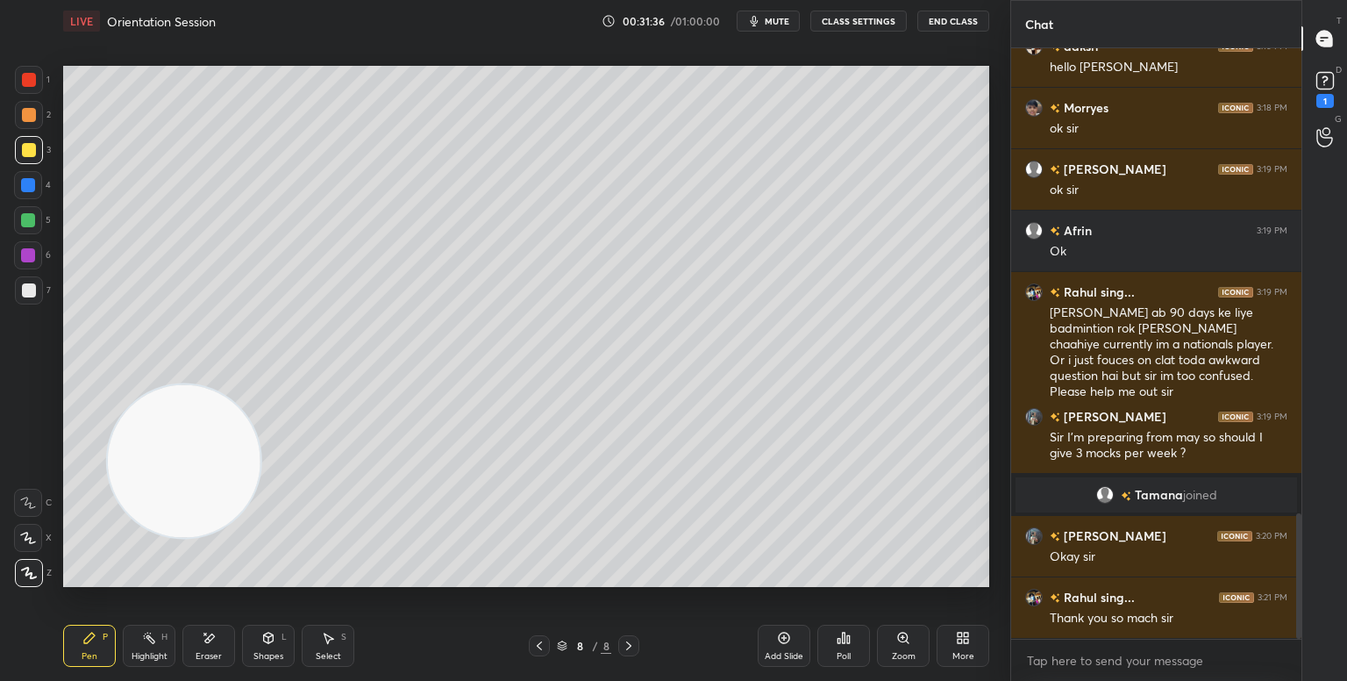
scroll to position [2189, 0]
type textarea "x"
click at [1133, 661] on textarea at bounding box center [1157, 661] width 262 height 28
paste textarea "[URL][DOMAIN_NAME]"
type textarea "[URL][DOMAIN_NAME]"
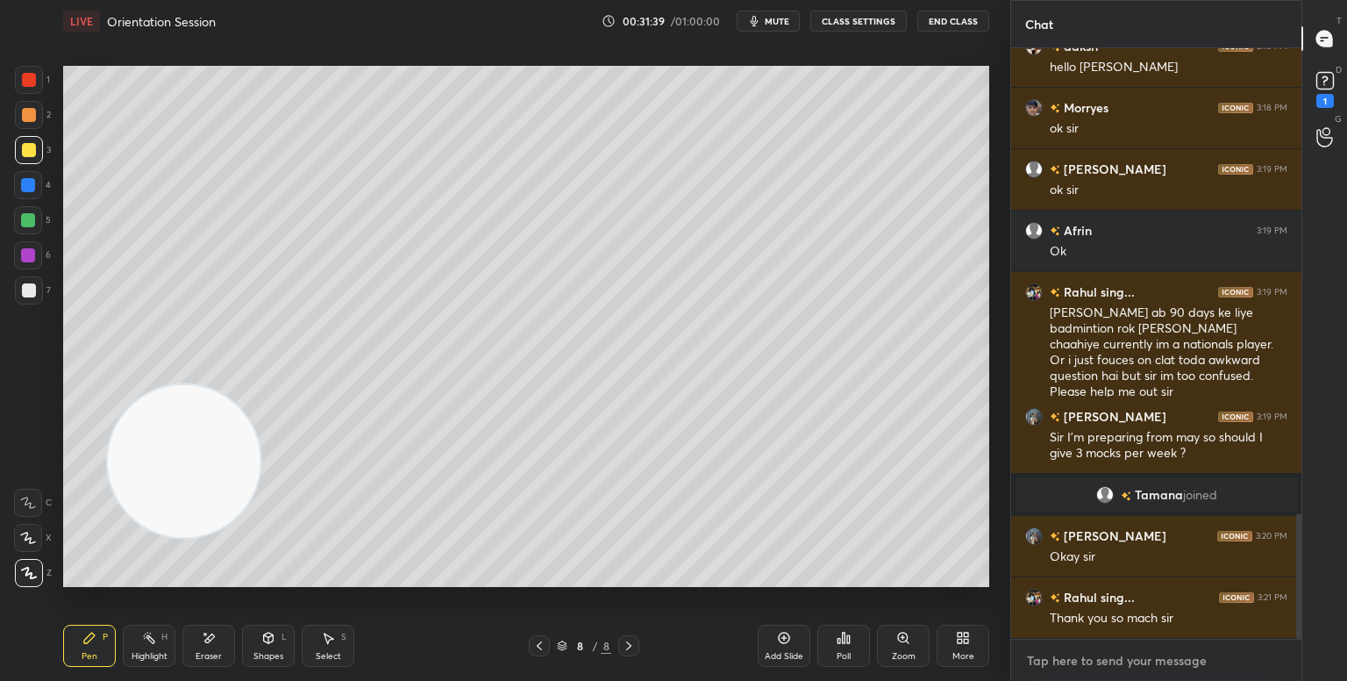
type textarea "x"
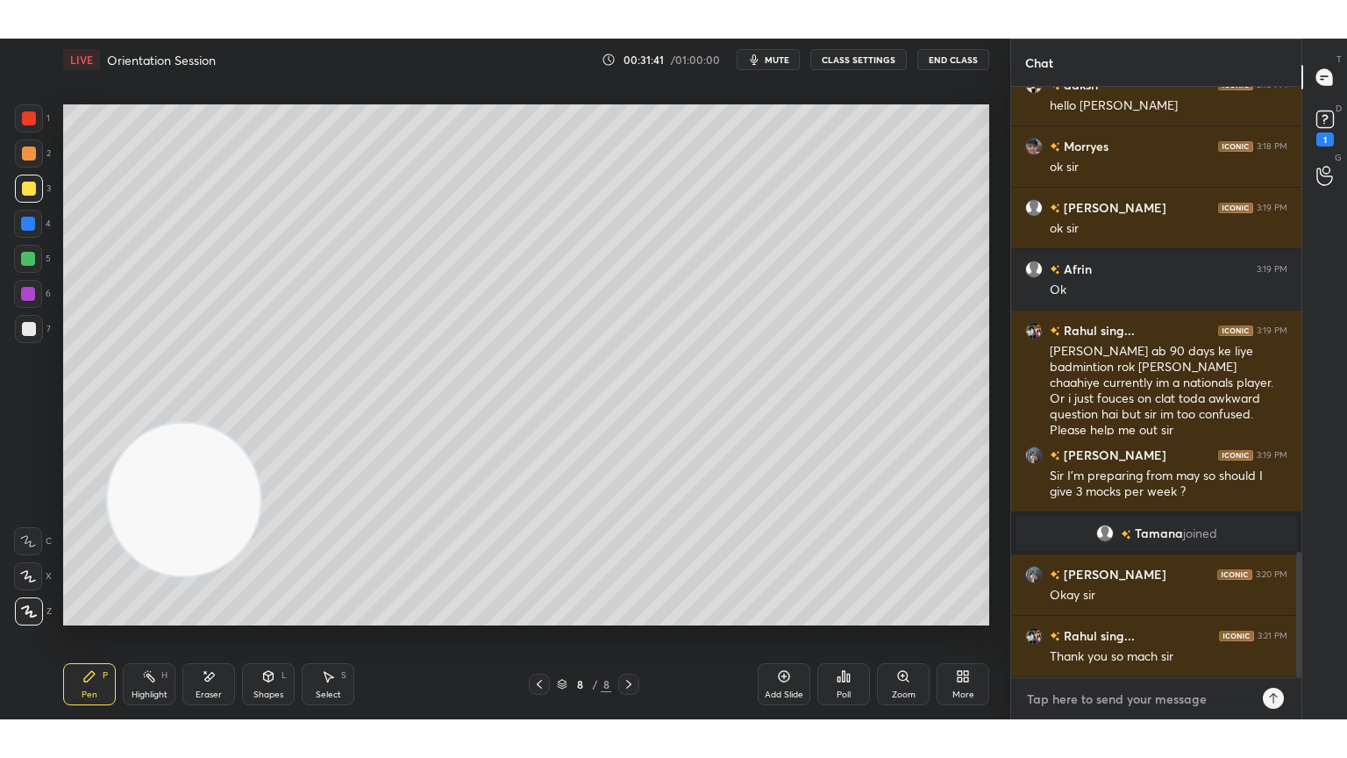
scroll to position [2287, 0]
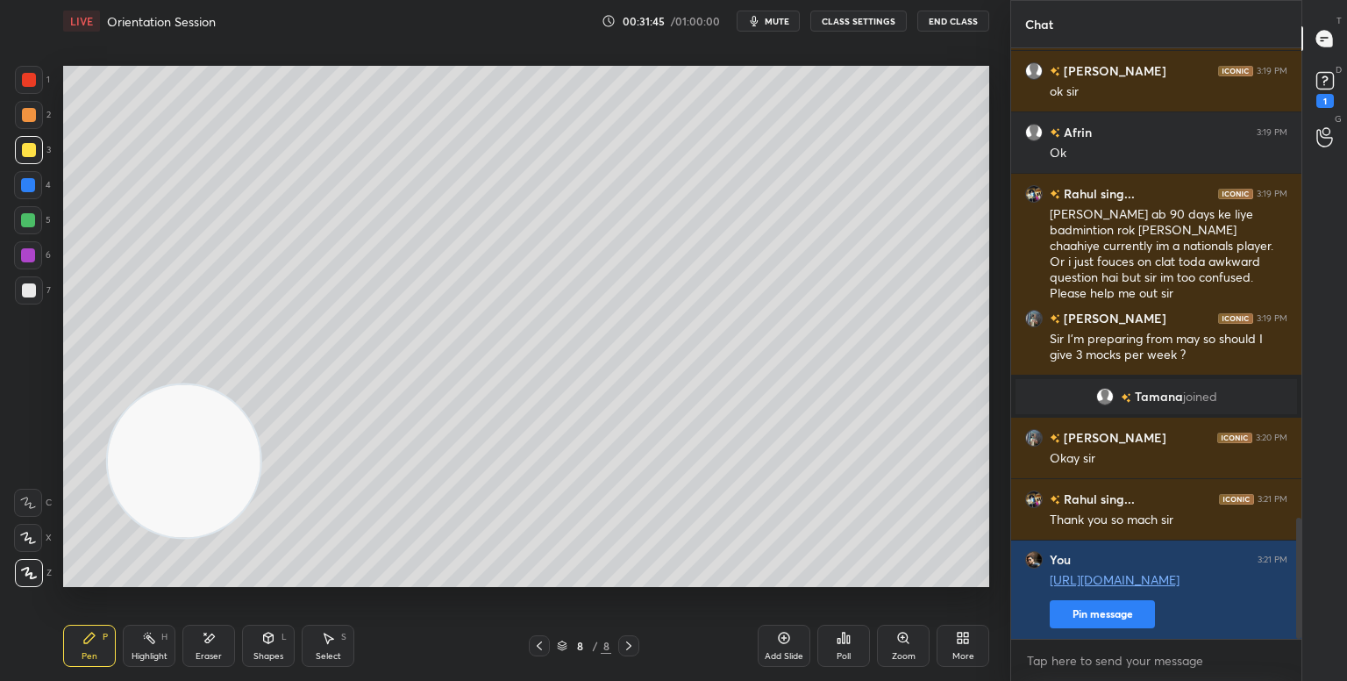
click at [962, 636] on icon at bounding box center [963, 638] width 14 height 14
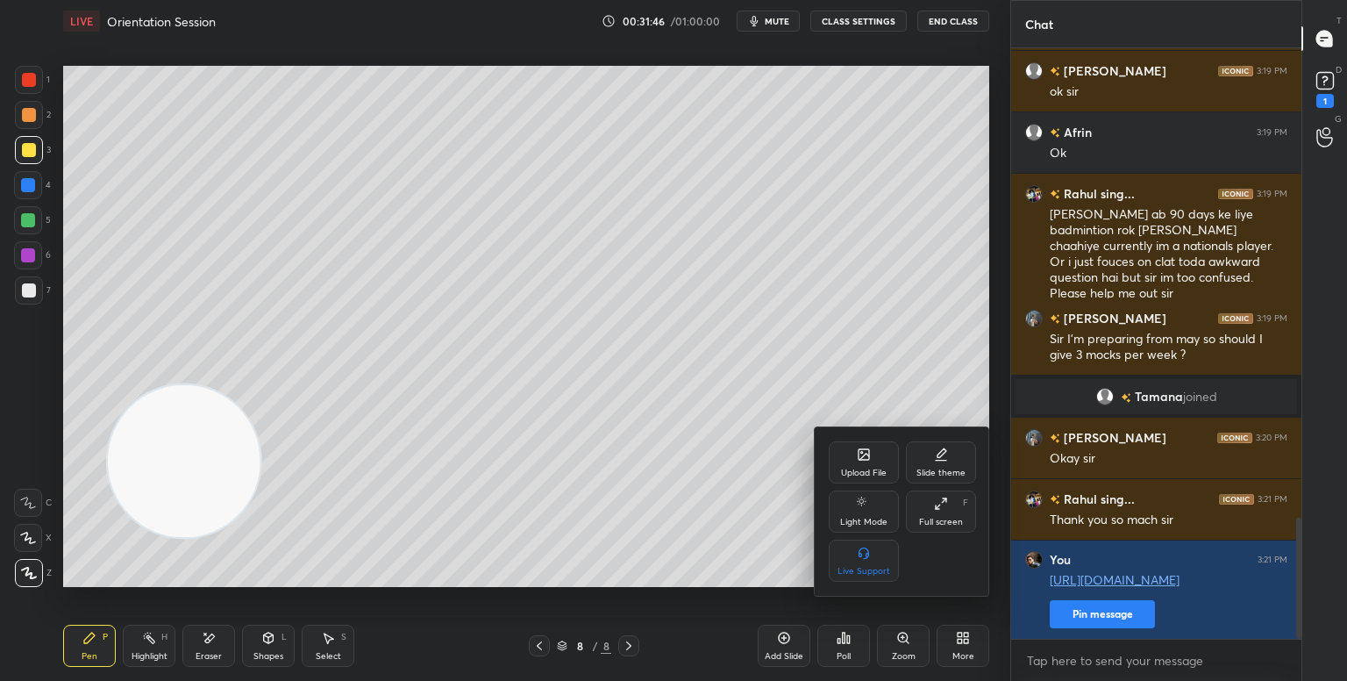
click at [933, 515] on div "Full screen F" at bounding box center [941, 511] width 70 height 42
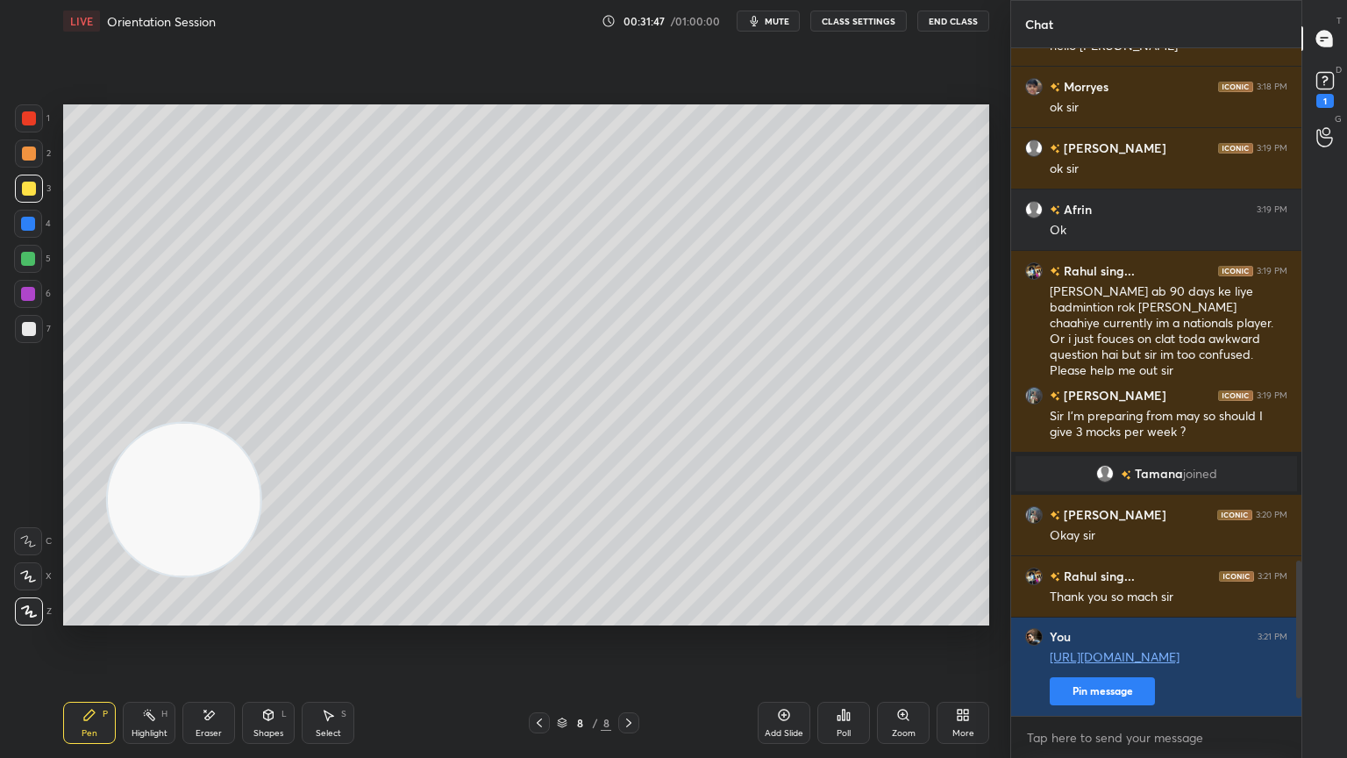
scroll to position [2210, 0]
click at [1309, 89] on div "1" at bounding box center [1325, 88] width 35 height 32
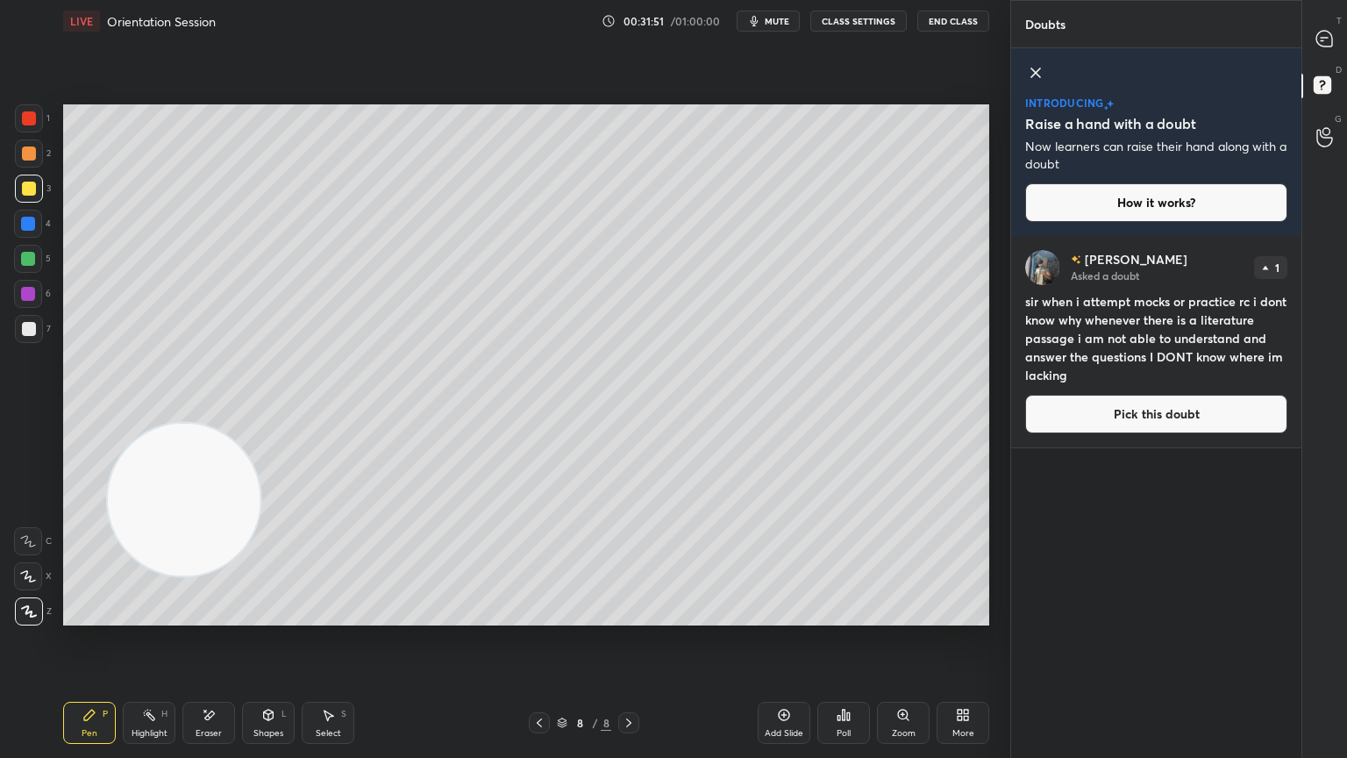
click at [1028, 75] on icon at bounding box center [1036, 72] width 21 height 21
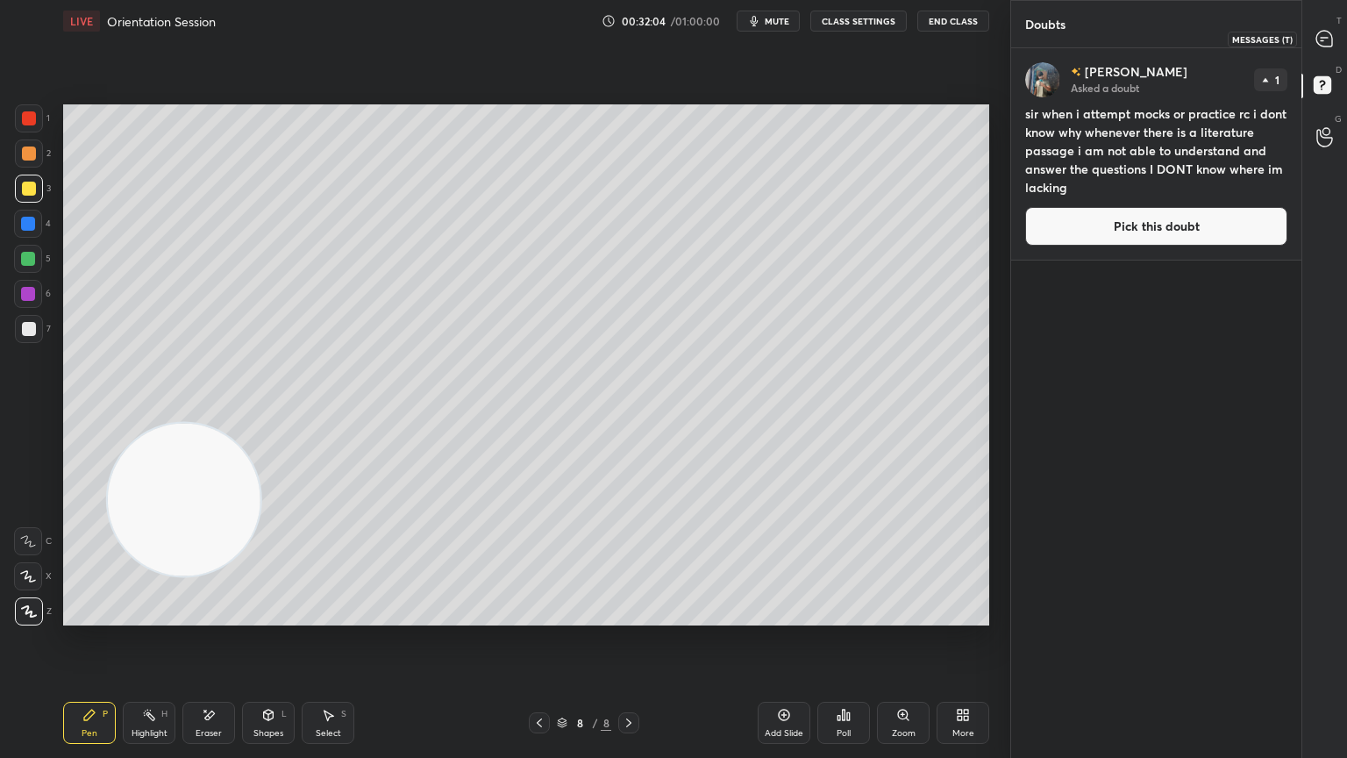
click at [1335, 33] on div at bounding box center [1325, 39] width 35 height 32
type textarea "x"
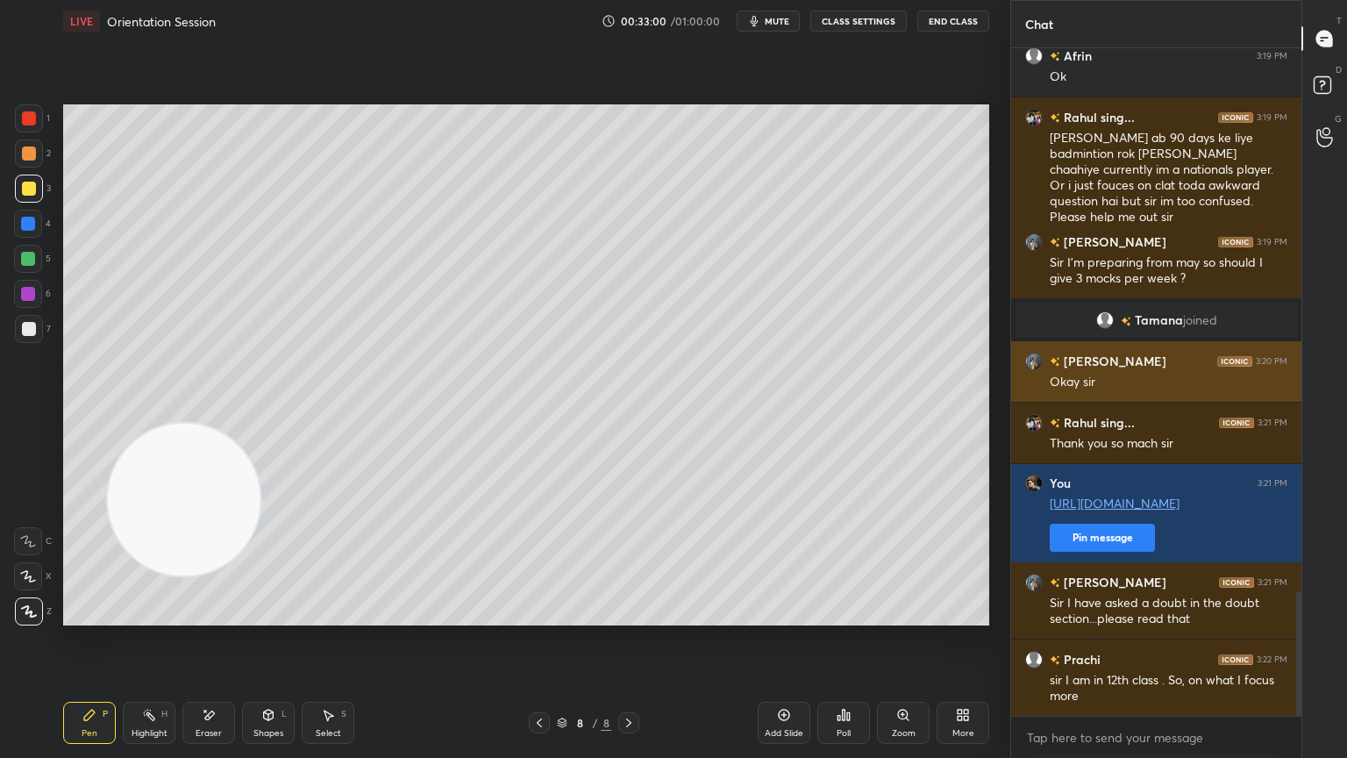
scroll to position [2898, 0]
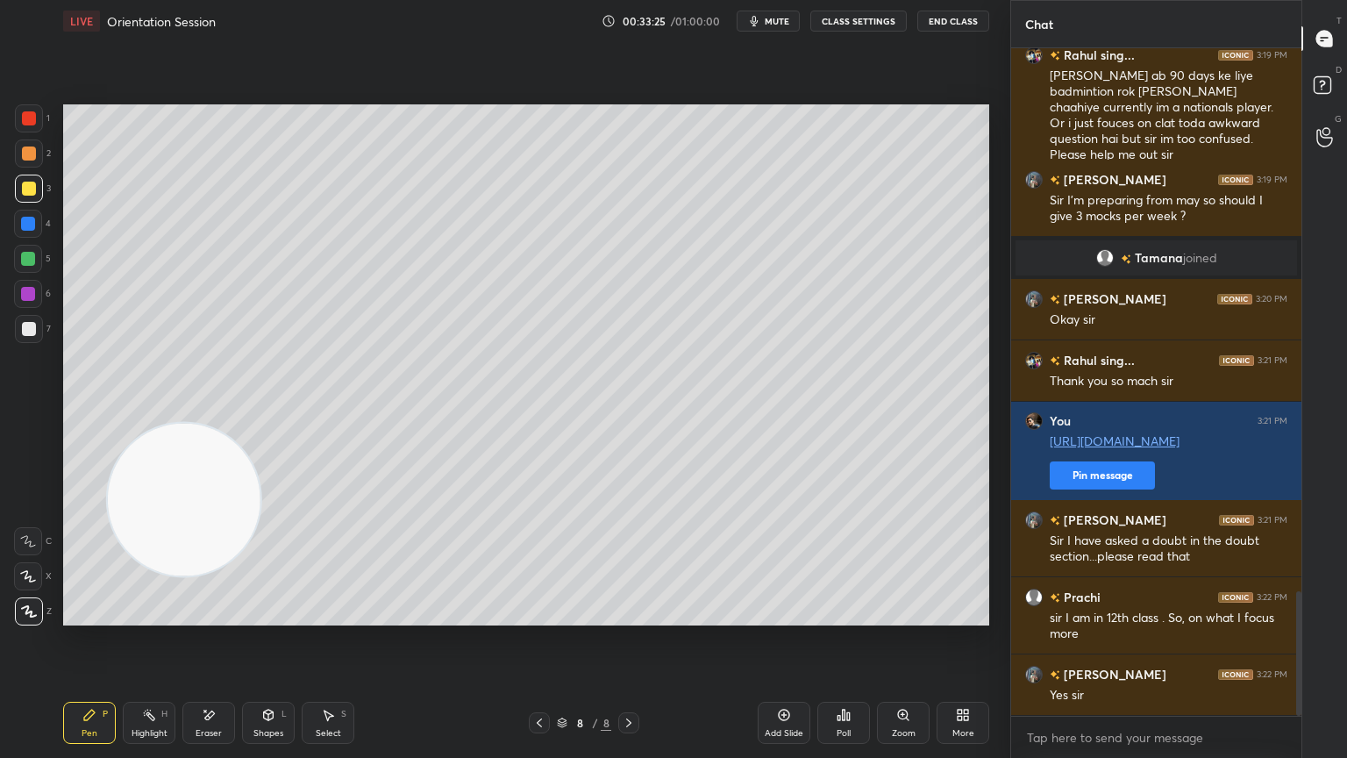
click at [779, 680] on div "Add Slide" at bounding box center [784, 723] width 53 height 42
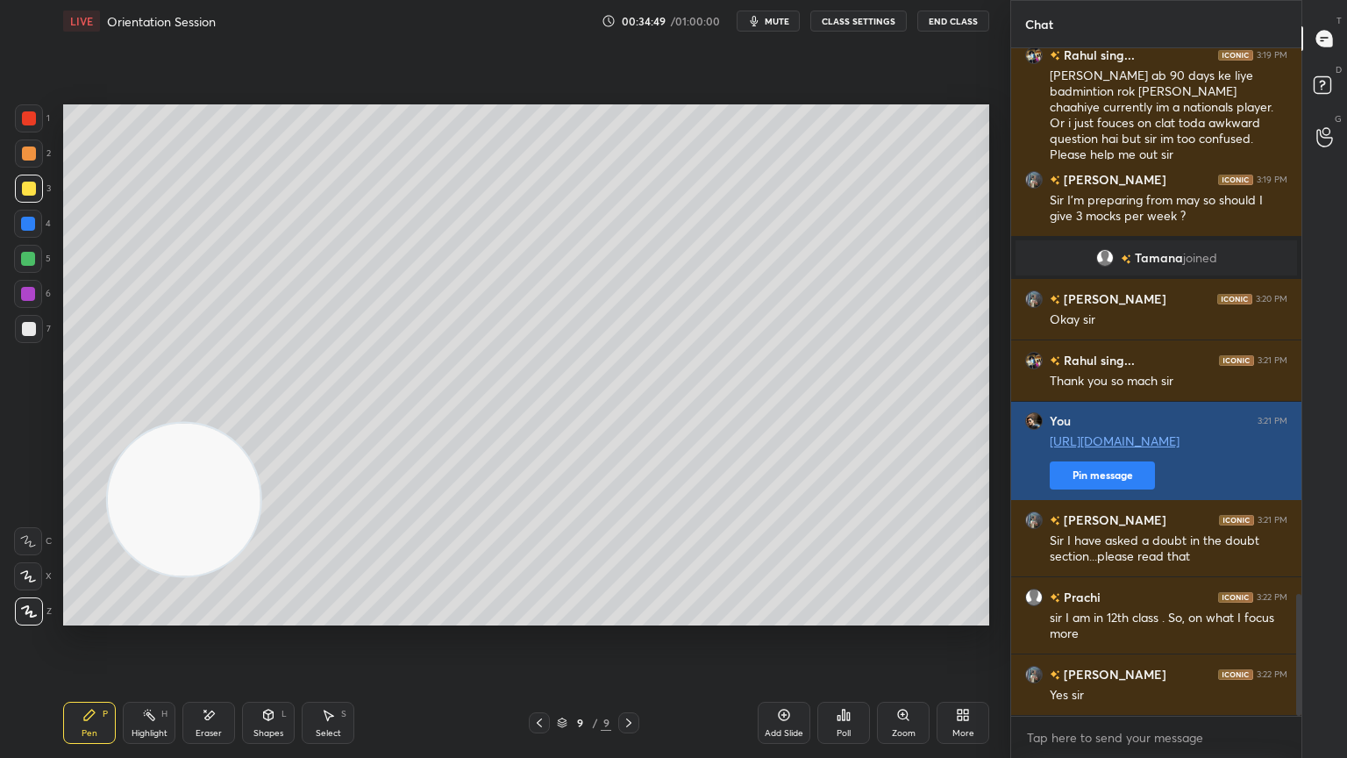
scroll to position [2975, 0]
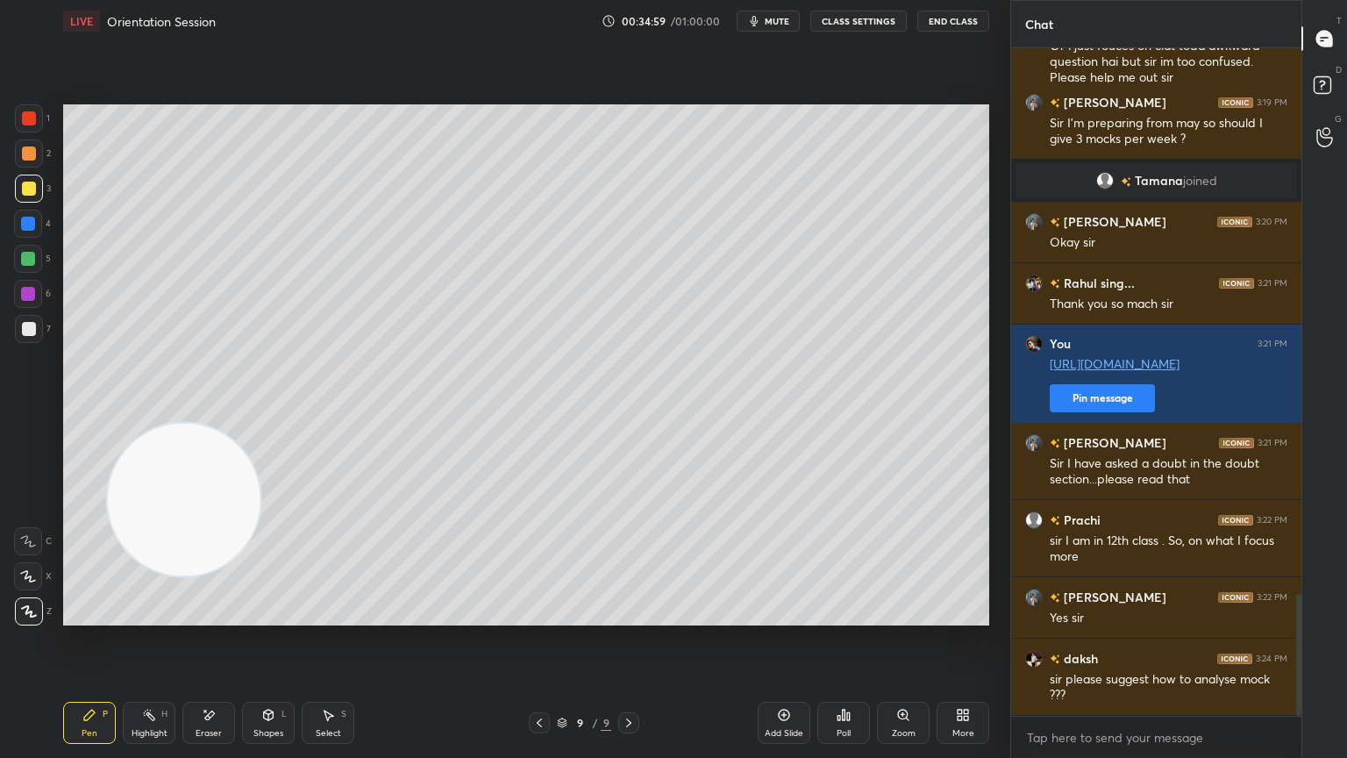
click at [790, 680] on icon at bounding box center [784, 715] width 14 height 14
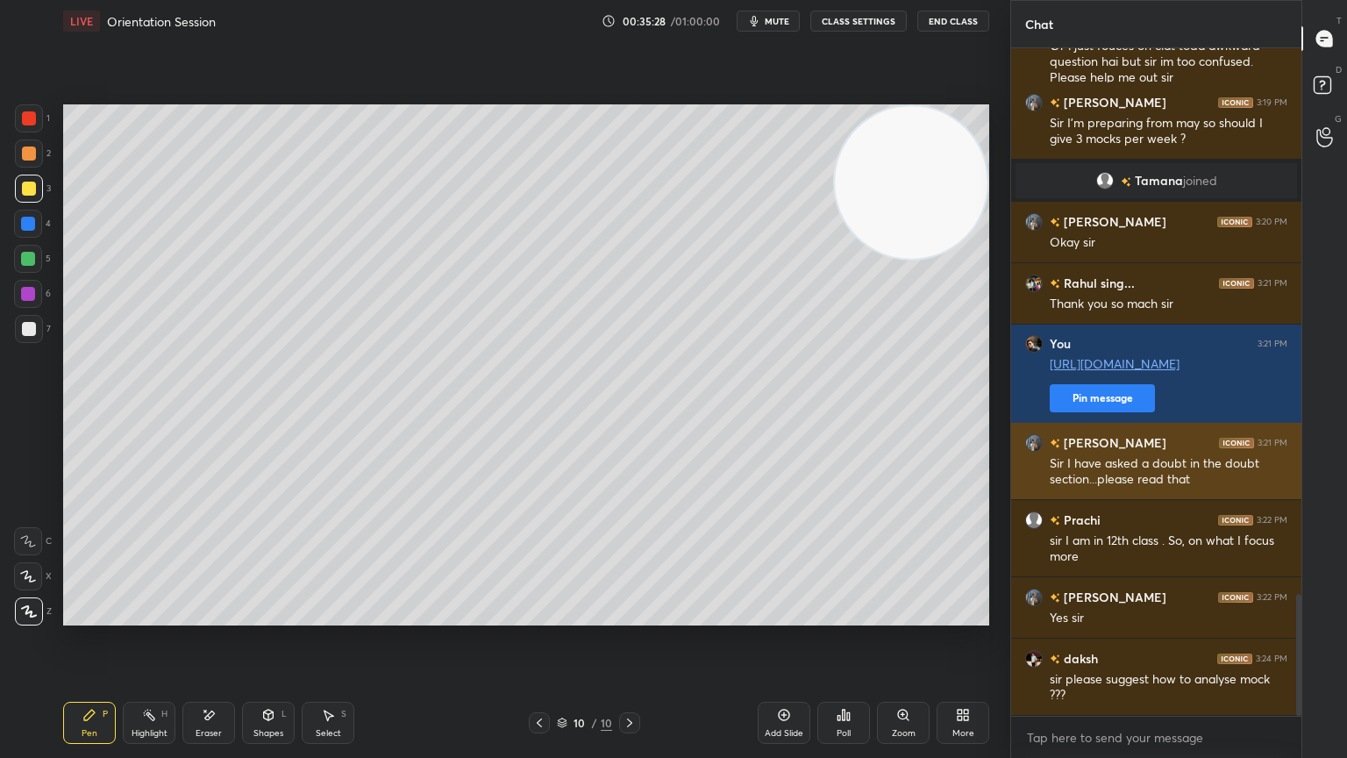
scroll to position [3035, 0]
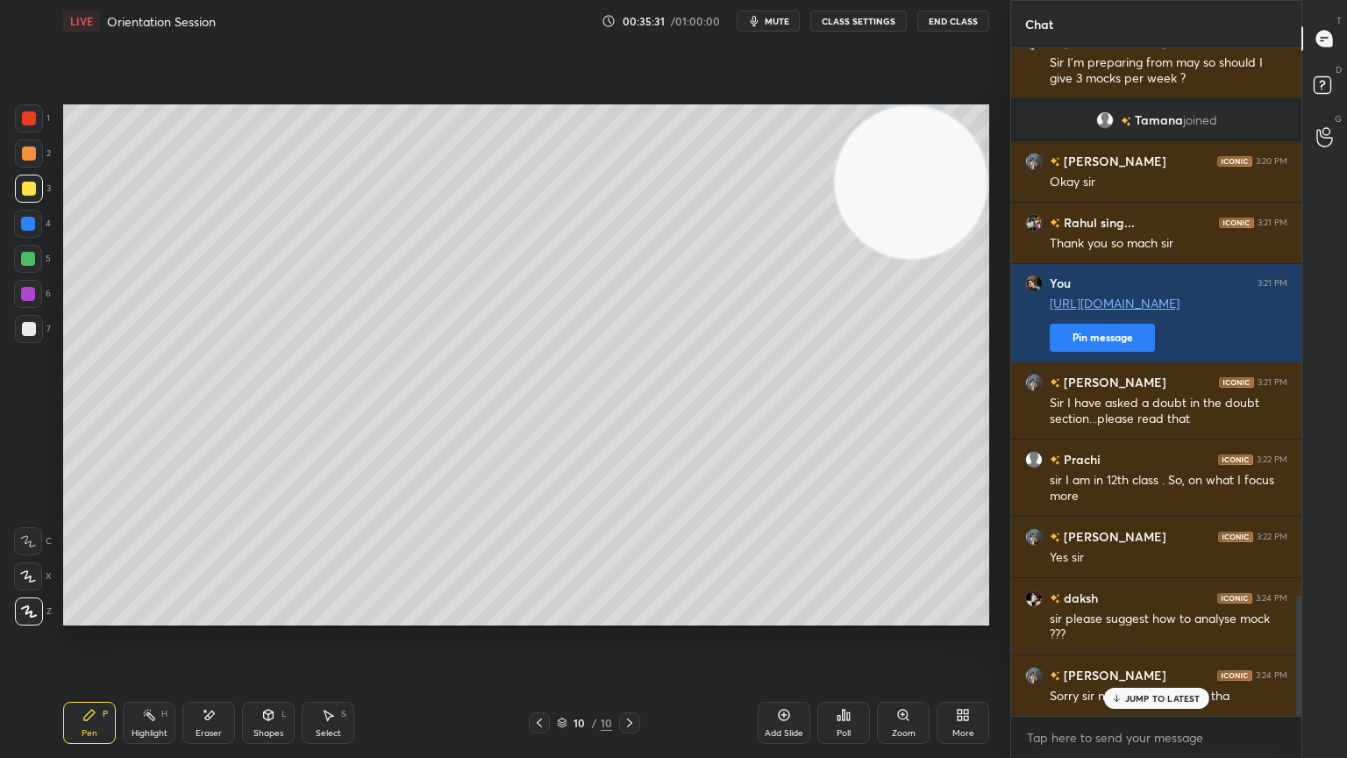
click at [1122, 680] on icon at bounding box center [1116, 698] width 11 height 11
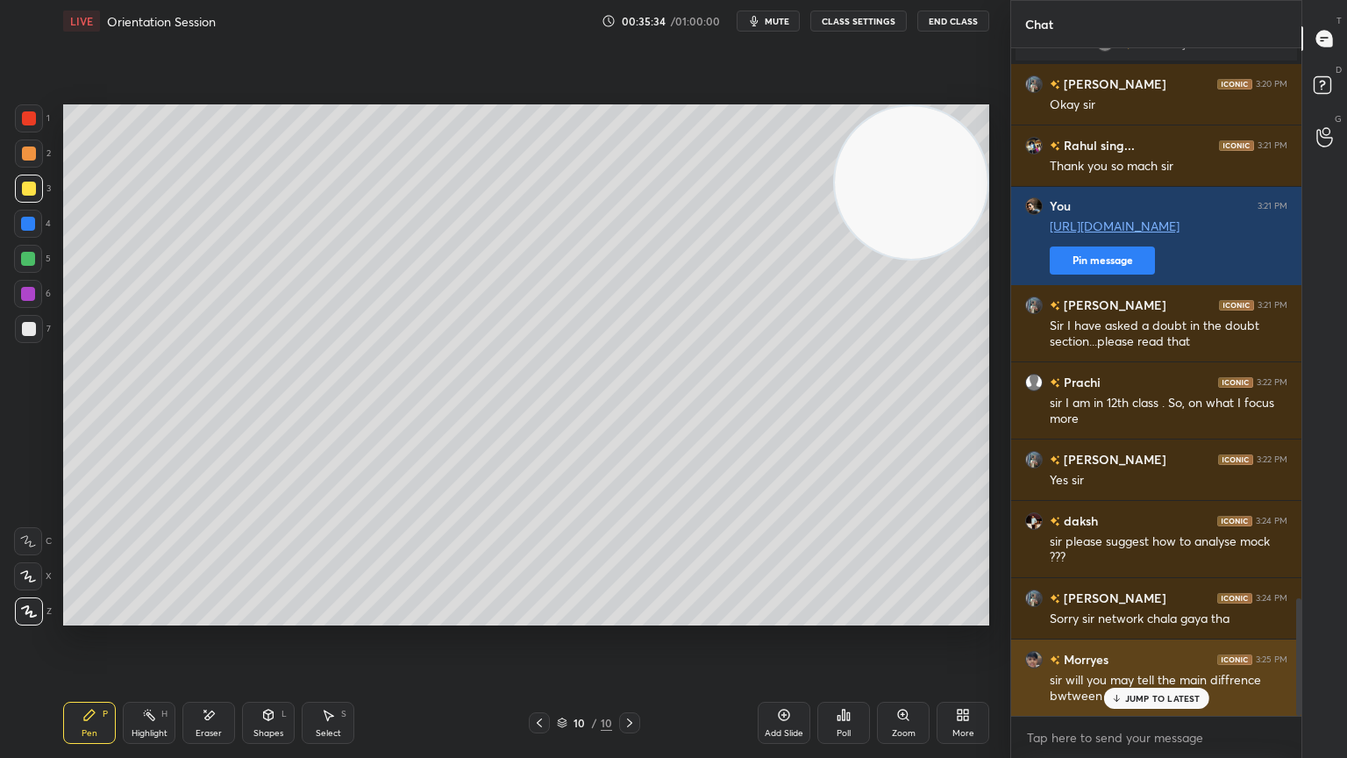
click at [1140, 680] on p "JUMP TO LATEST" at bounding box center [1163, 698] width 75 height 11
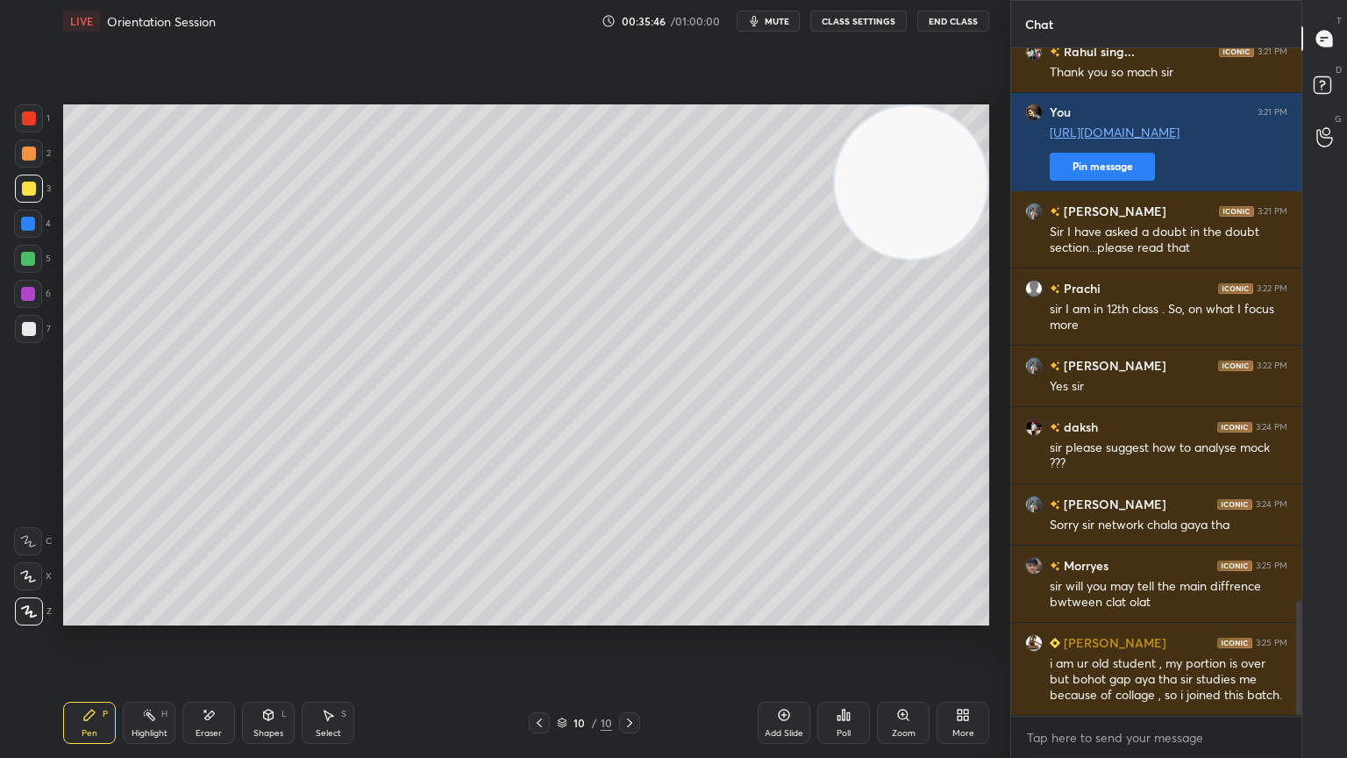
scroll to position [3267, 0]
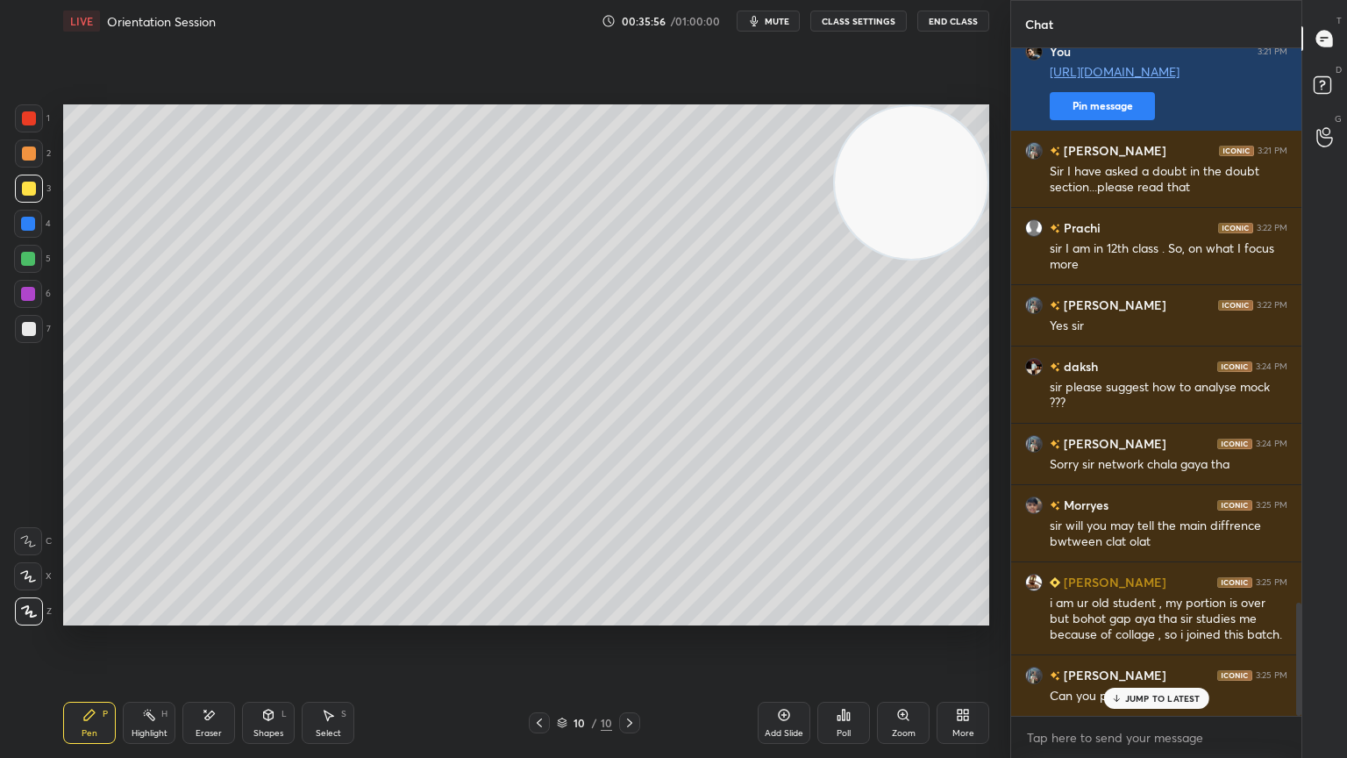
click at [201, 680] on div "Eraser" at bounding box center [208, 723] width 53 height 42
click at [76, 680] on div "Pen P" at bounding box center [89, 723] width 53 height 42
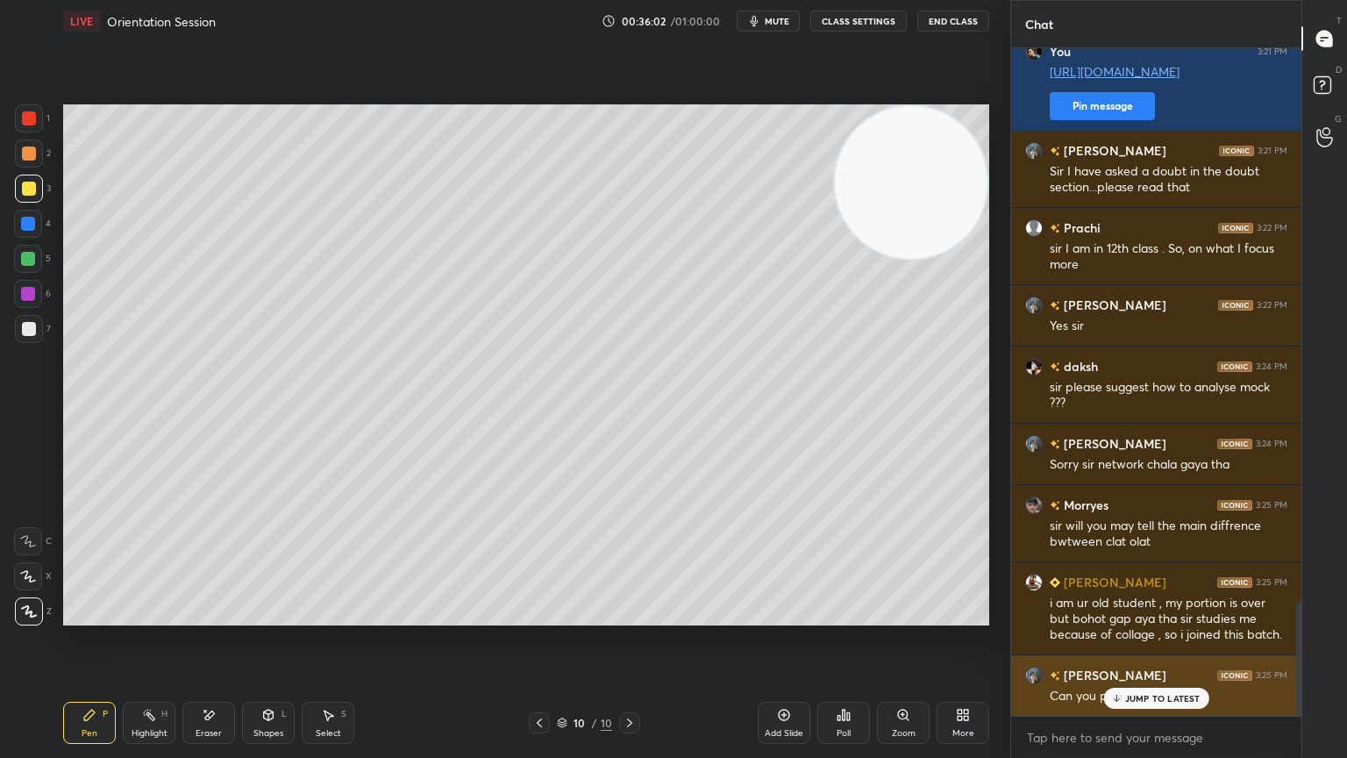
click at [1147, 680] on p "JUMP TO LATEST" at bounding box center [1163, 698] width 75 height 11
click at [1137, 662] on div "[PERSON_NAME] 3:25 PM Can you please repeat" at bounding box center [1156, 685] width 290 height 61
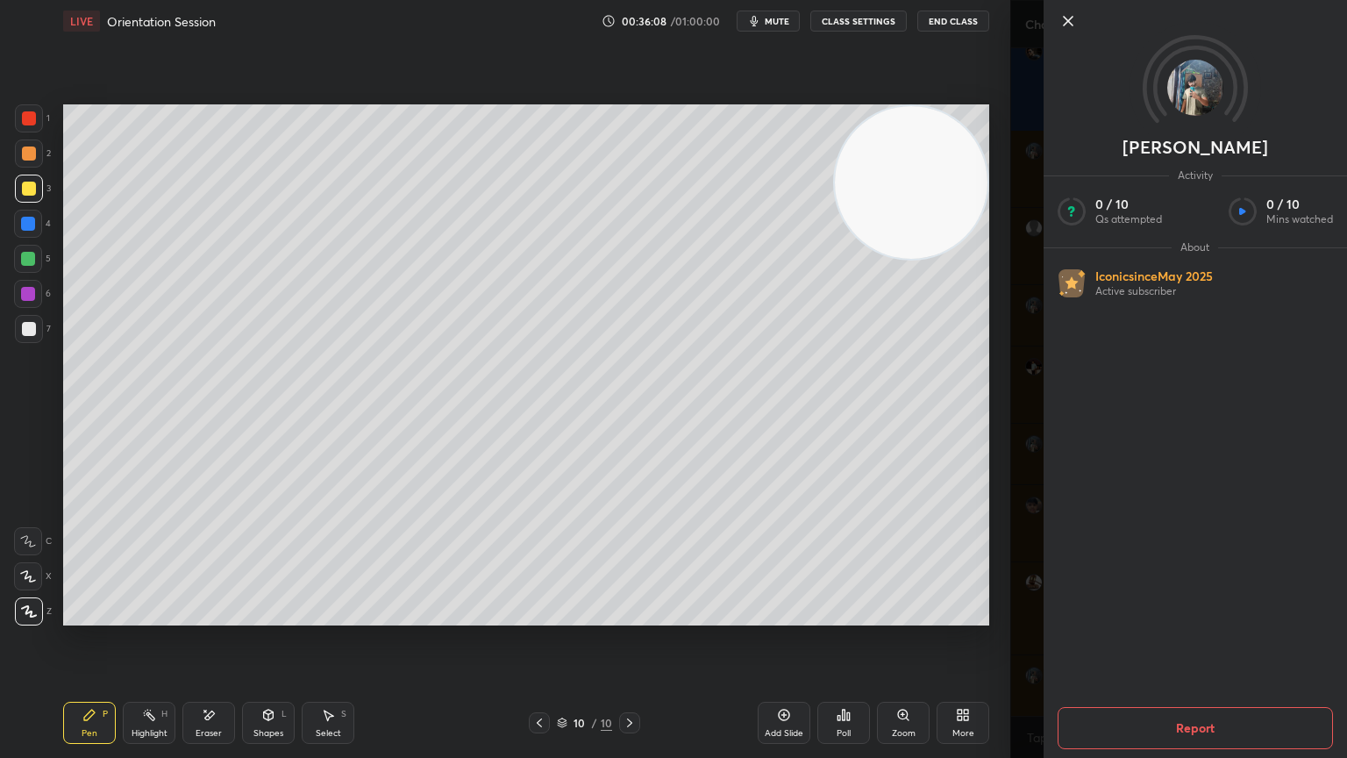
click at [1078, 14] on icon at bounding box center [1068, 21] width 21 height 21
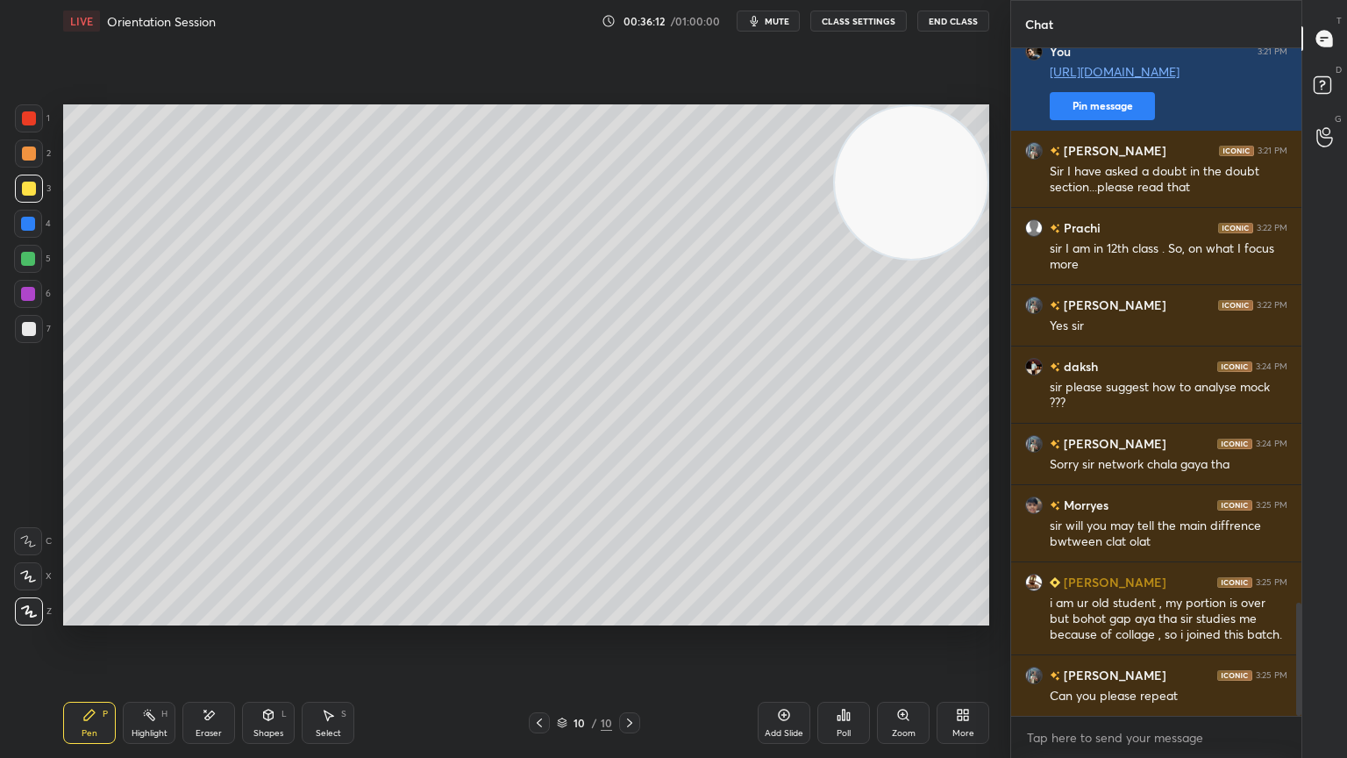
click at [218, 680] on div "Eraser" at bounding box center [208, 723] width 53 height 42
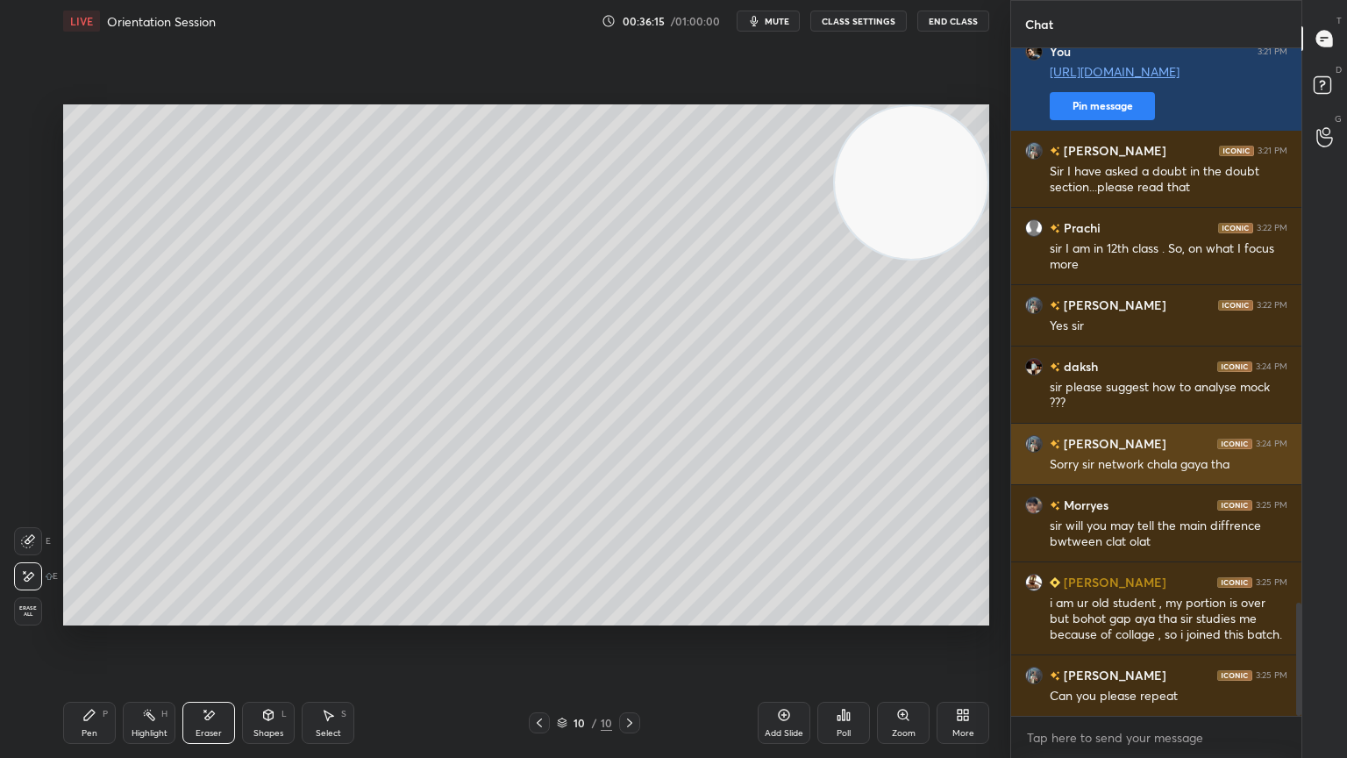
click at [95, 680] on div "Pen P" at bounding box center [89, 723] width 53 height 42
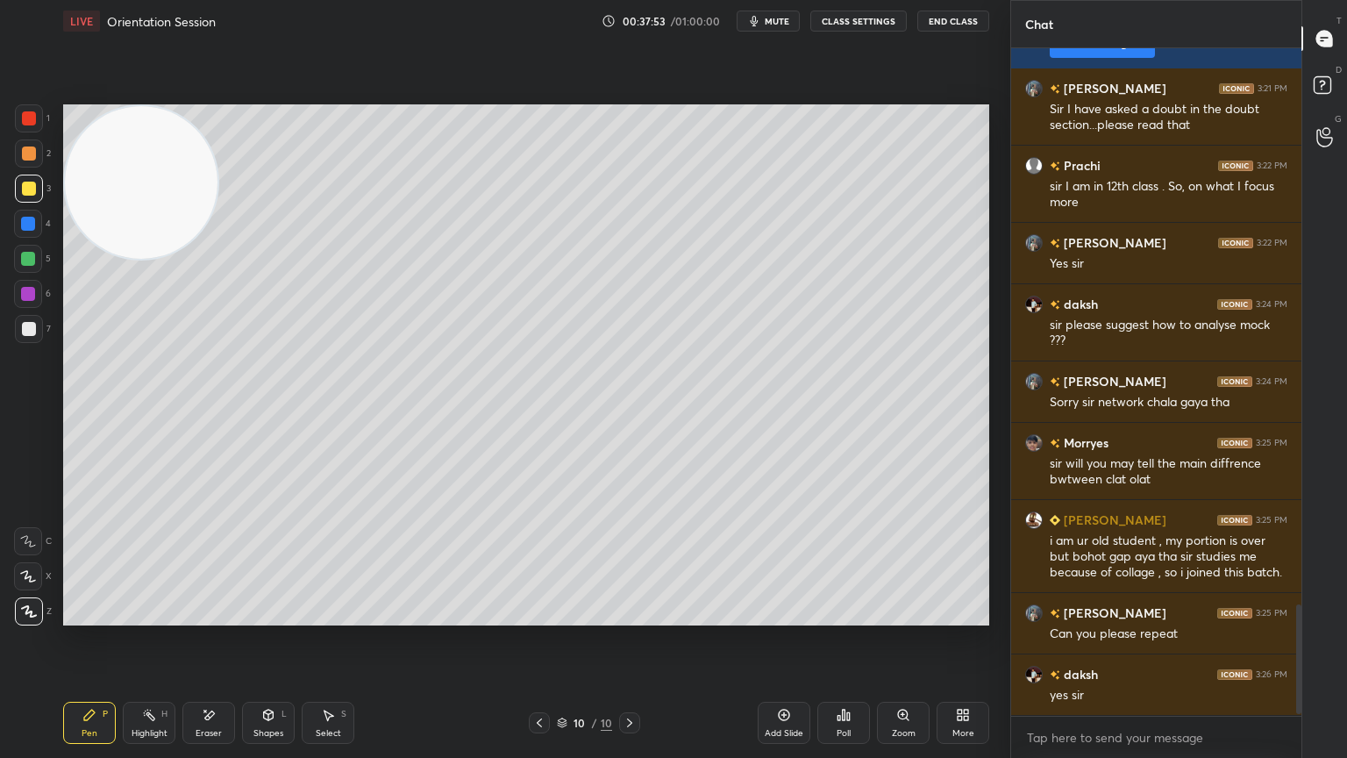
scroll to position [3390, 0]
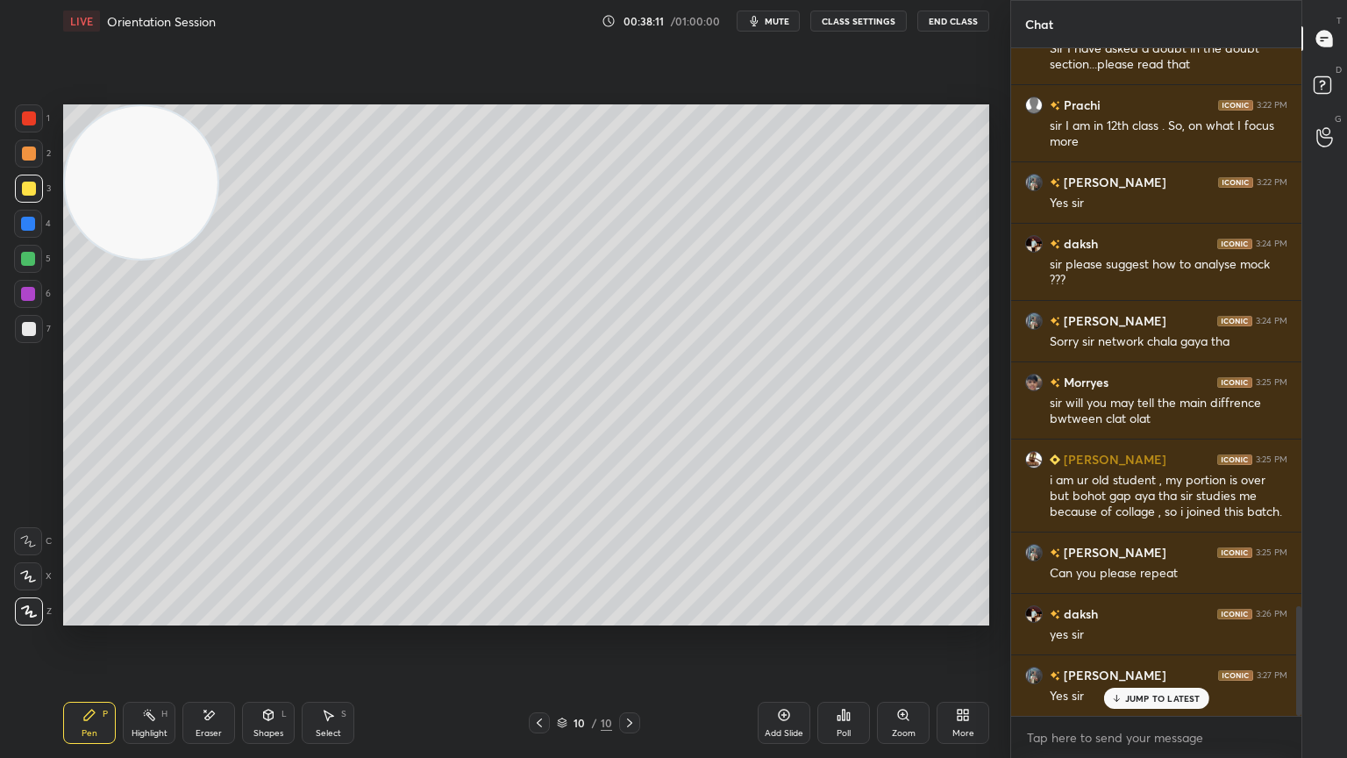
click at [777, 680] on icon at bounding box center [784, 715] width 14 height 14
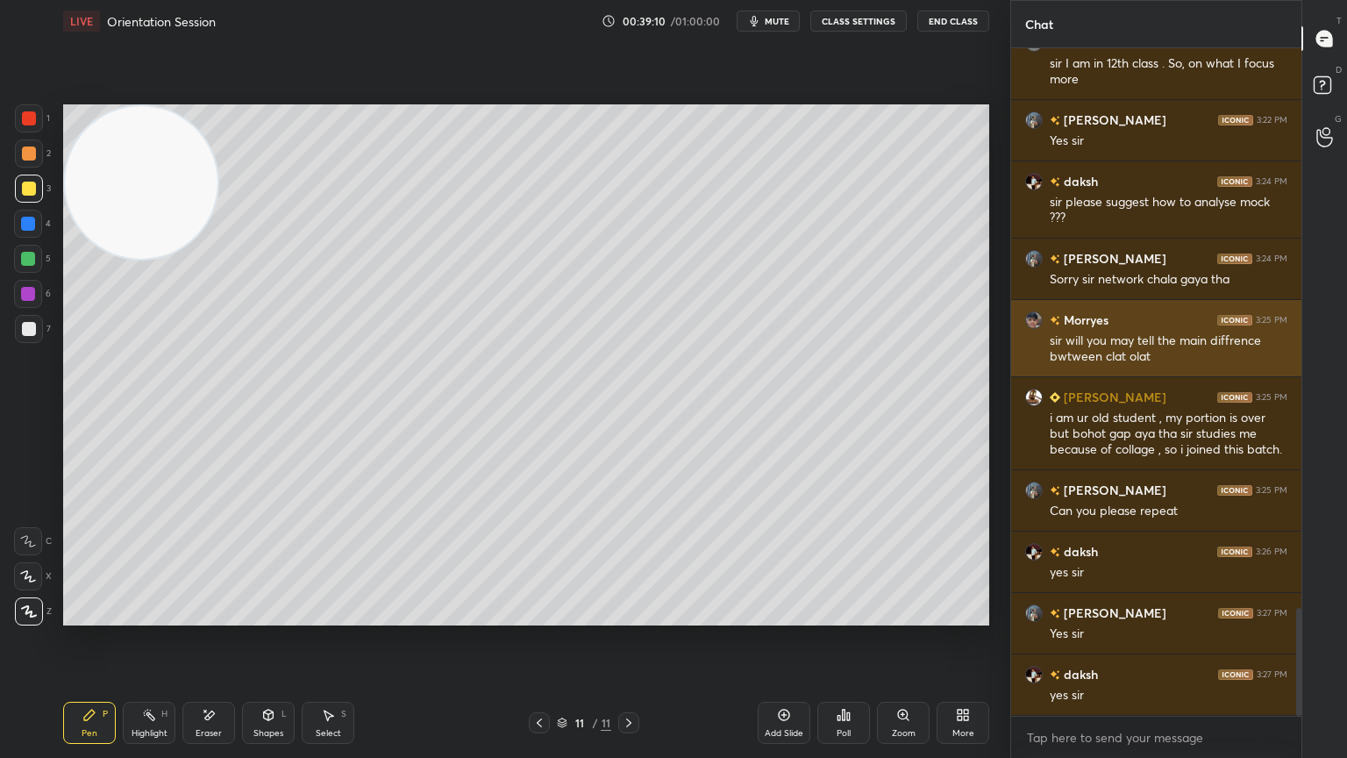
click at [1040, 319] on img "grid" at bounding box center [1035, 320] width 18 height 18
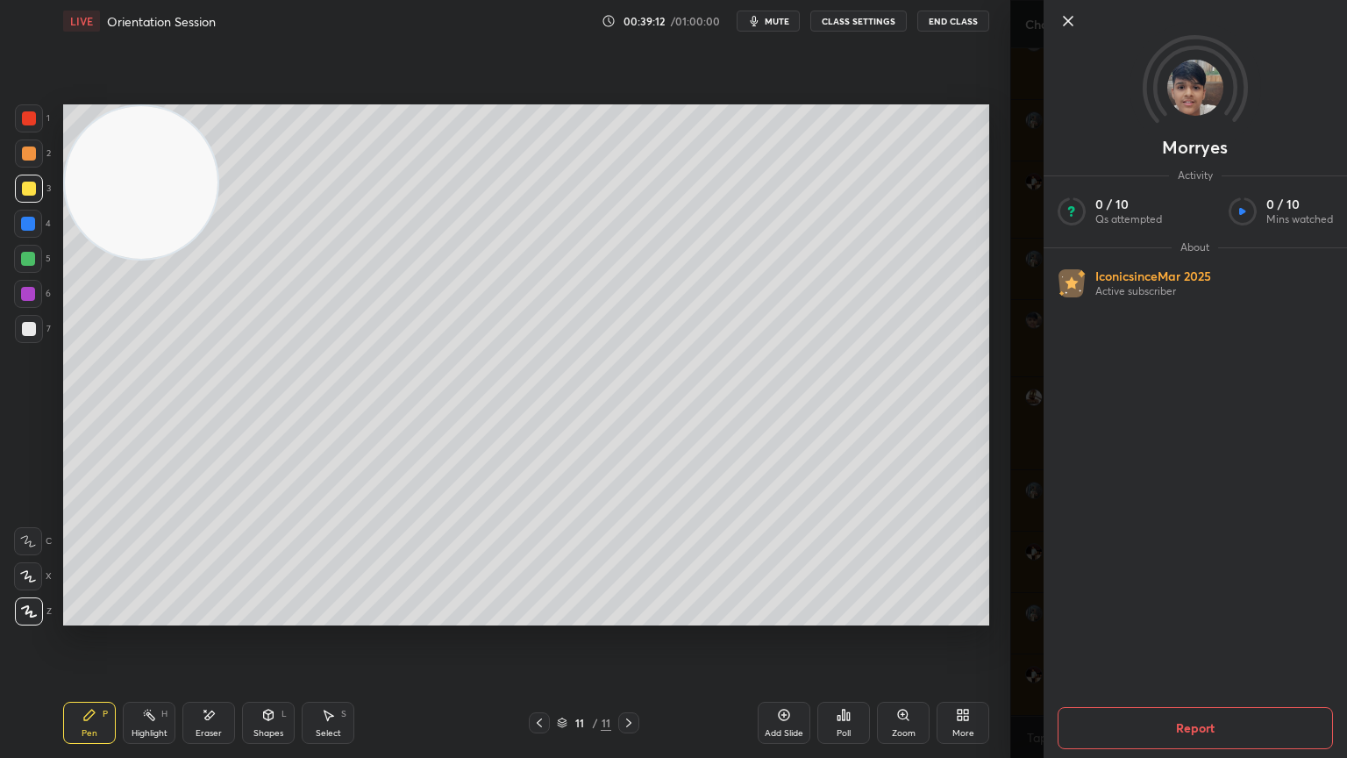
click at [1063, 11] on icon at bounding box center [1068, 21] width 21 height 21
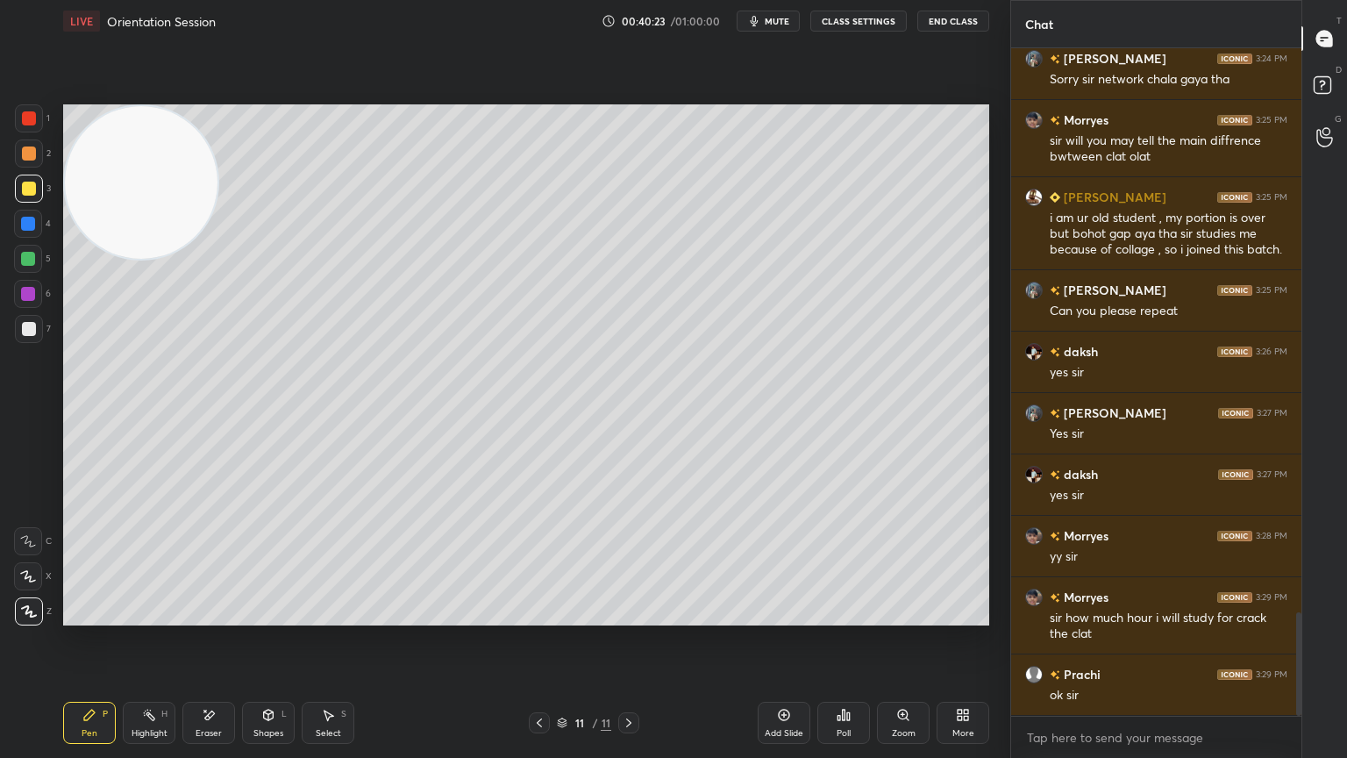
scroll to position [3713, 0]
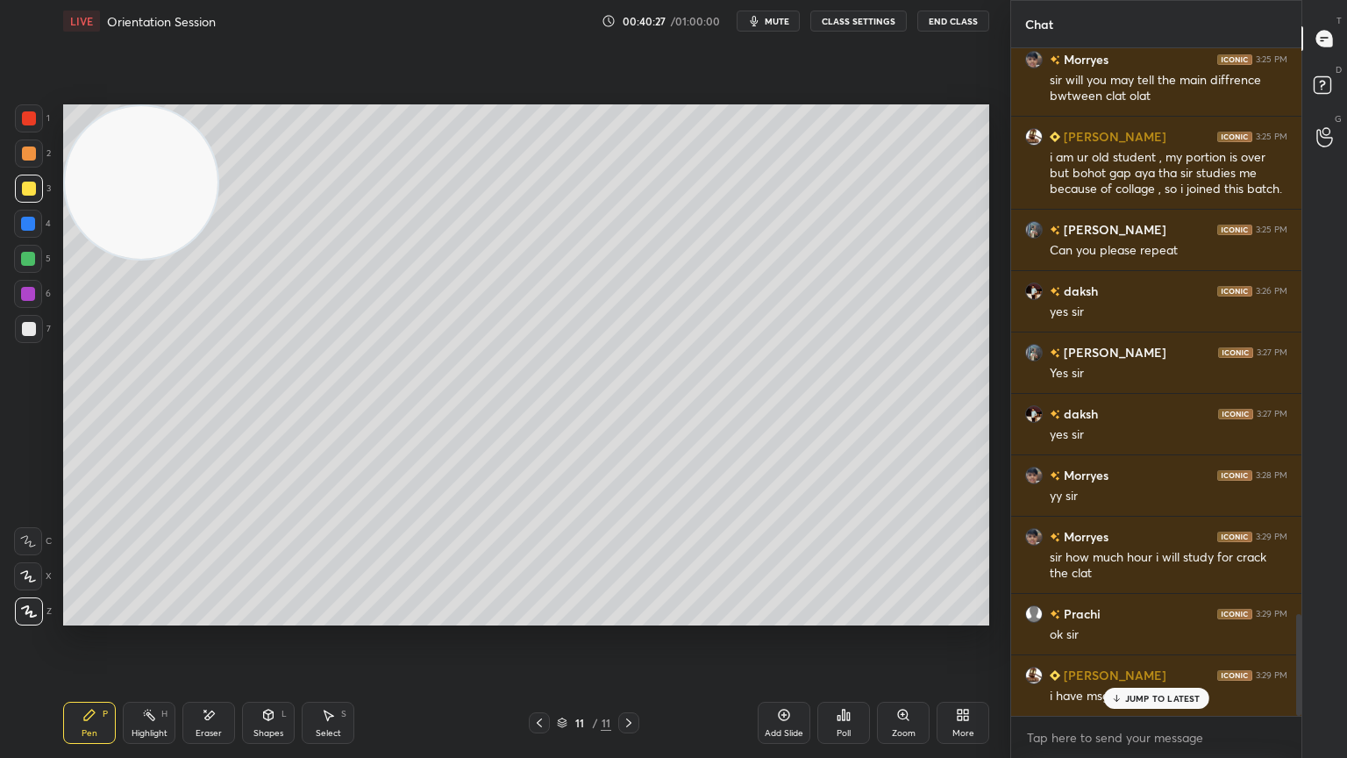
click at [1183, 680] on p "JUMP TO LATEST" at bounding box center [1163, 698] width 75 height 11
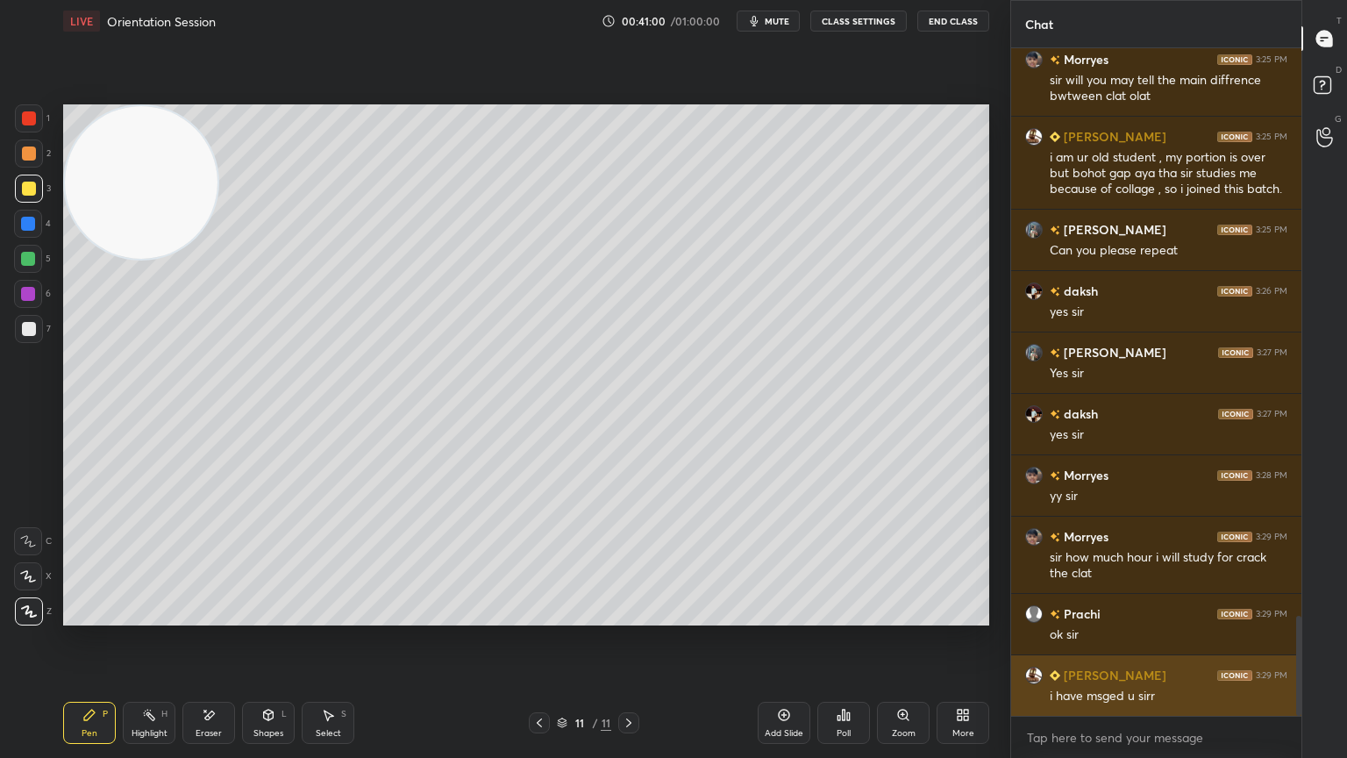
scroll to position [3775, 0]
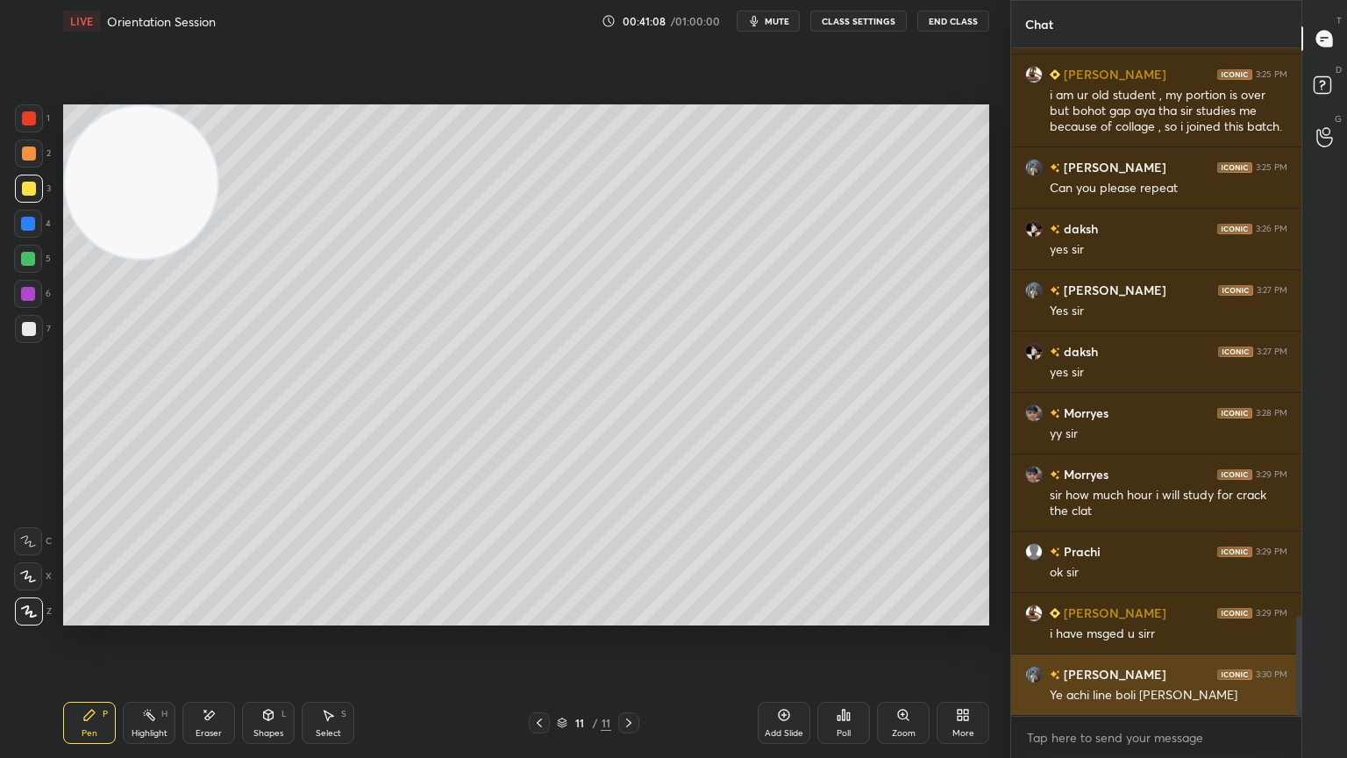
click at [1071, 674] on h6 "[PERSON_NAME]" at bounding box center [1114, 674] width 106 height 18
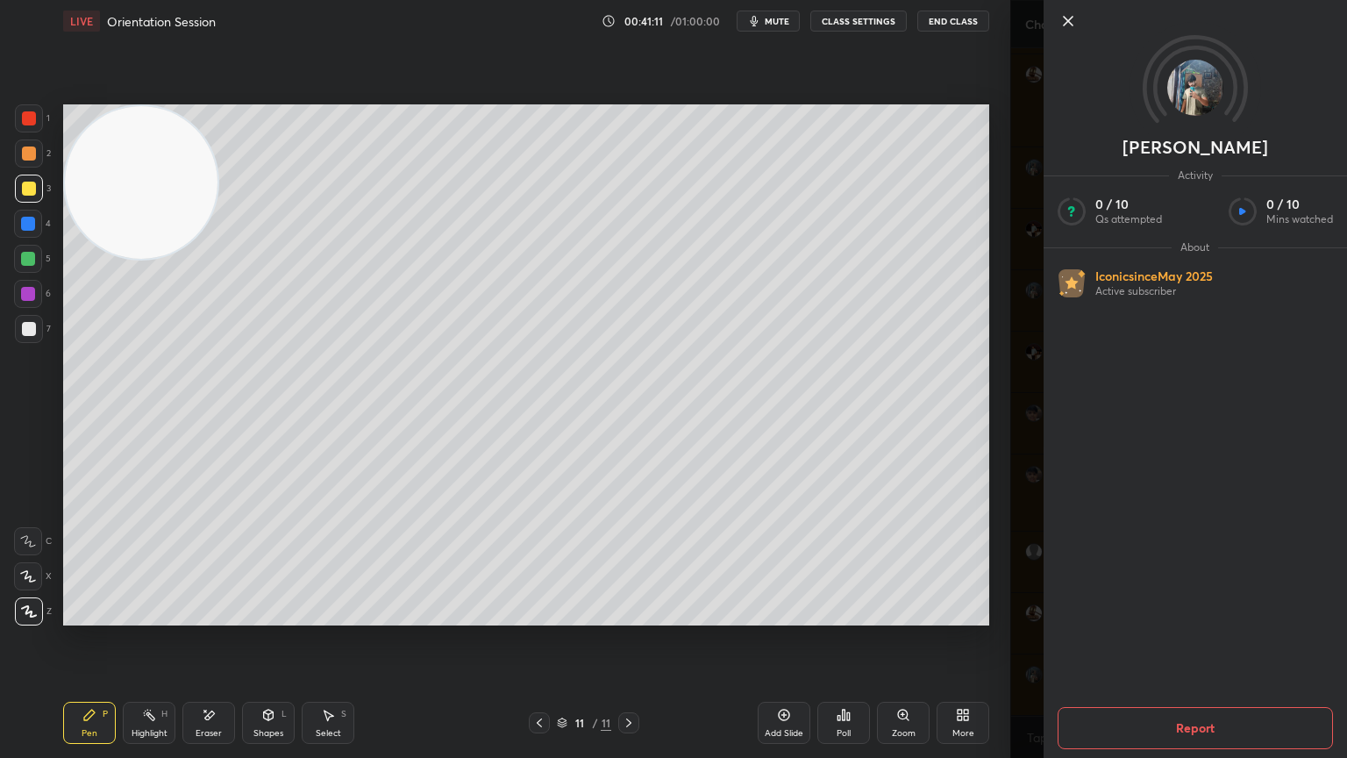
click at [1075, 25] on icon at bounding box center [1068, 21] width 21 height 21
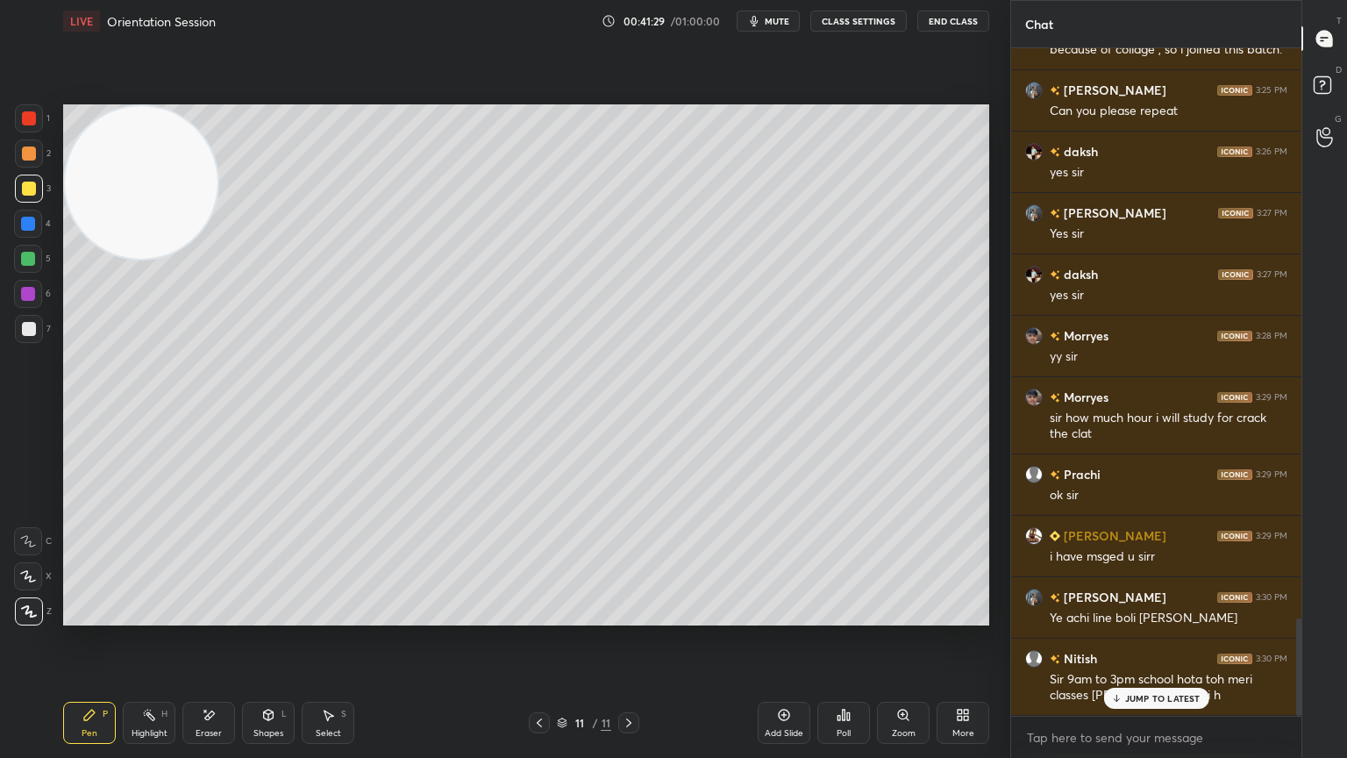
scroll to position [3913, 0]
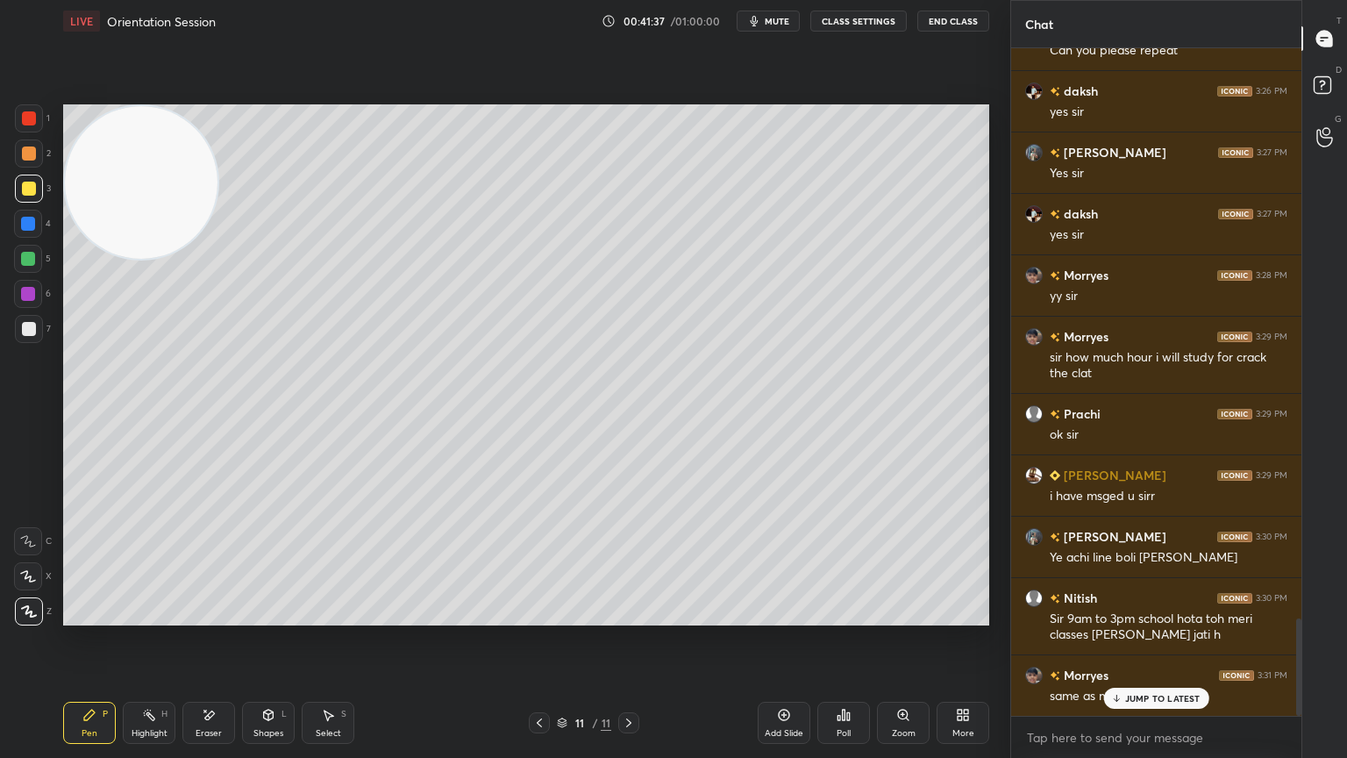
click at [1154, 680] on p "JUMP TO LATEST" at bounding box center [1163, 698] width 75 height 11
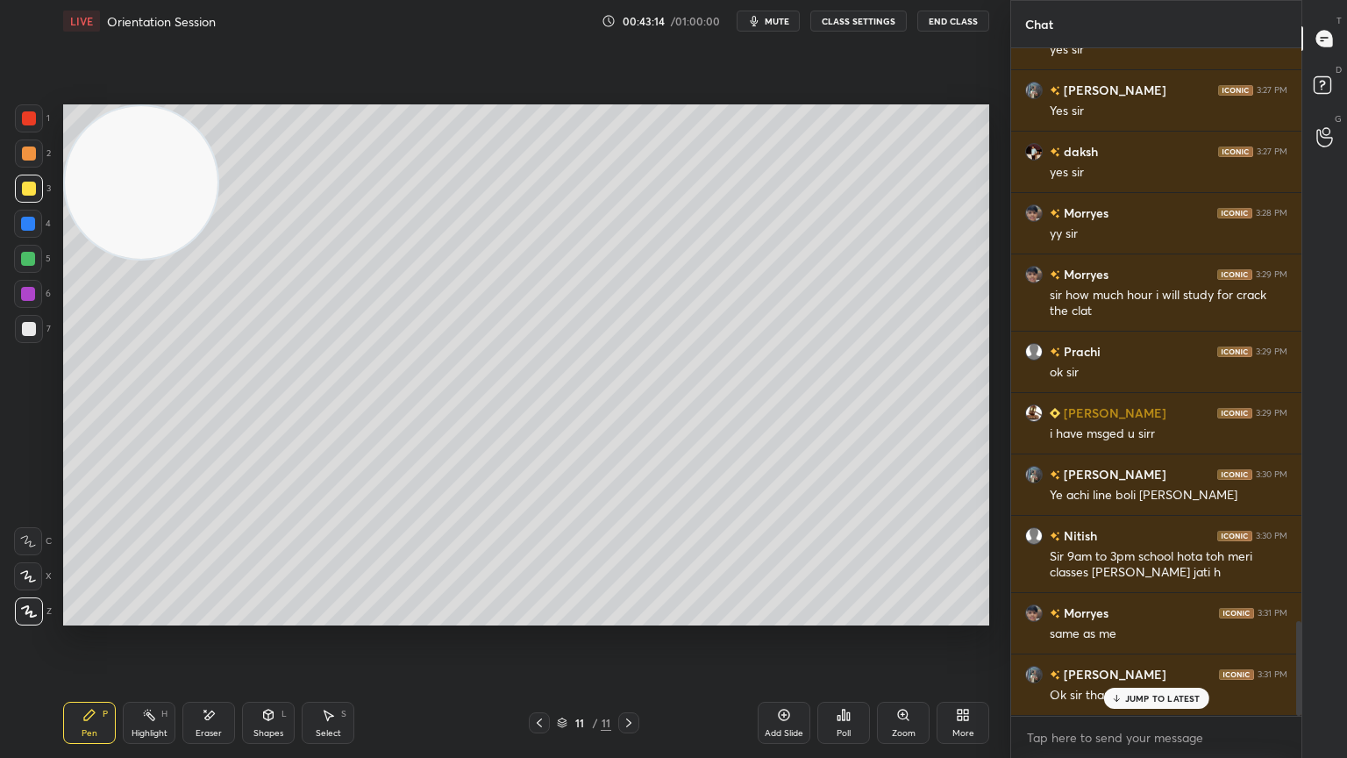
scroll to position [4035, 0]
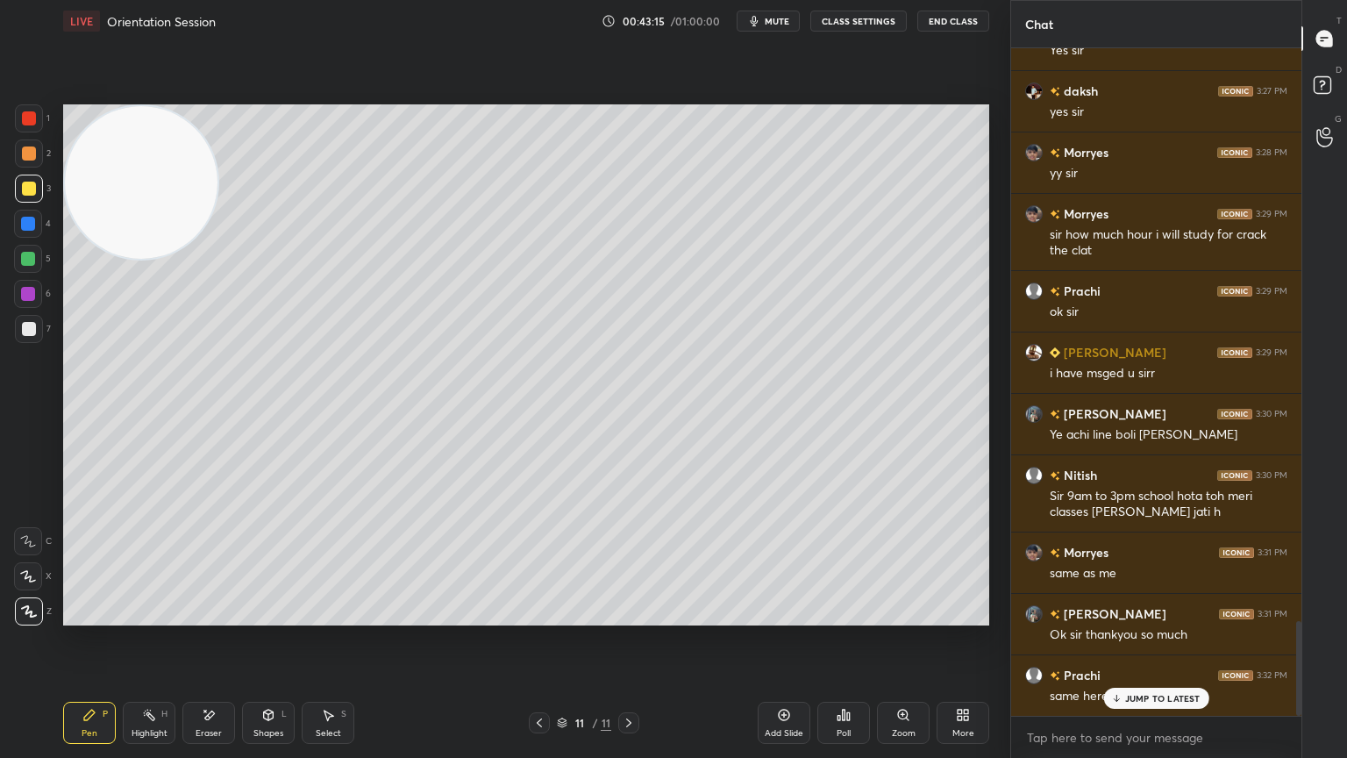
click at [1154, 680] on p "JUMP TO LATEST" at bounding box center [1163, 698] width 75 height 11
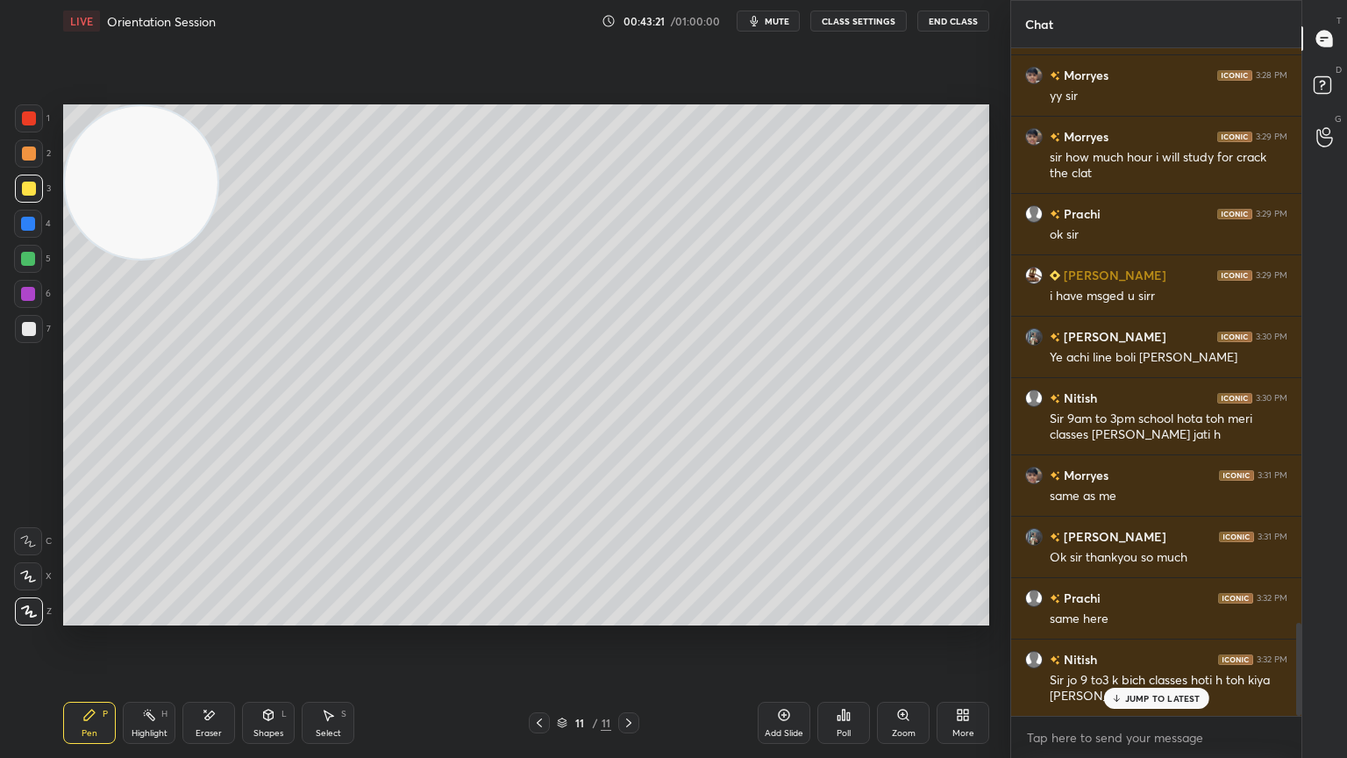
click at [1154, 680] on p "JUMP TO LATEST" at bounding box center [1163, 698] width 75 height 11
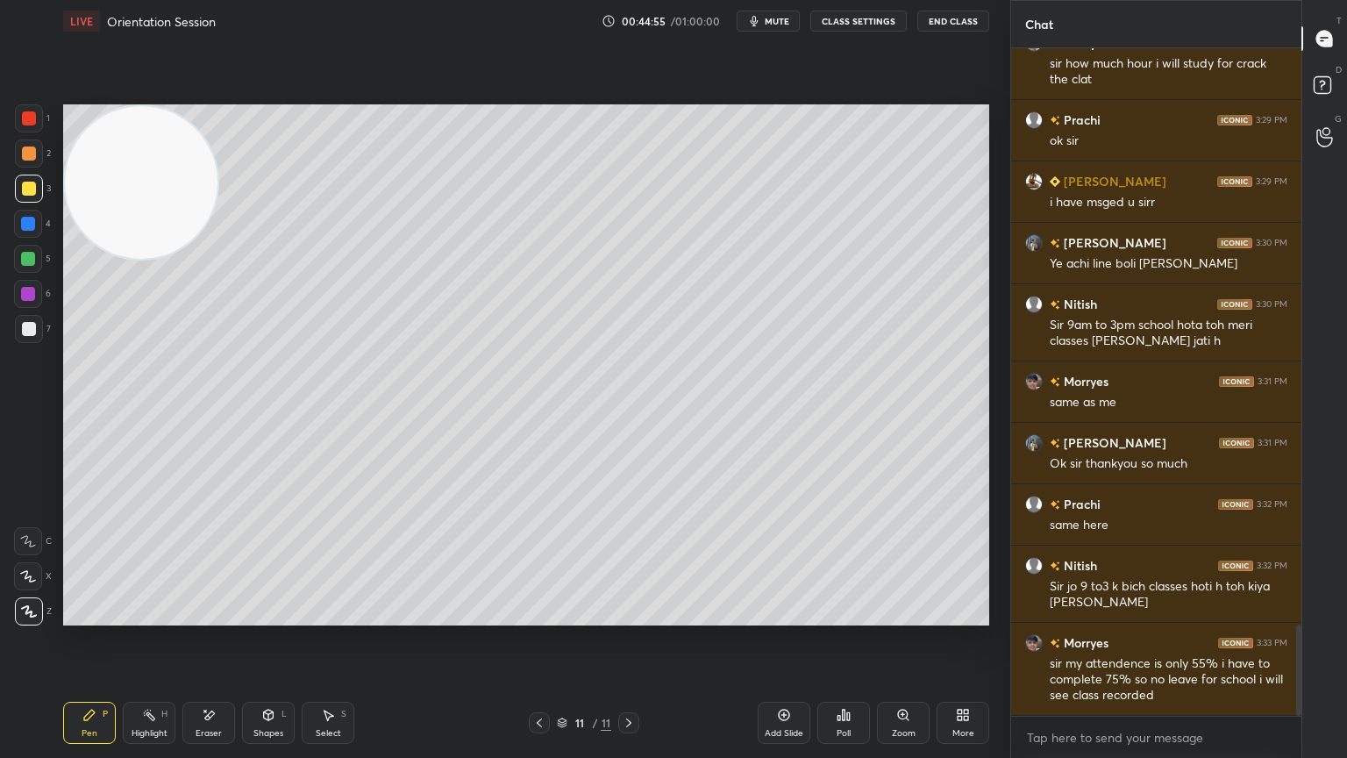
click at [772, 22] on span "mute" at bounding box center [777, 21] width 25 height 12
click at [772, 22] on span "unmute" at bounding box center [776, 21] width 38 height 12
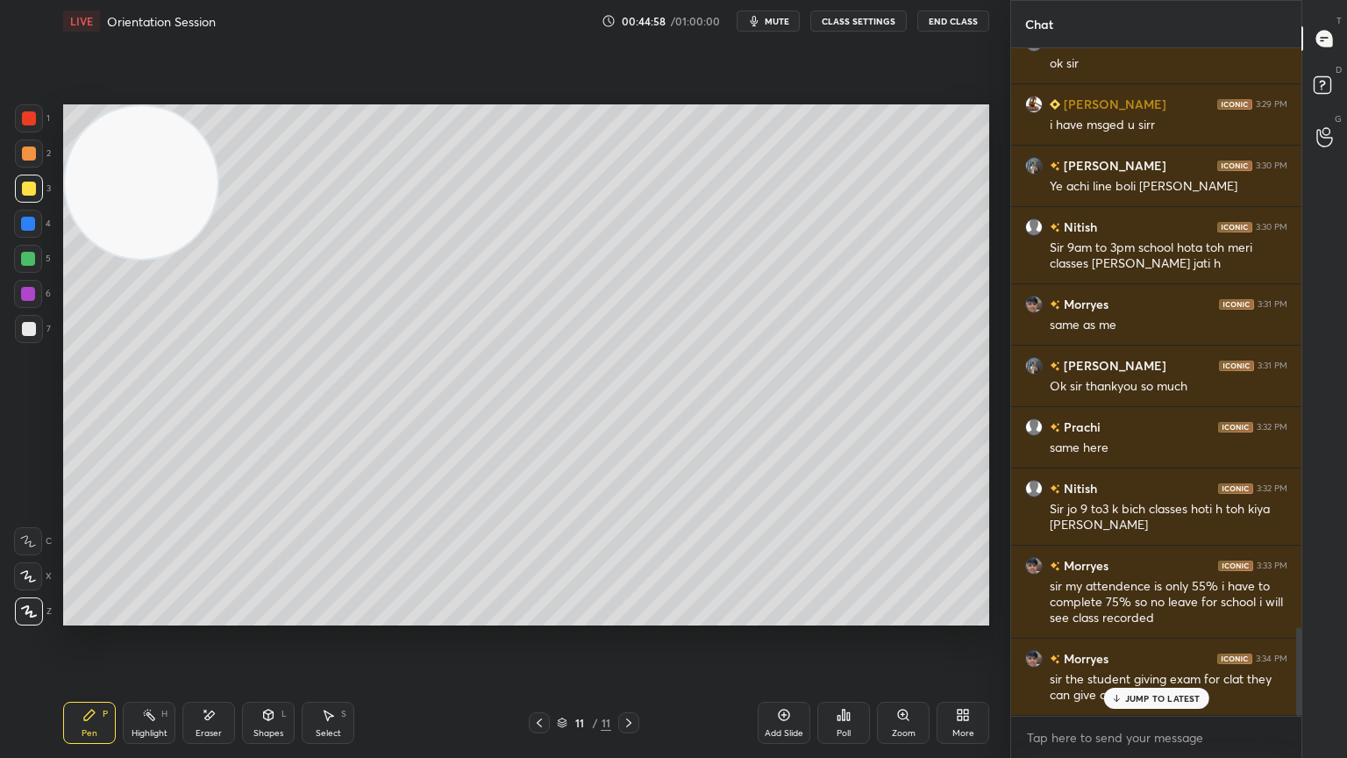
scroll to position [4344, 0]
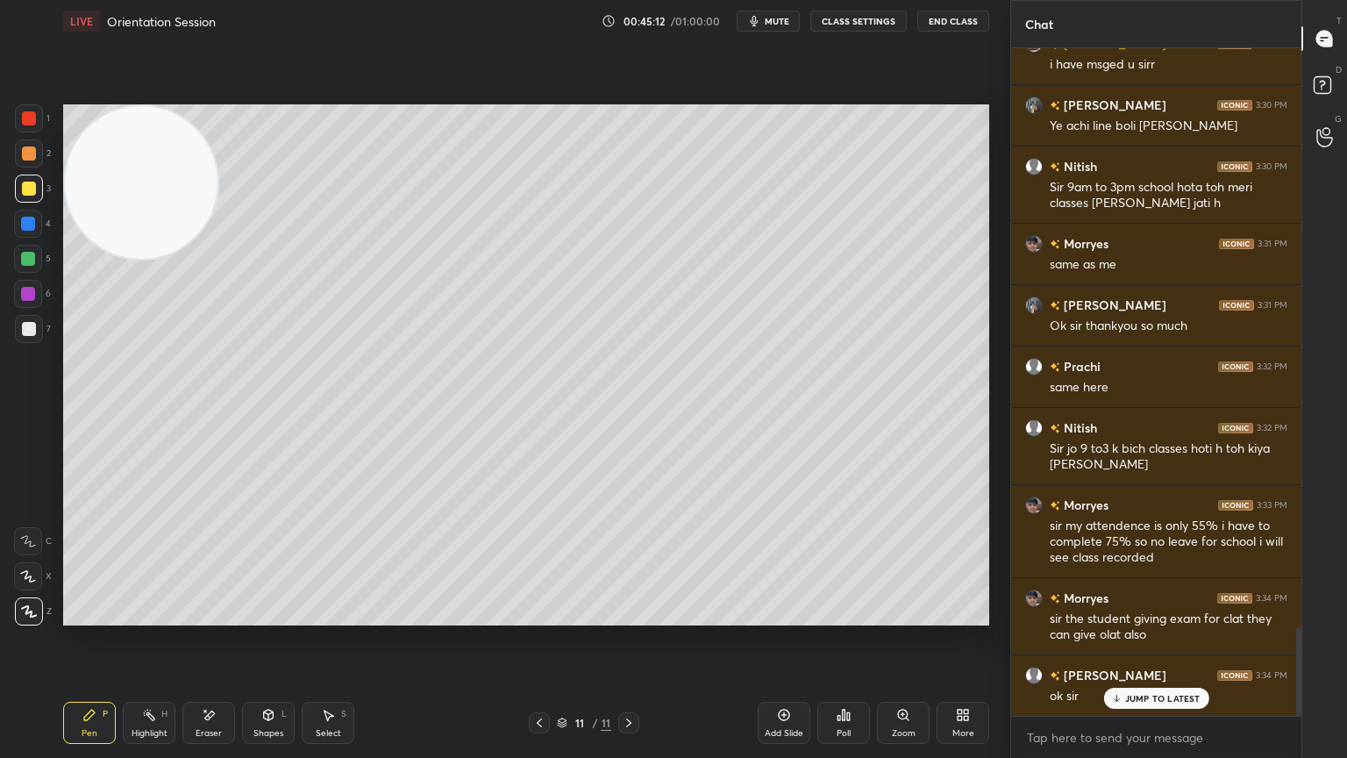
click at [772, 22] on span "mute" at bounding box center [777, 21] width 25 height 12
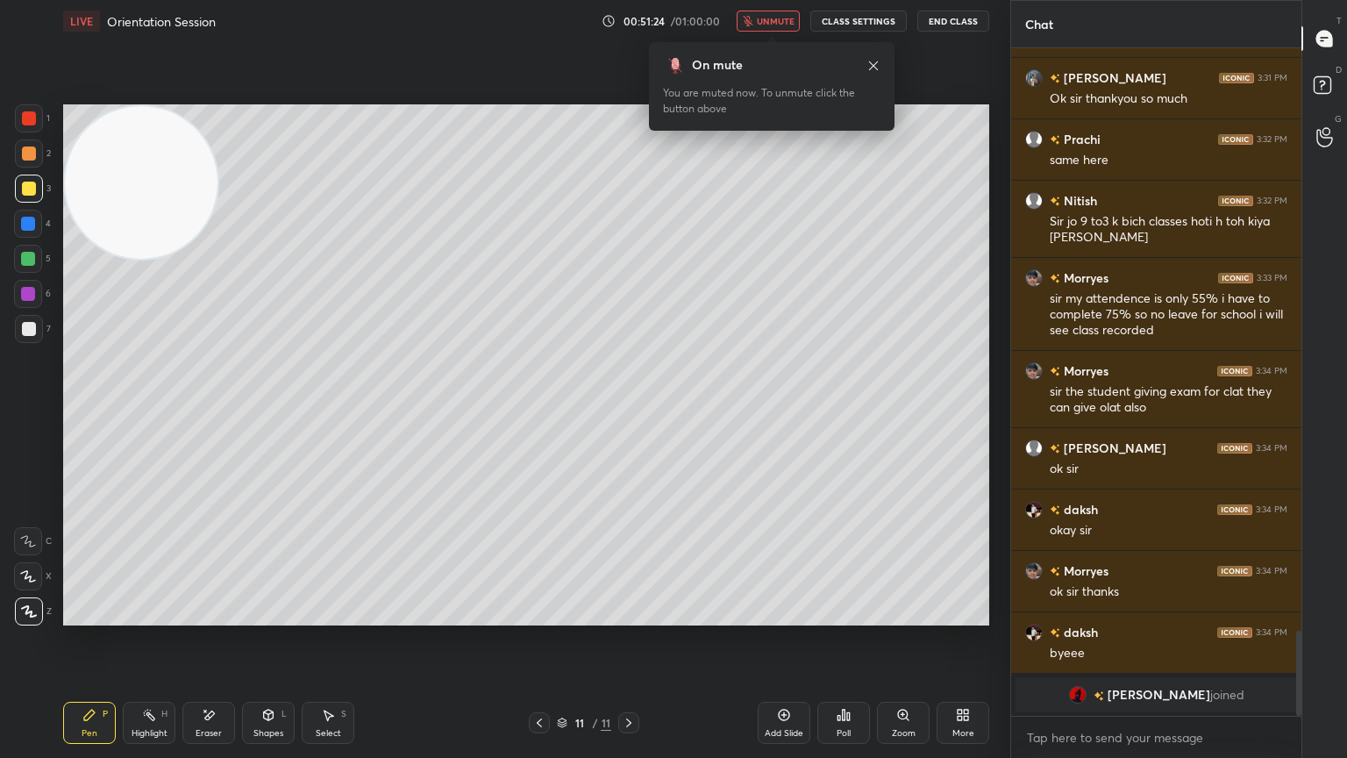
scroll to position [3550, 0]
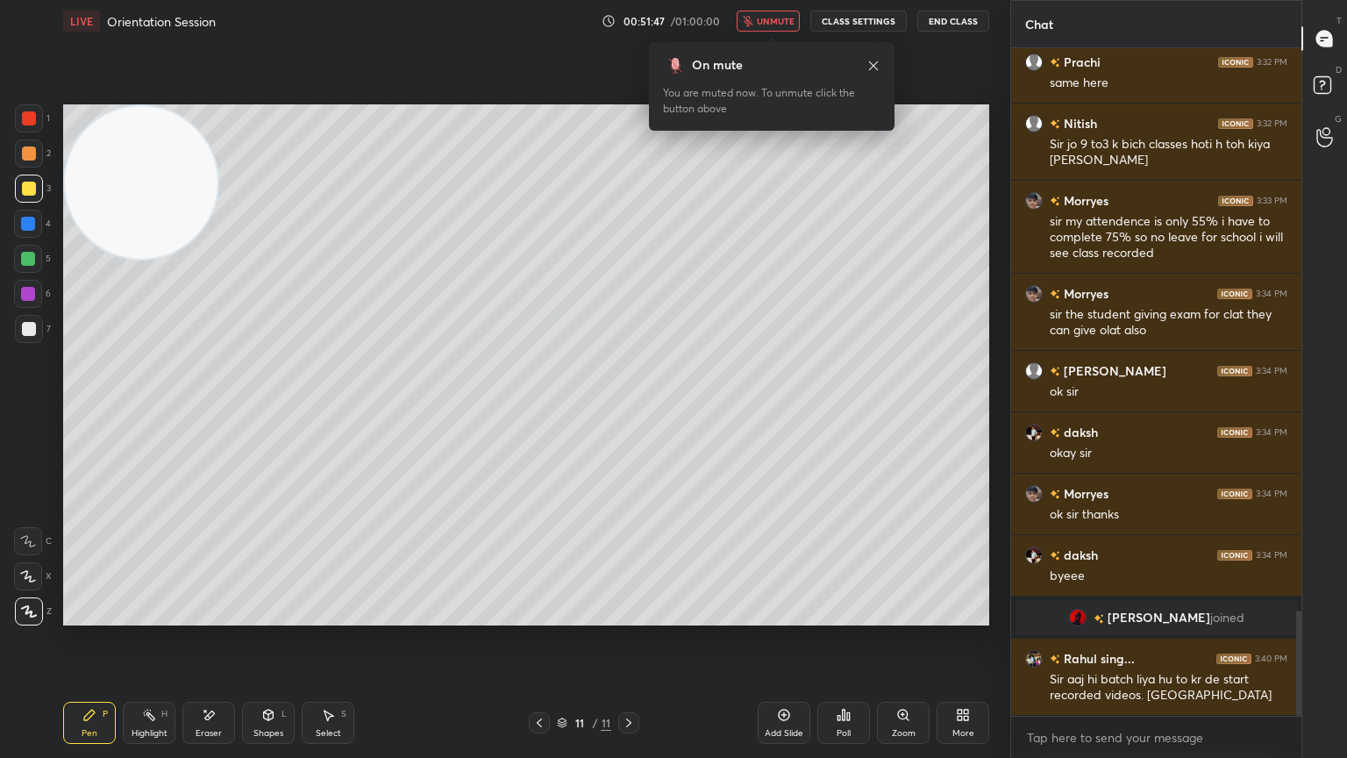
click at [761, 24] on span "unmute" at bounding box center [776, 21] width 38 height 12
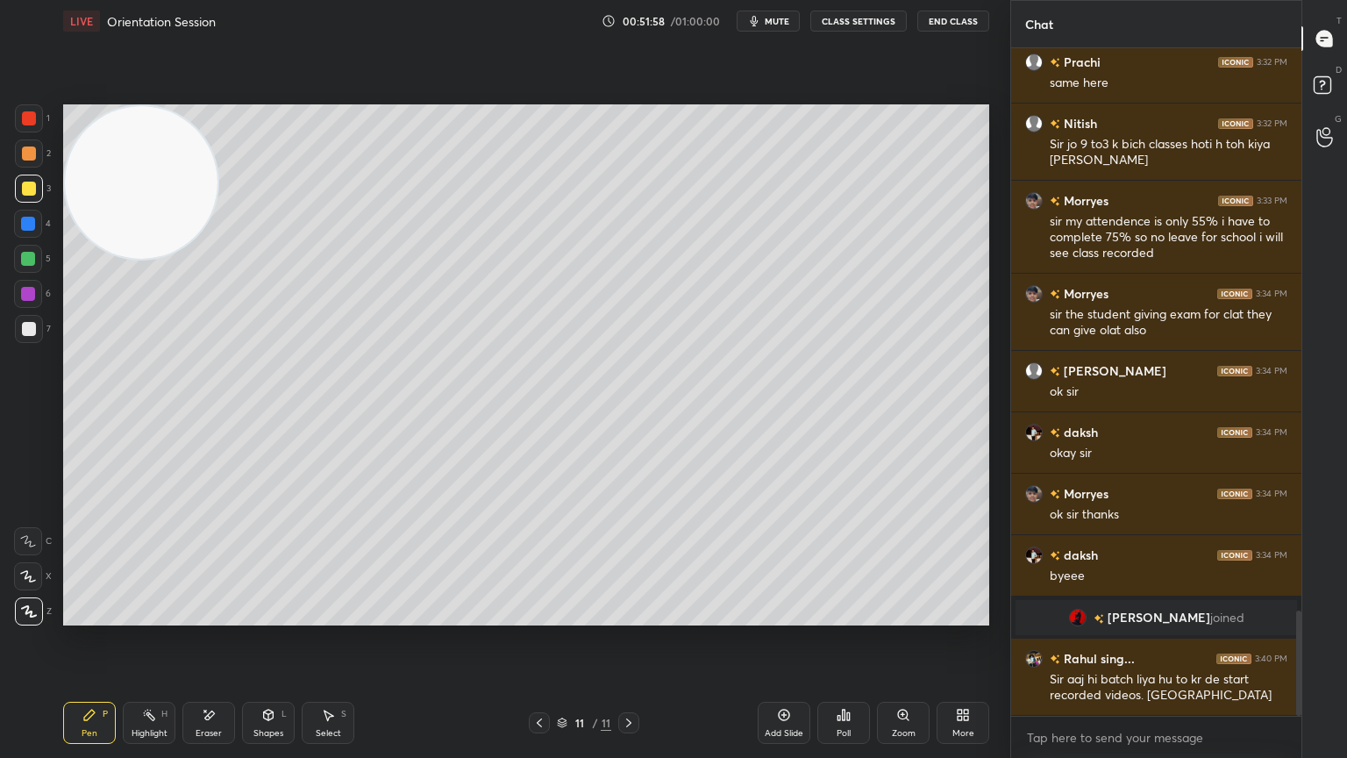
click at [759, 24] on icon "button" at bounding box center [755, 21] width 8 height 11
click at [761, 24] on span "unmute" at bounding box center [776, 21] width 38 height 12
click at [772, 11] on button "mute" at bounding box center [768, 21] width 63 height 21
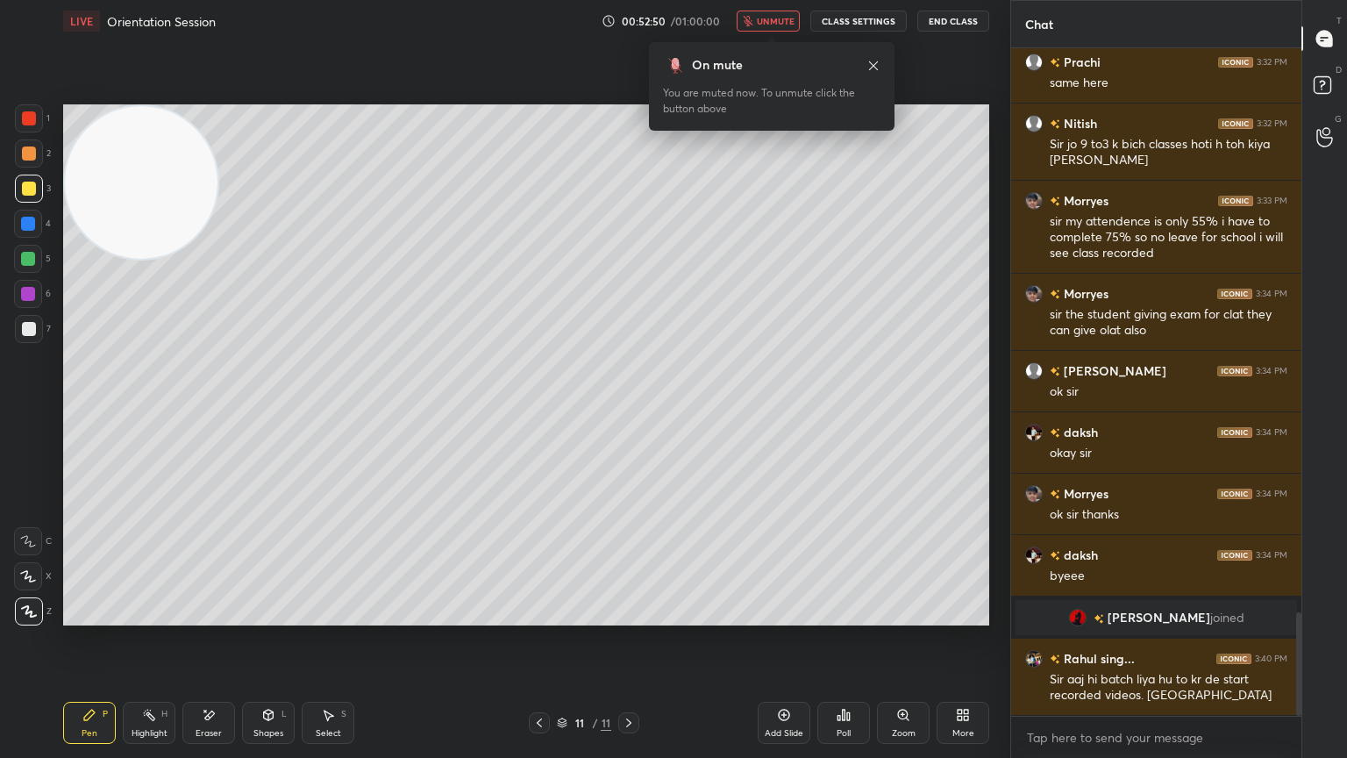
scroll to position [3628, 0]
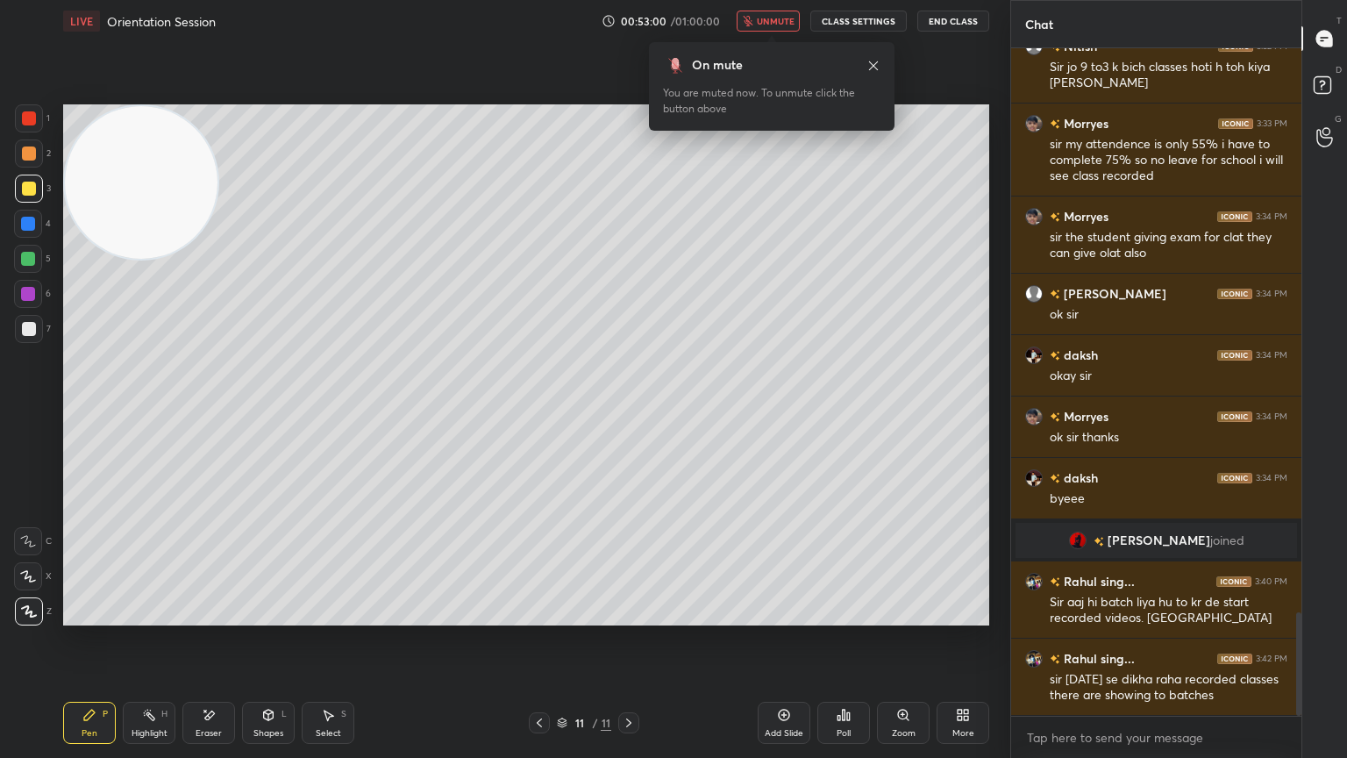
click at [778, 20] on span "unmute" at bounding box center [776, 21] width 38 height 12
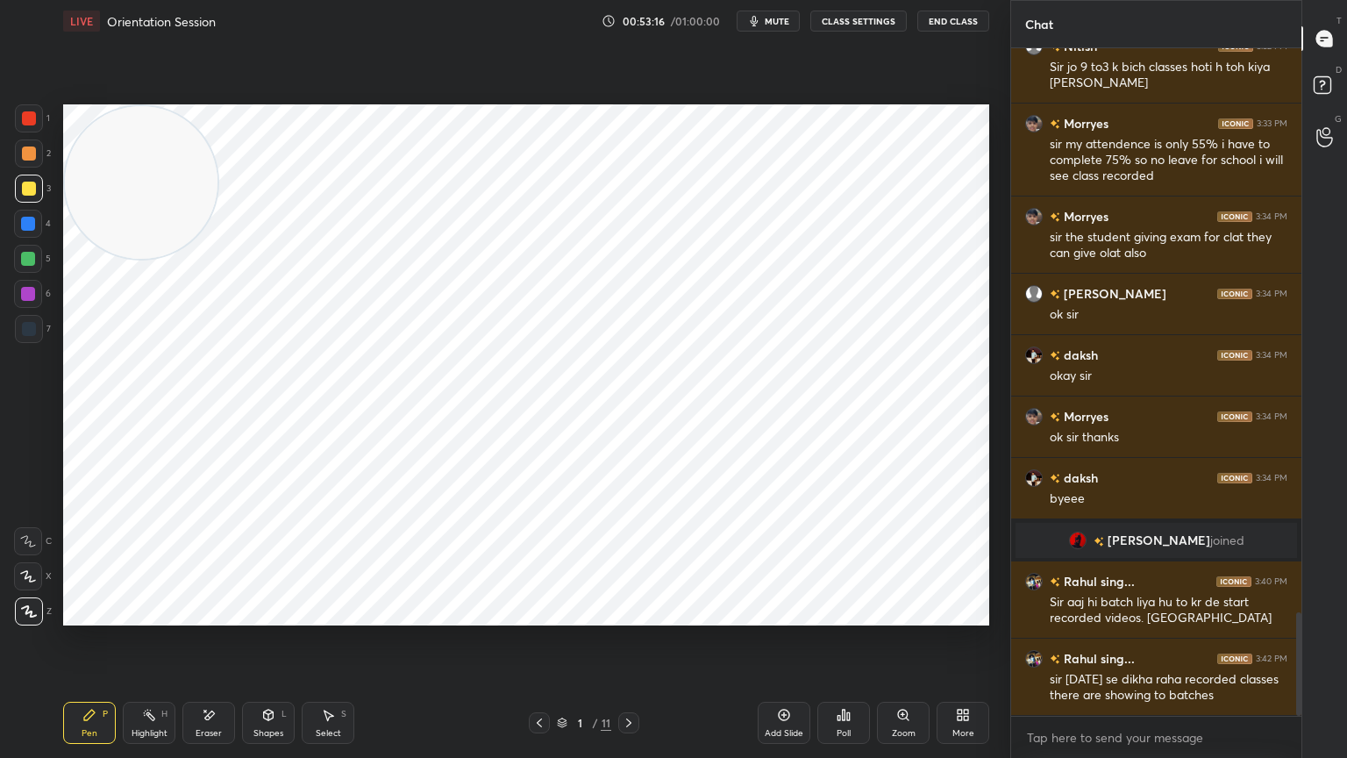
scroll to position [3645, 0]
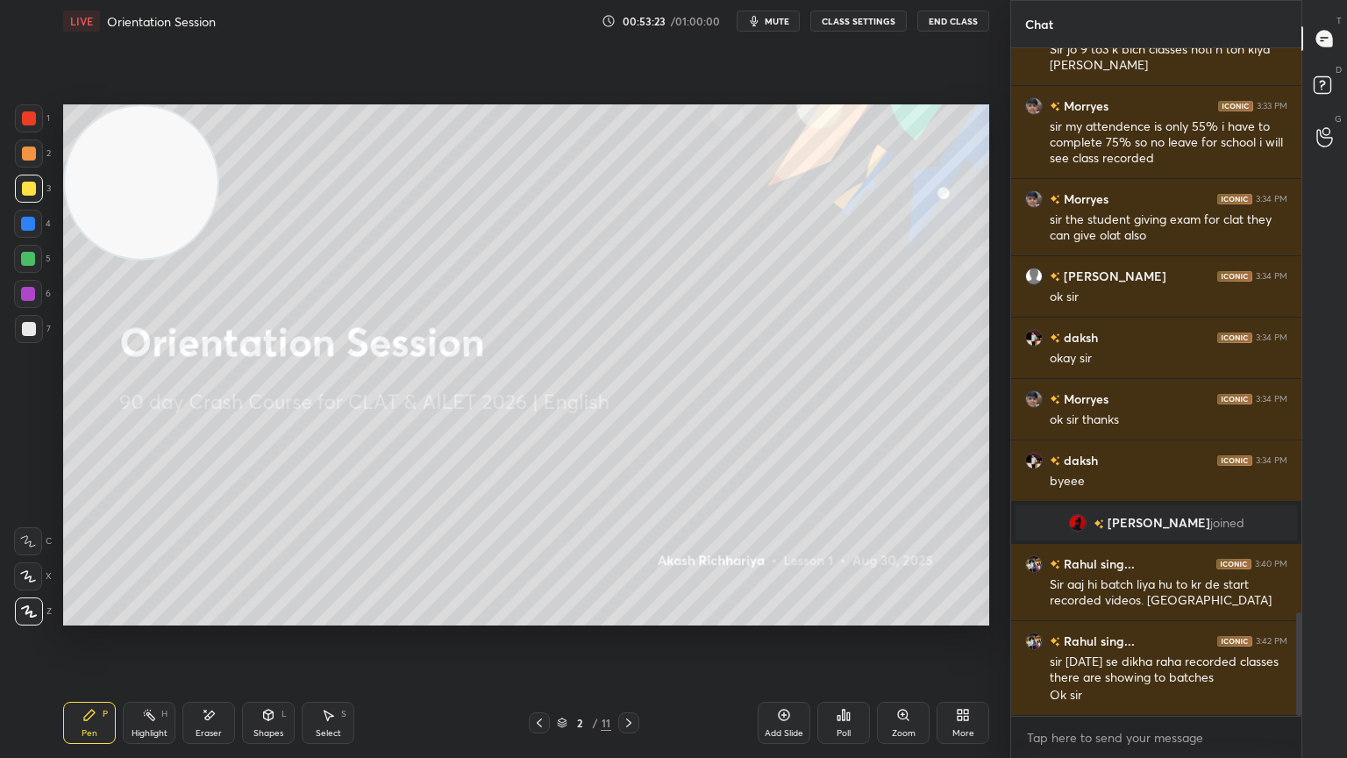
click at [783, 29] on button "mute" at bounding box center [768, 21] width 63 height 21
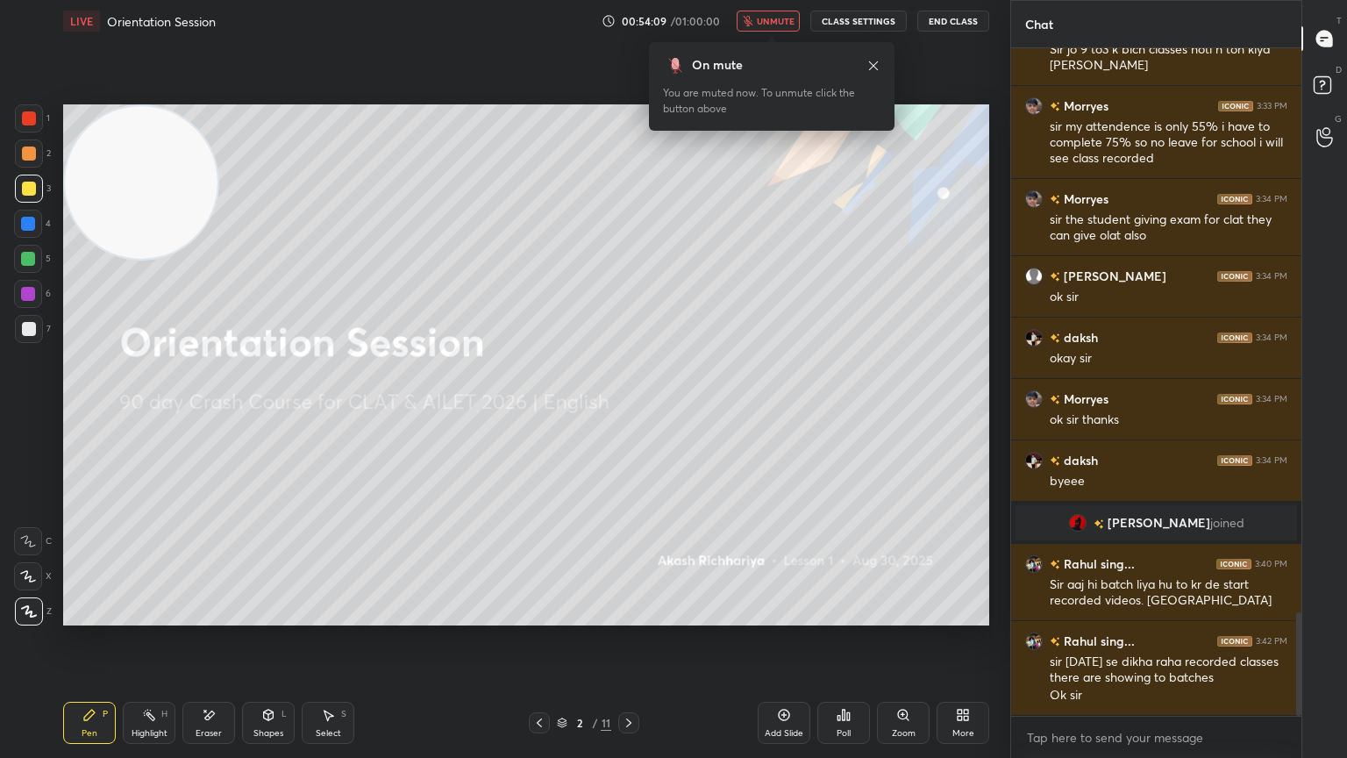
click at [871, 68] on icon at bounding box center [874, 66] width 14 height 14
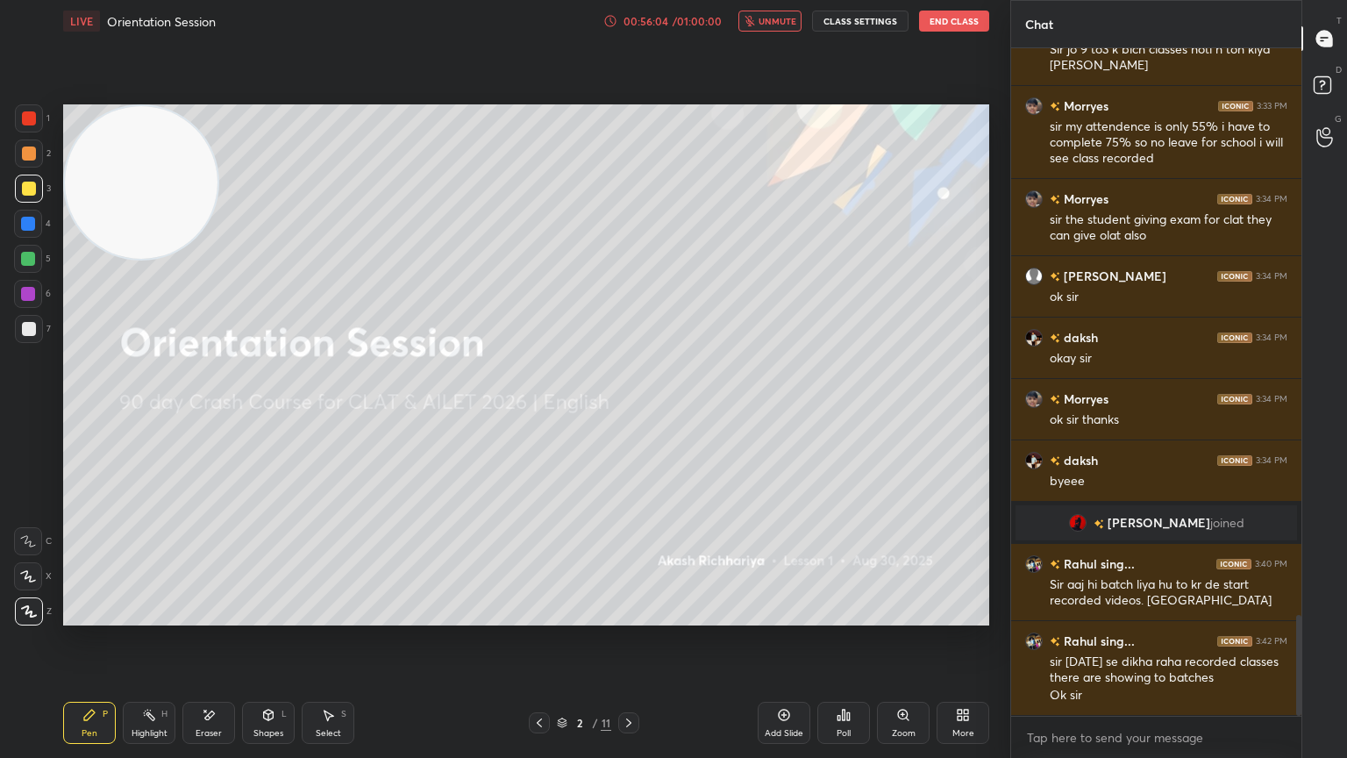
scroll to position [3754, 0]
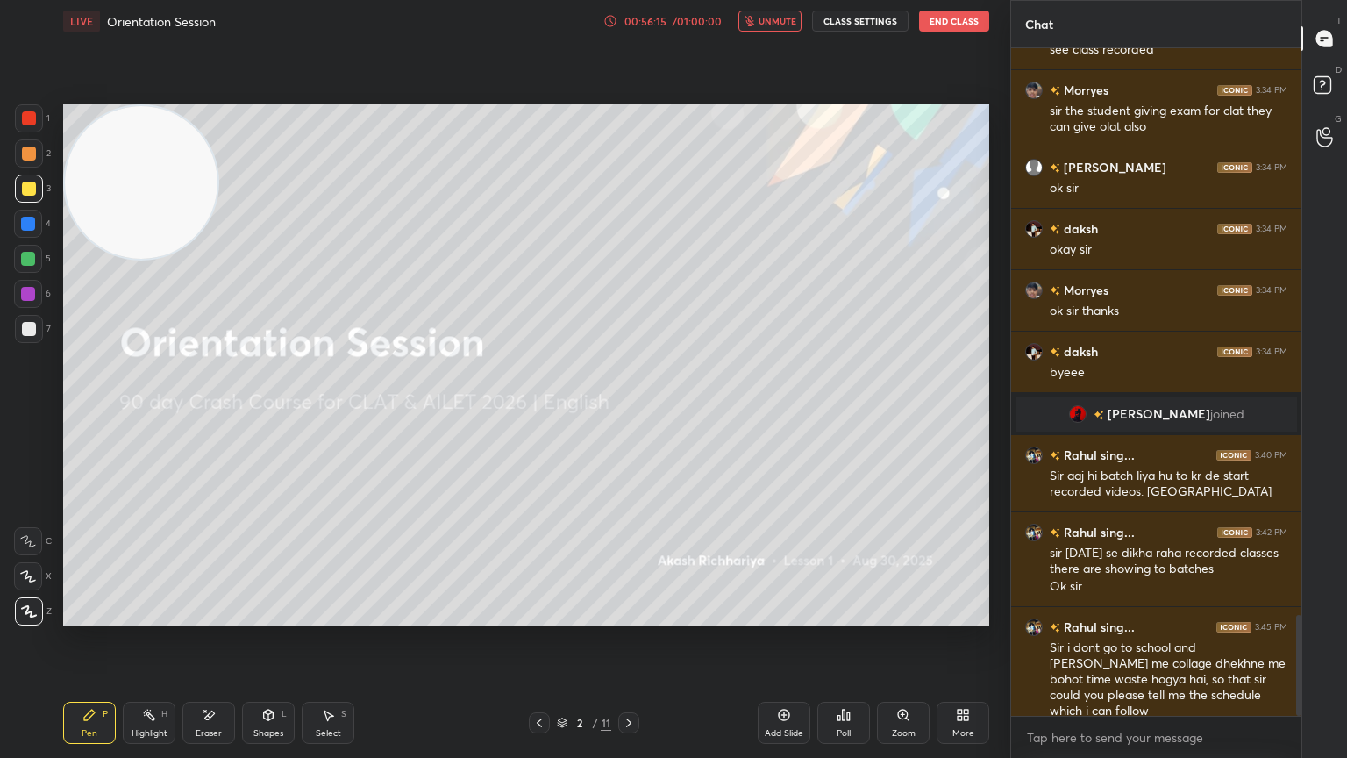
click at [966, 25] on button "End Class" at bounding box center [954, 21] width 70 height 21
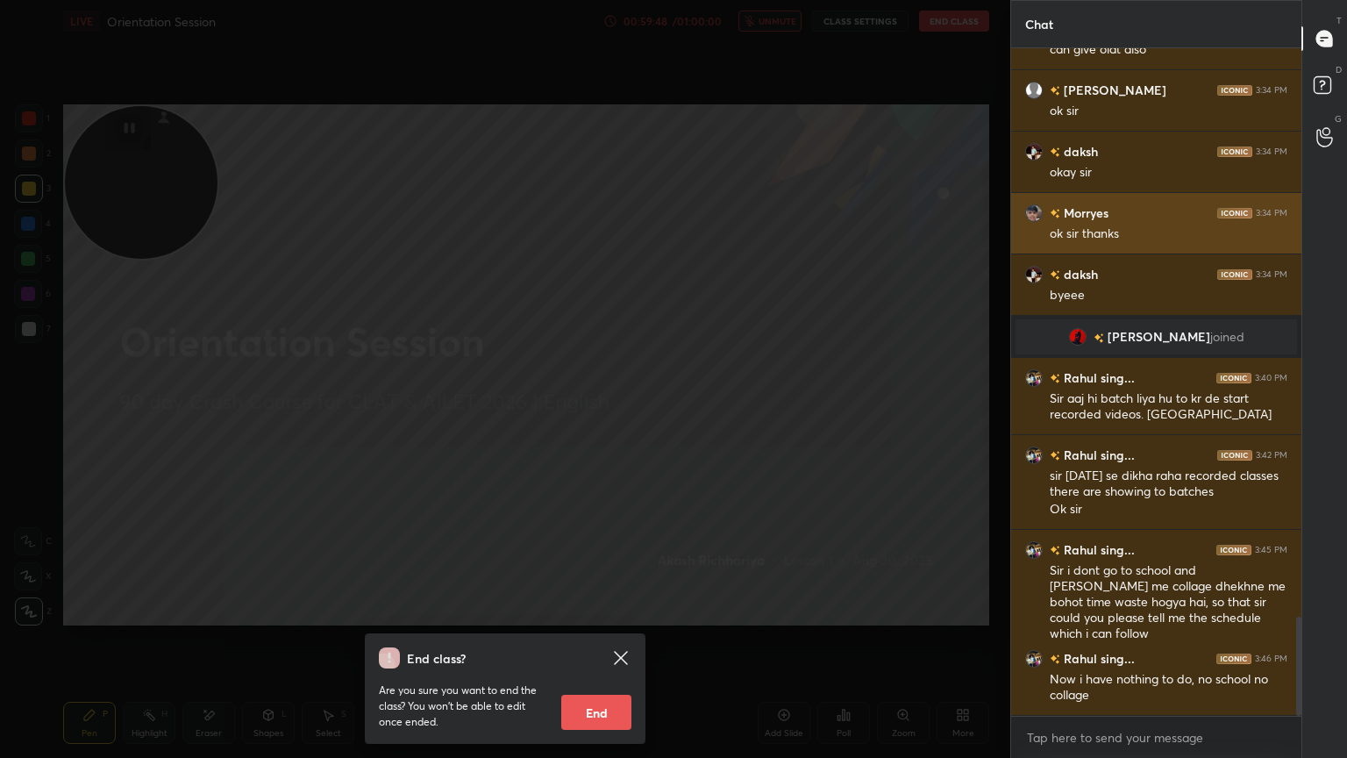
scroll to position [3892, 0]
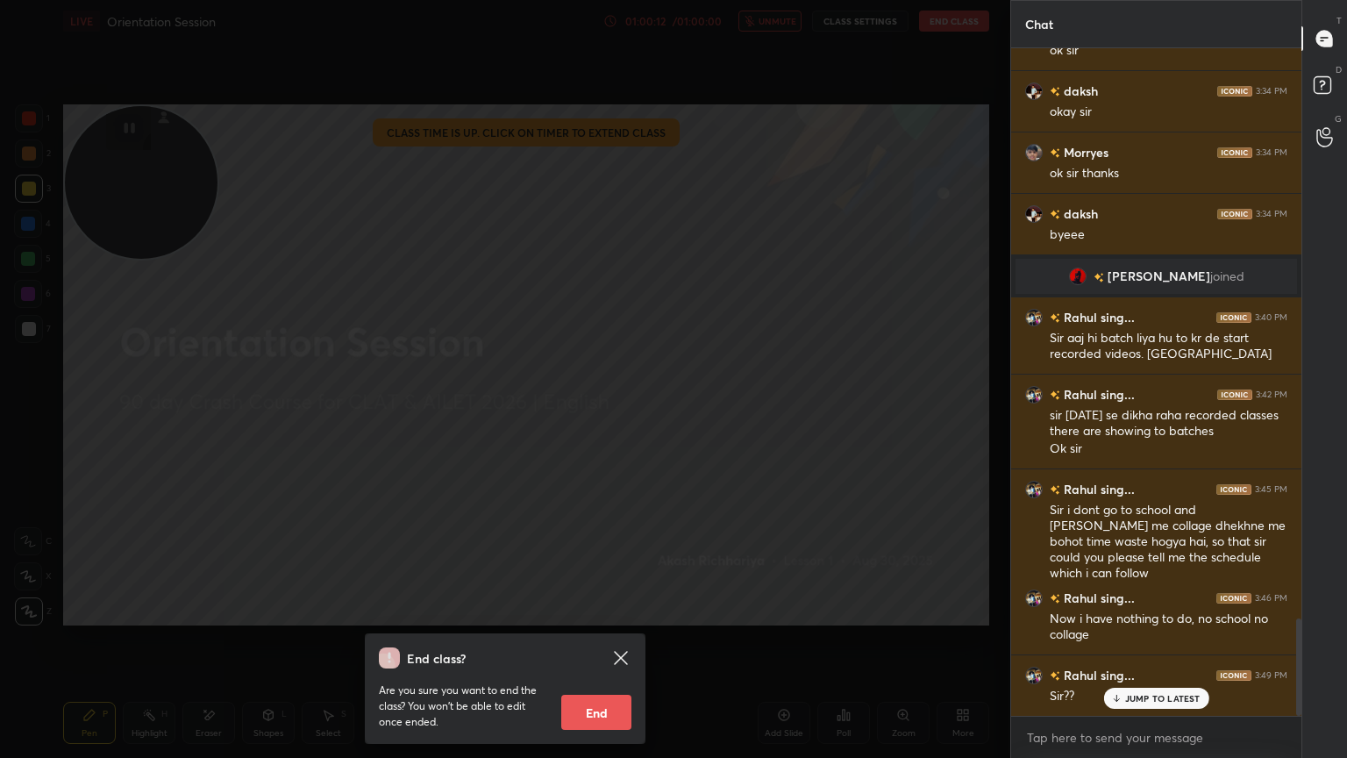
click at [581, 680] on button "End" at bounding box center [596, 712] width 70 height 35
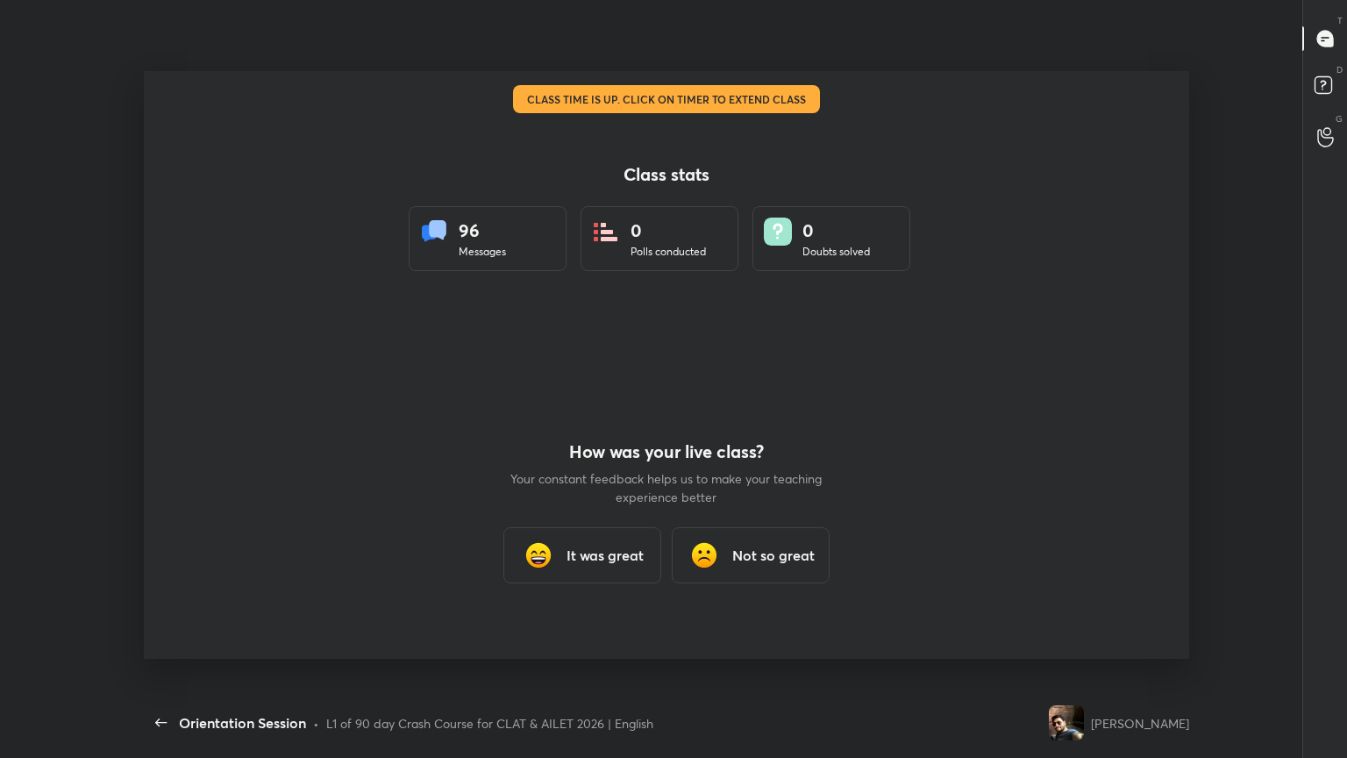
scroll to position [0, 0]
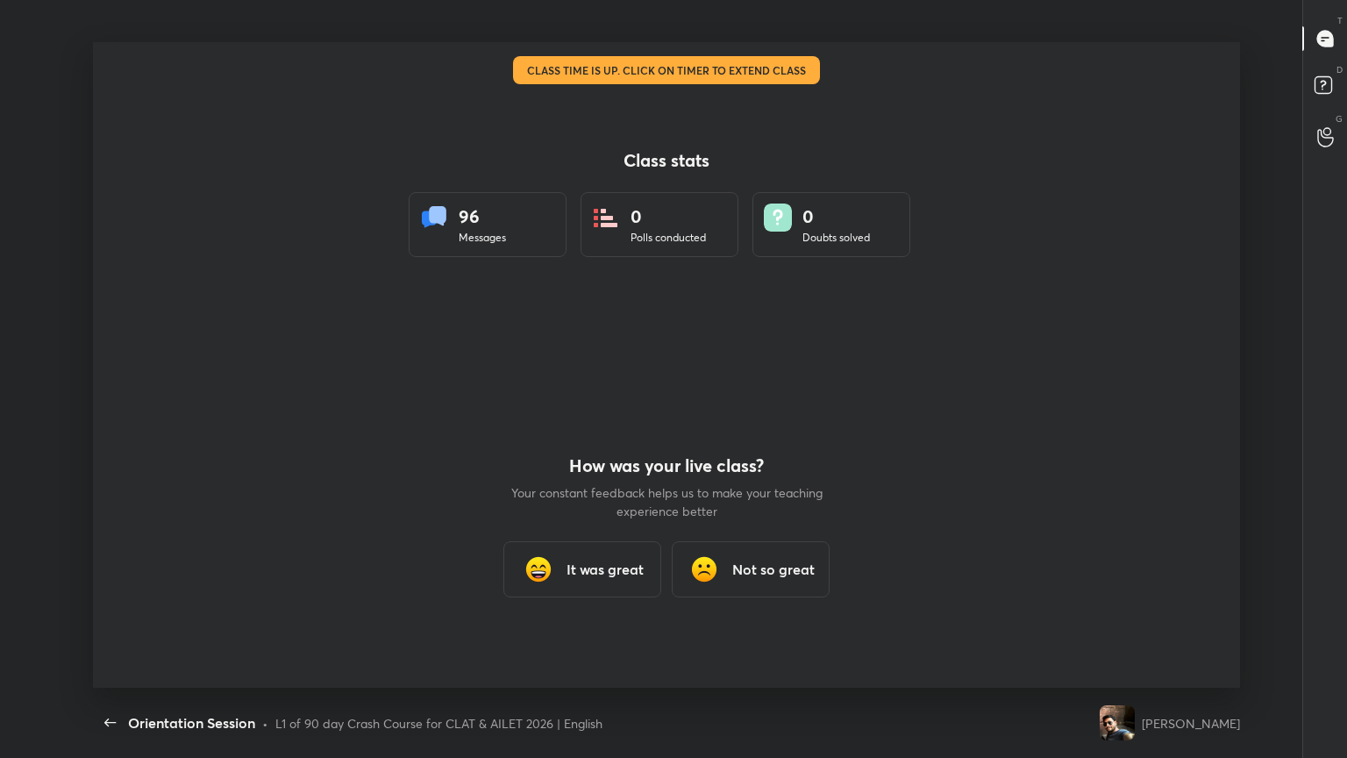
click at [582, 547] on div "It was great" at bounding box center [583, 569] width 158 height 56
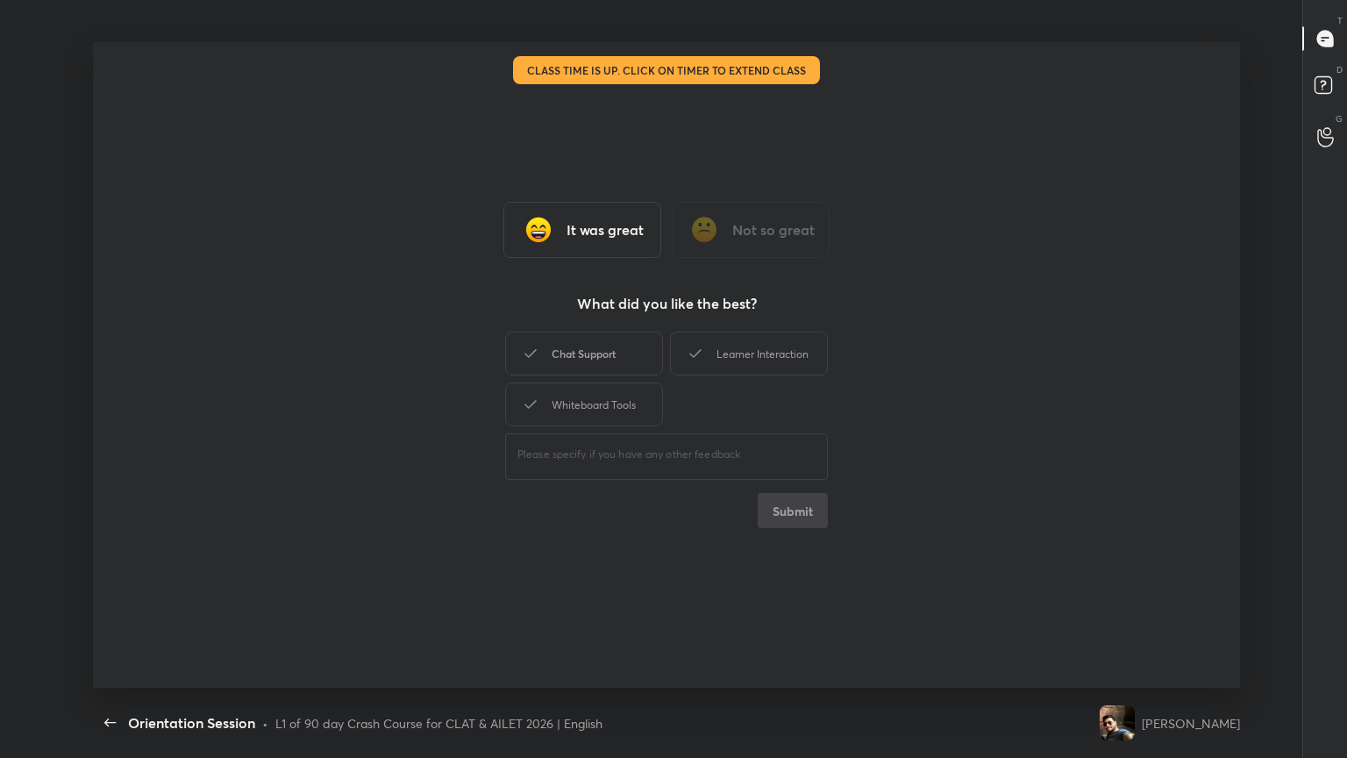
click at [568, 344] on div "Chat Support" at bounding box center [584, 354] width 158 height 44
click at [733, 348] on div "Learner Interaction" at bounding box center [749, 354] width 158 height 44
click at [628, 406] on div "Whiteboard Tools" at bounding box center [584, 404] width 158 height 44
click at [810, 505] on button "Submit" at bounding box center [793, 510] width 70 height 35
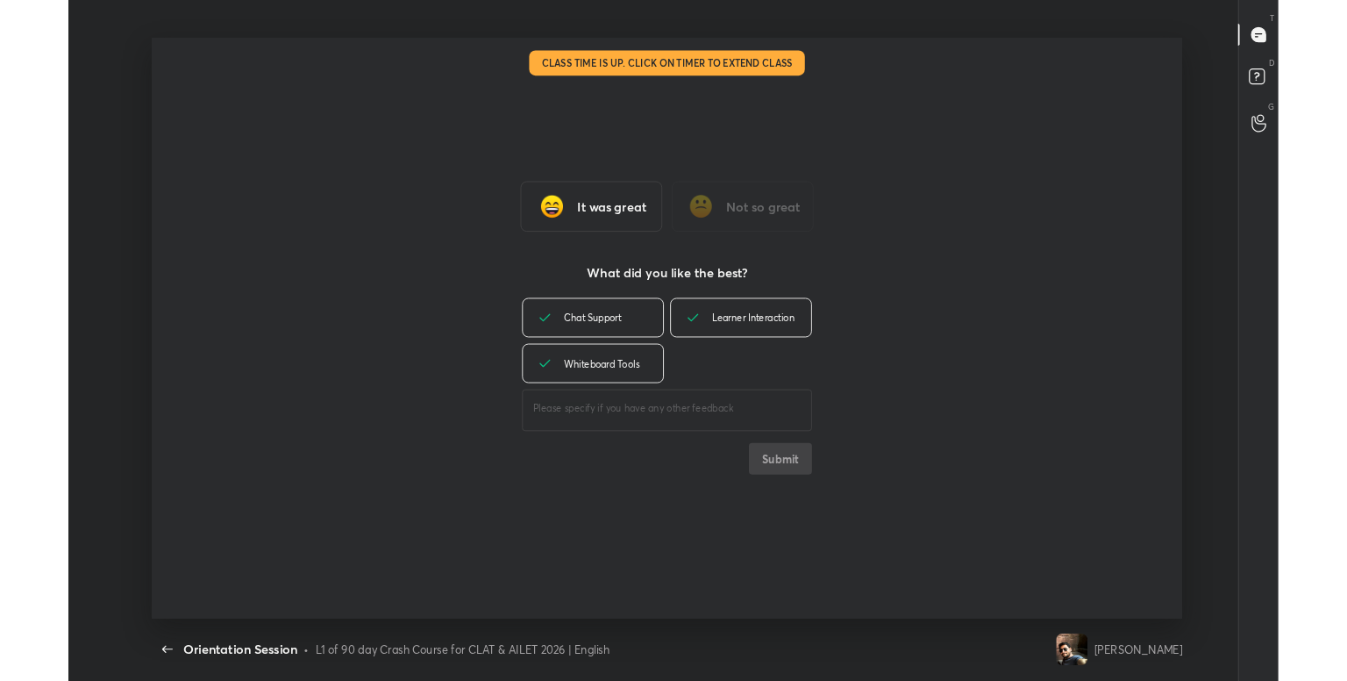
scroll to position [87159, 86394]
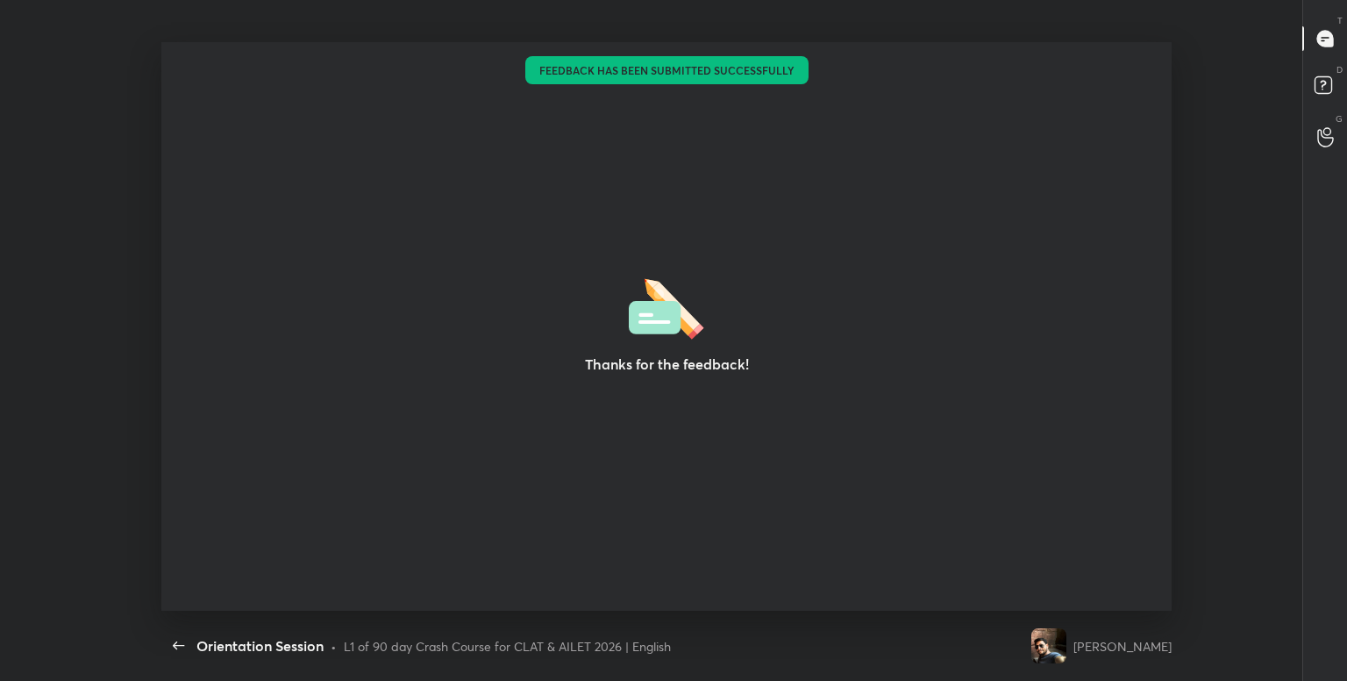
type textarea "x"
